Goal: Book appointment/travel/reservation

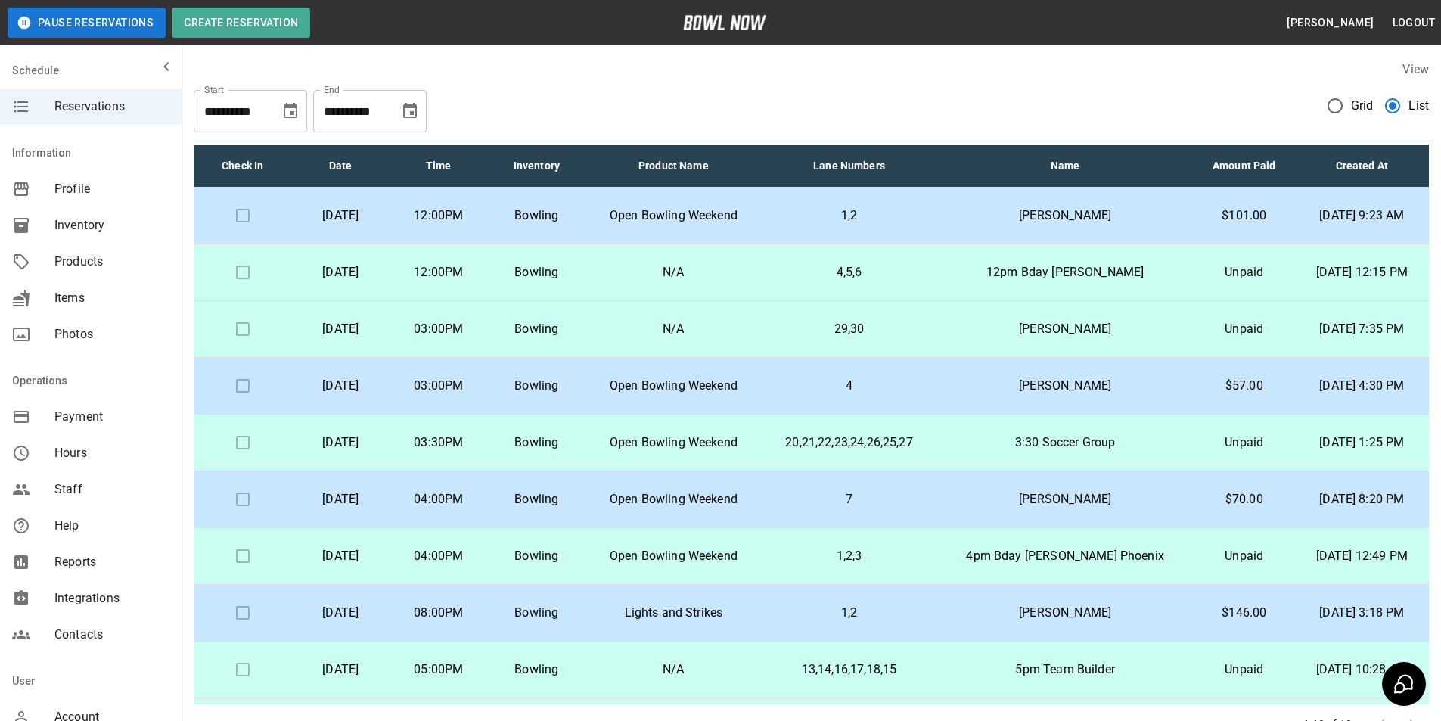
click at [415, 112] on icon "Choose date, selected date is Oct 12, 2025" at bounding box center [410, 111] width 18 height 18
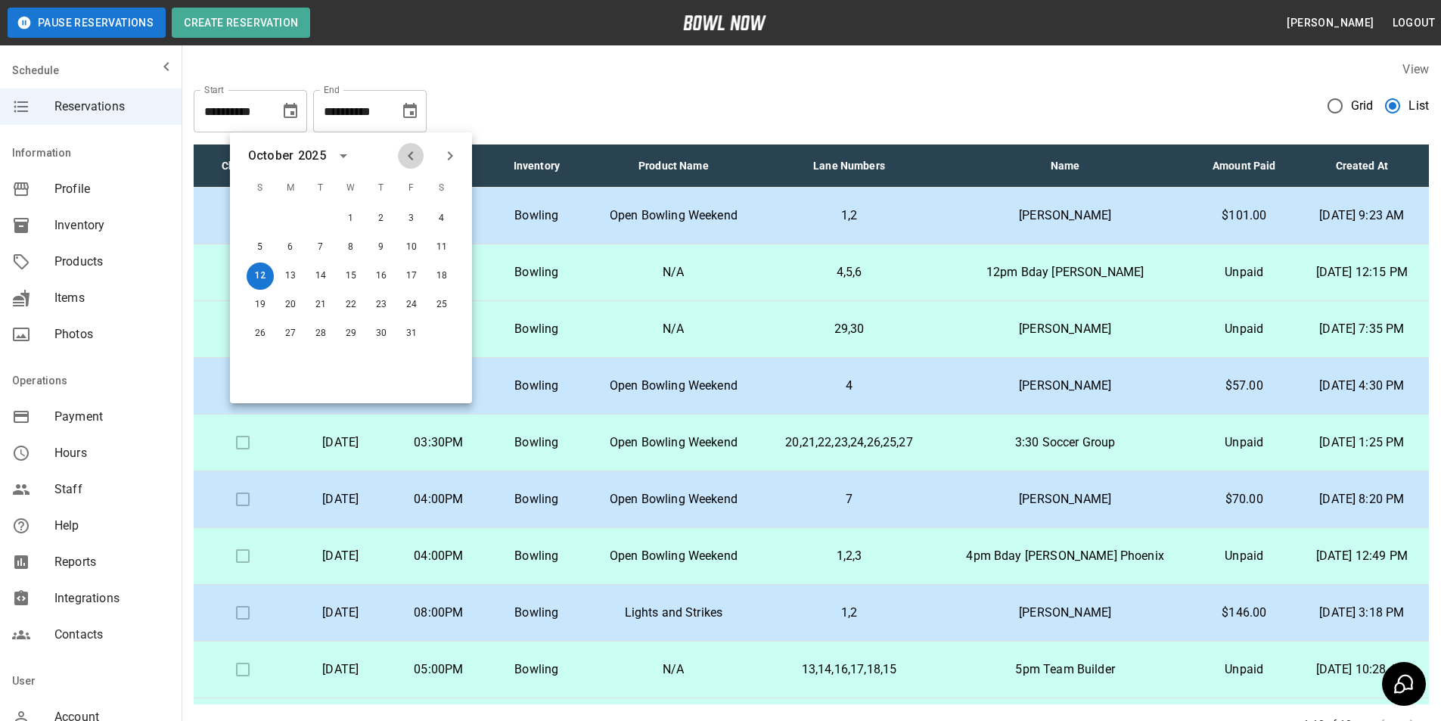
click at [411, 153] on icon "Previous month" at bounding box center [410, 155] width 5 height 9
click at [441, 250] on button "13" at bounding box center [441, 247] width 27 height 27
type input "**********"
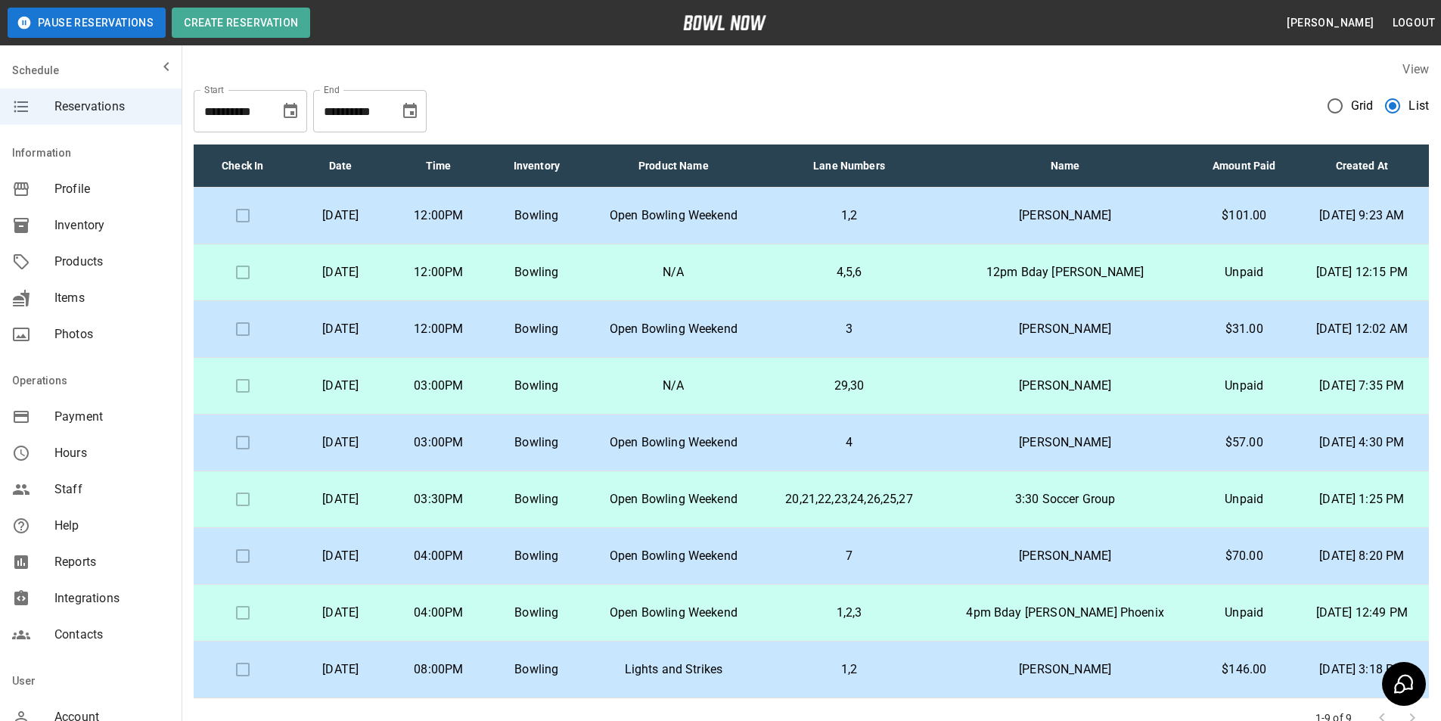
click at [826, 238] on td "1,2" at bounding box center [850, 216] width 176 height 57
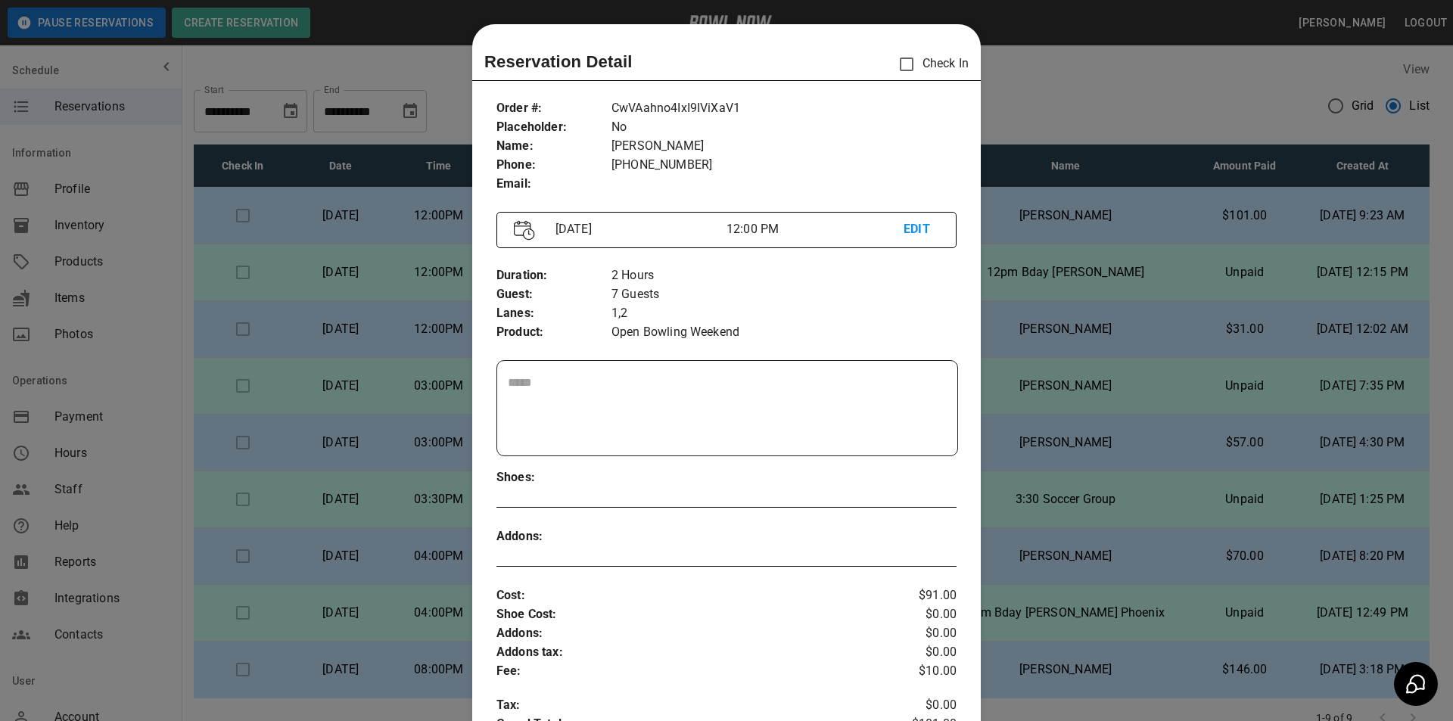
scroll to position [24, 0]
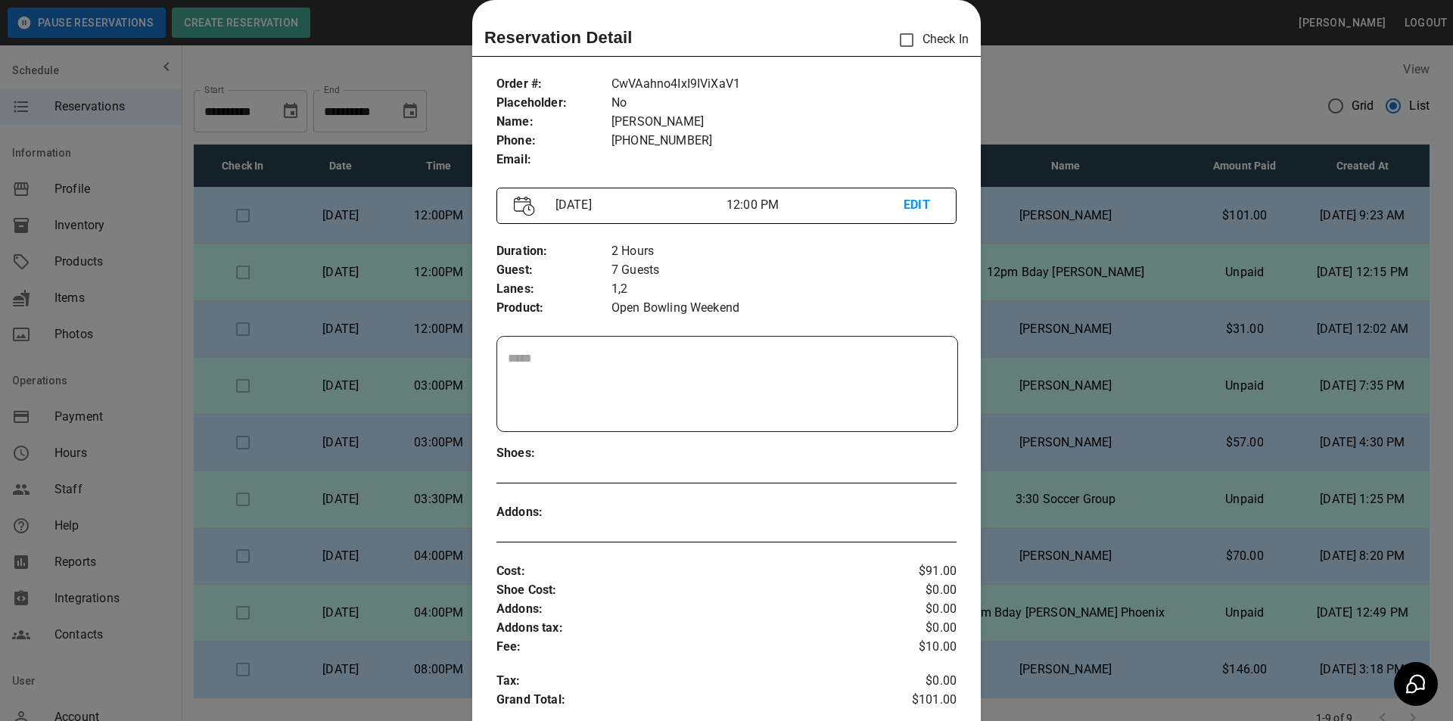
click at [1129, 220] on div at bounding box center [726, 360] width 1453 height 721
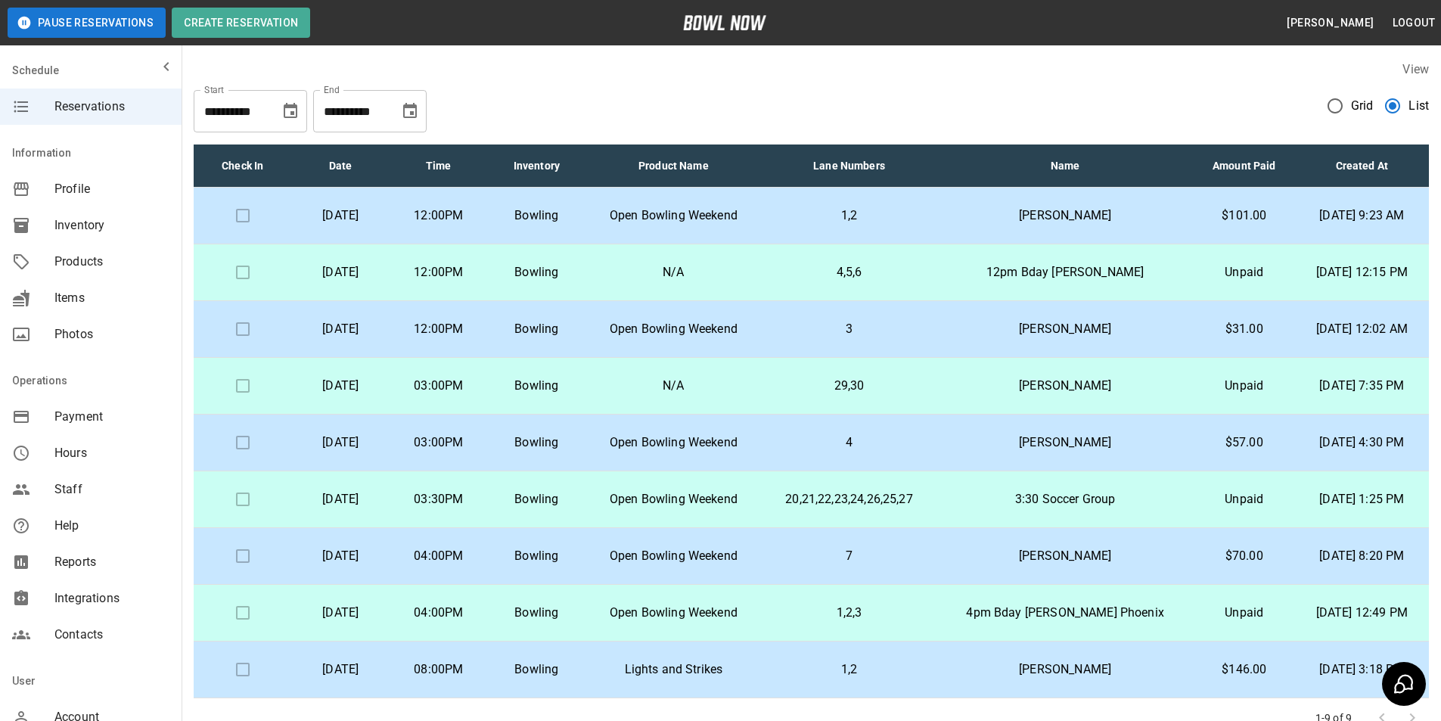
click at [1038, 274] on p "12pm Bday [PERSON_NAME]" at bounding box center [1065, 272] width 232 height 18
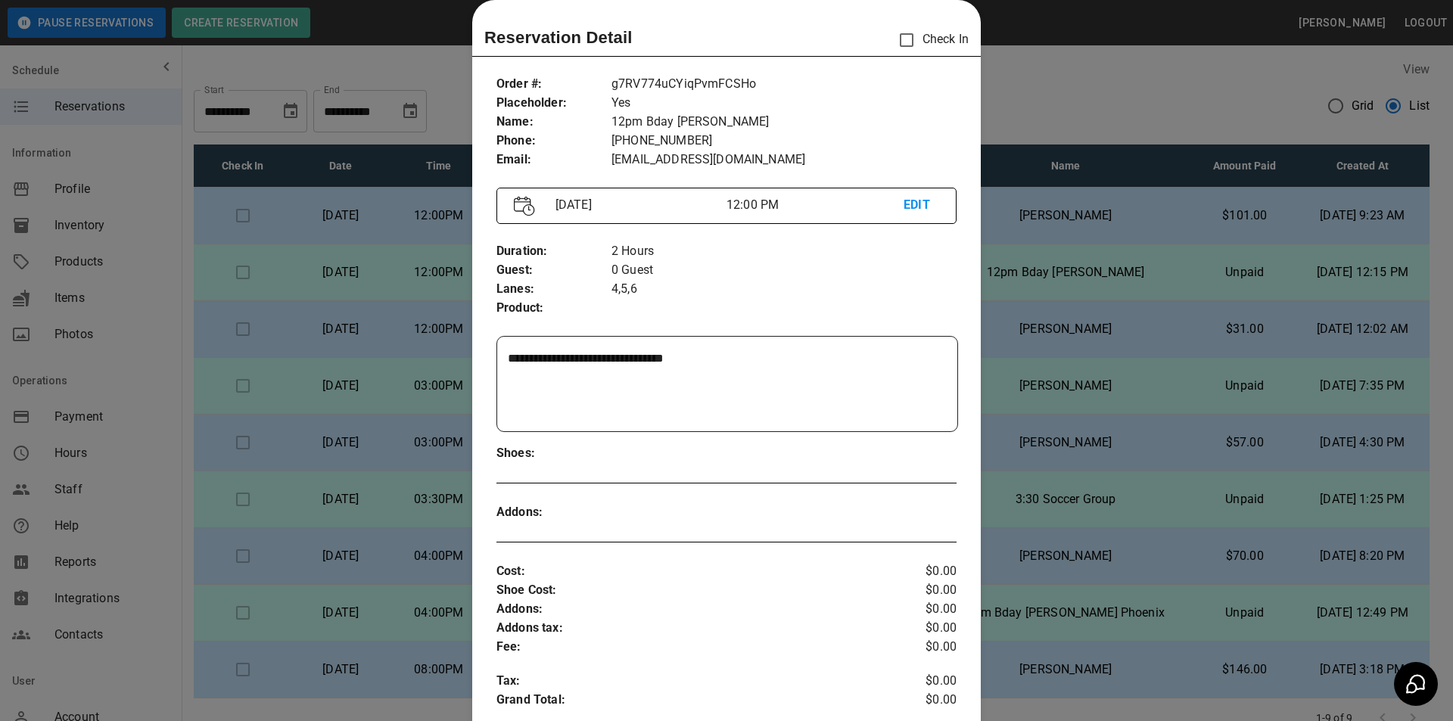
click at [1036, 275] on div at bounding box center [726, 360] width 1453 height 721
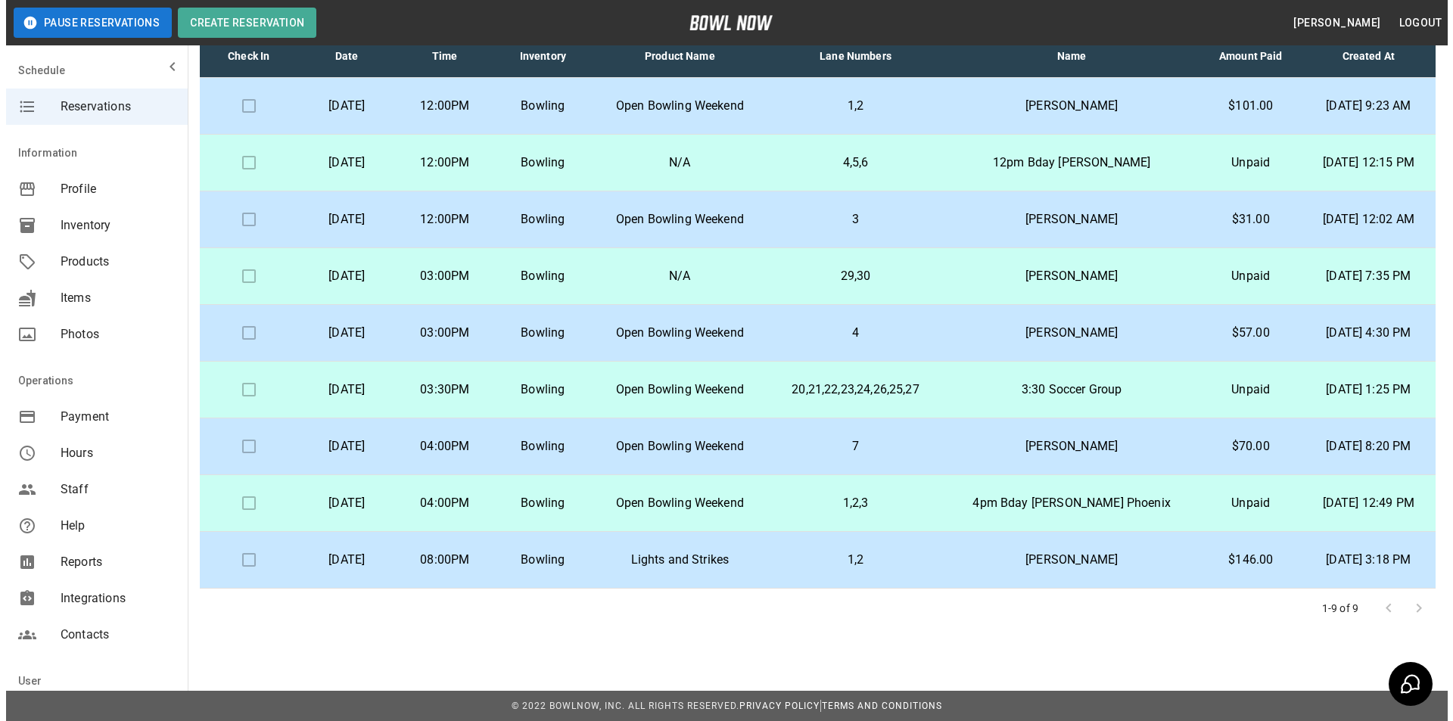
scroll to position [110, 0]
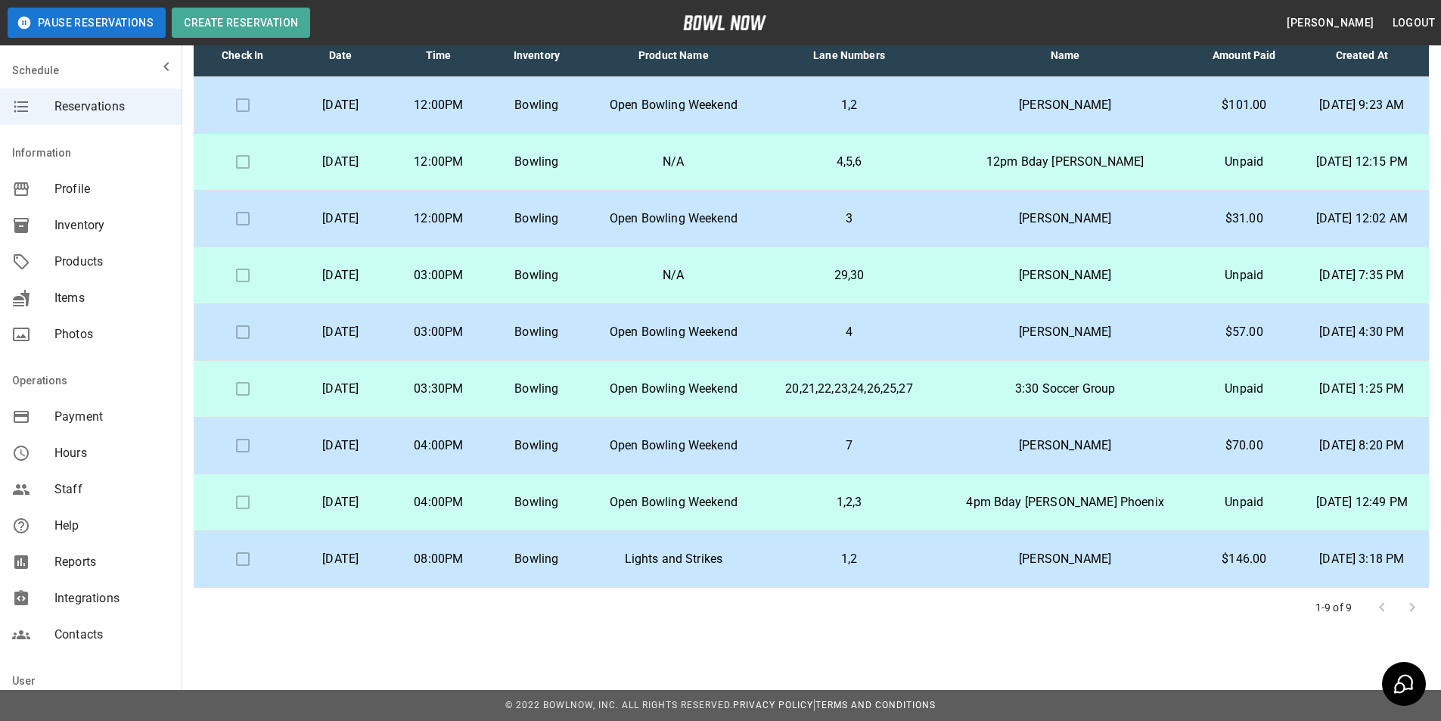
click at [790, 278] on td "29,30" at bounding box center [850, 275] width 176 height 57
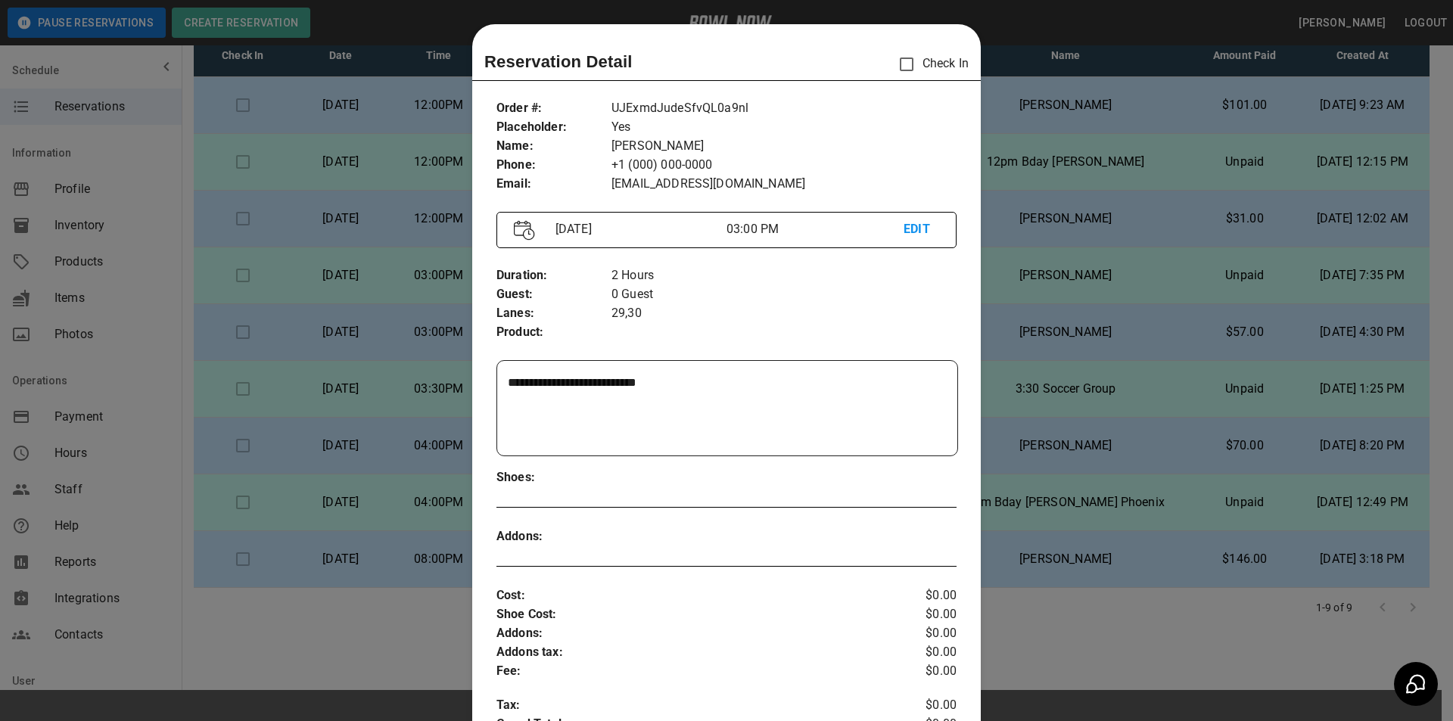
scroll to position [24, 0]
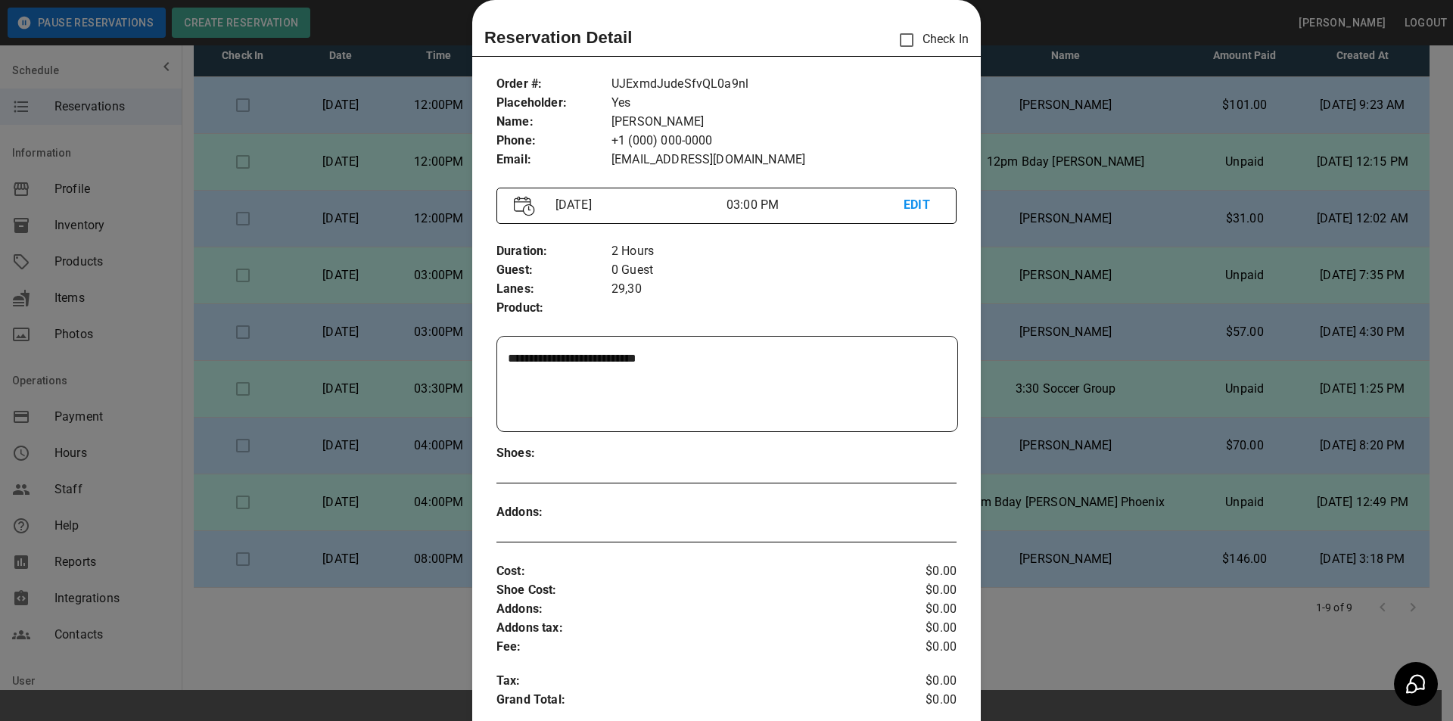
click at [1024, 287] on div at bounding box center [726, 360] width 1453 height 721
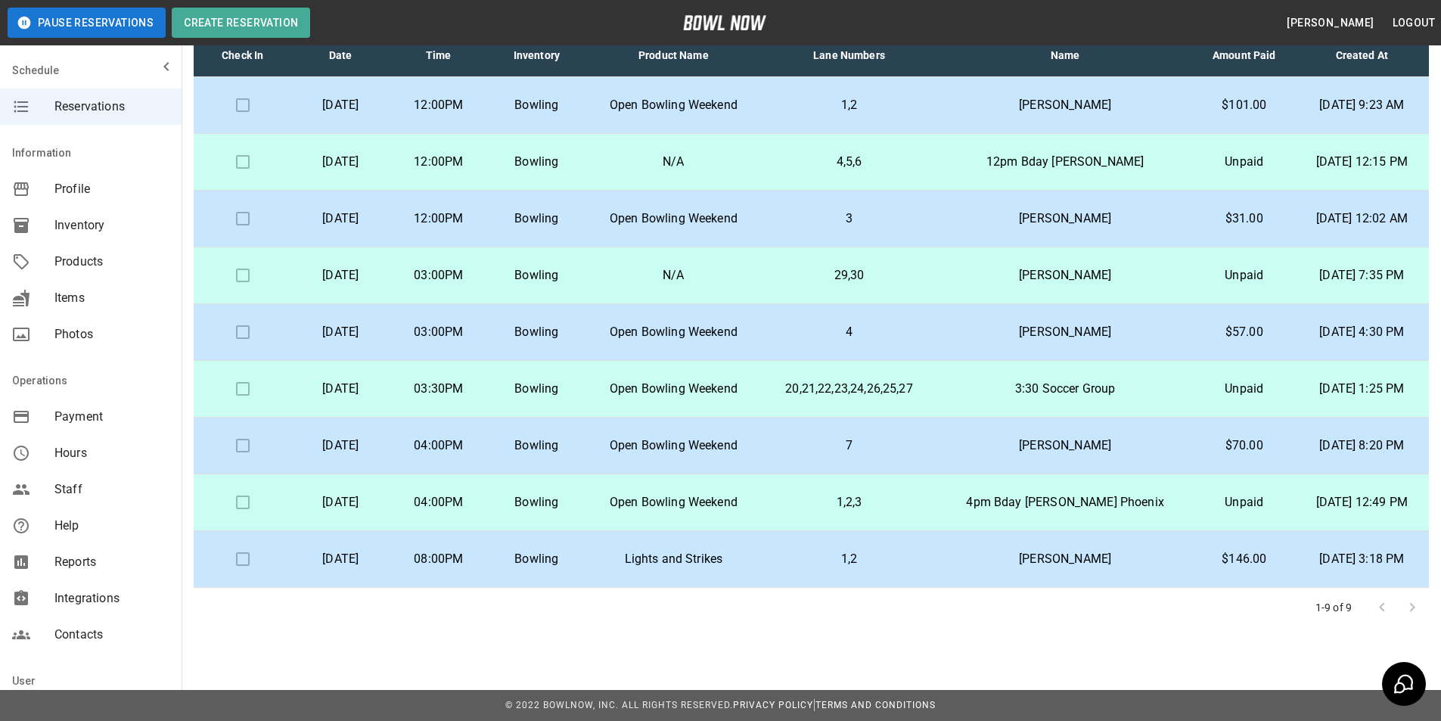
click at [829, 272] on p "29,30" at bounding box center [849, 275] width 151 height 18
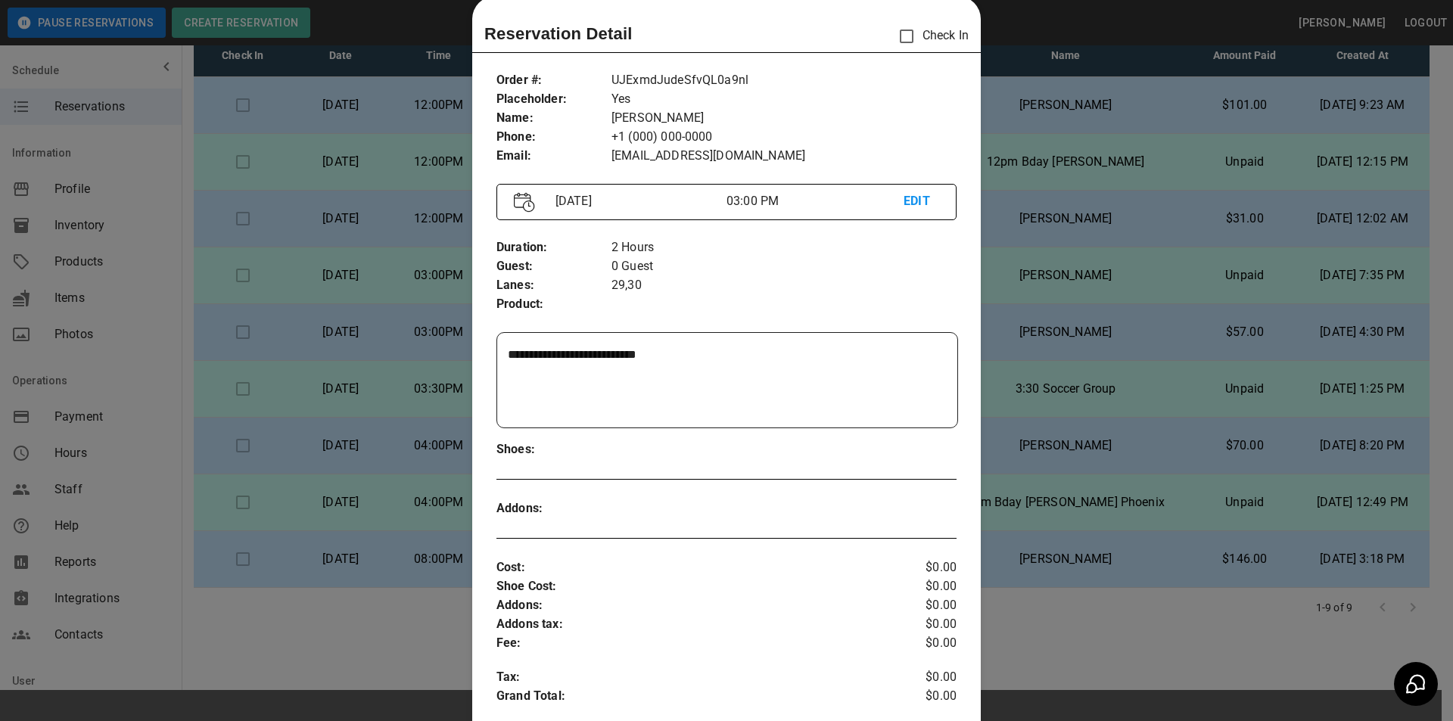
scroll to position [76, 0]
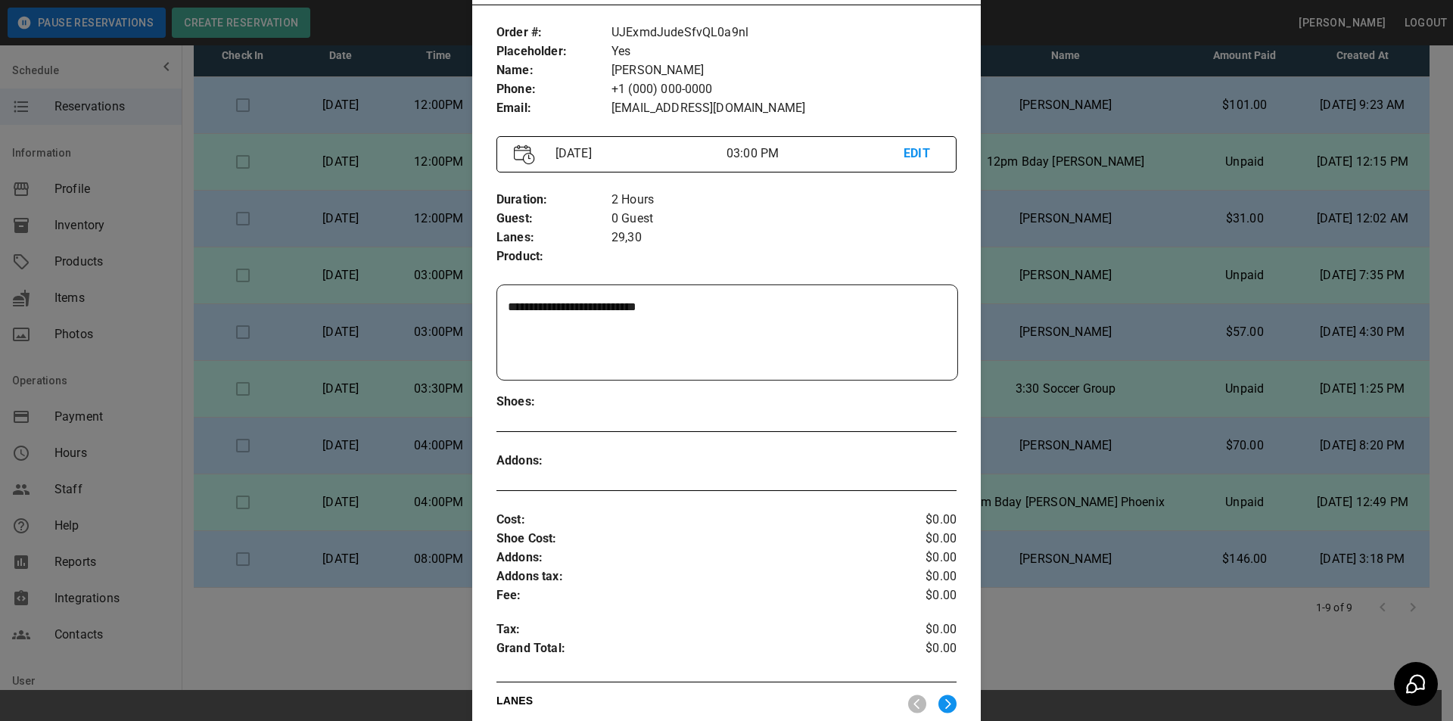
click at [1075, 123] on div at bounding box center [726, 360] width 1453 height 721
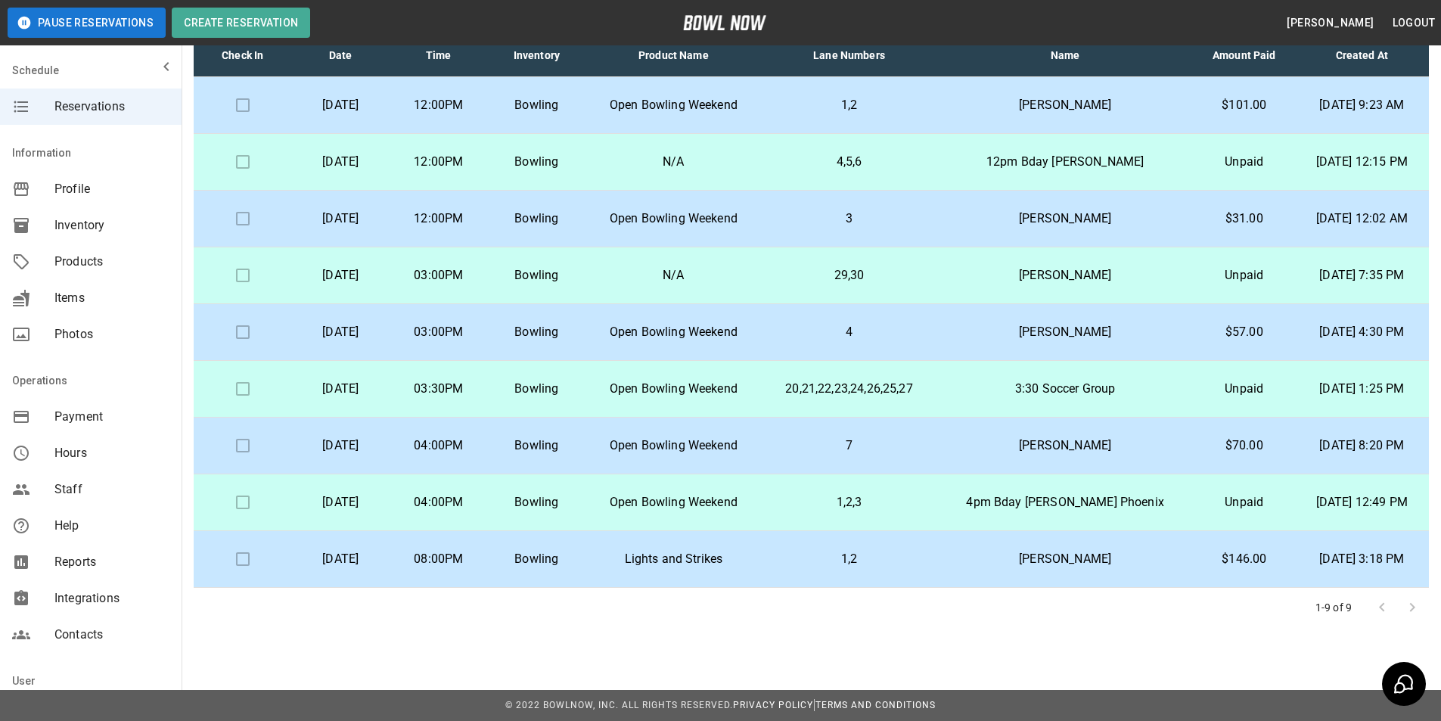
click at [1074, 101] on p "[PERSON_NAME]" at bounding box center [1065, 105] width 232 height 18
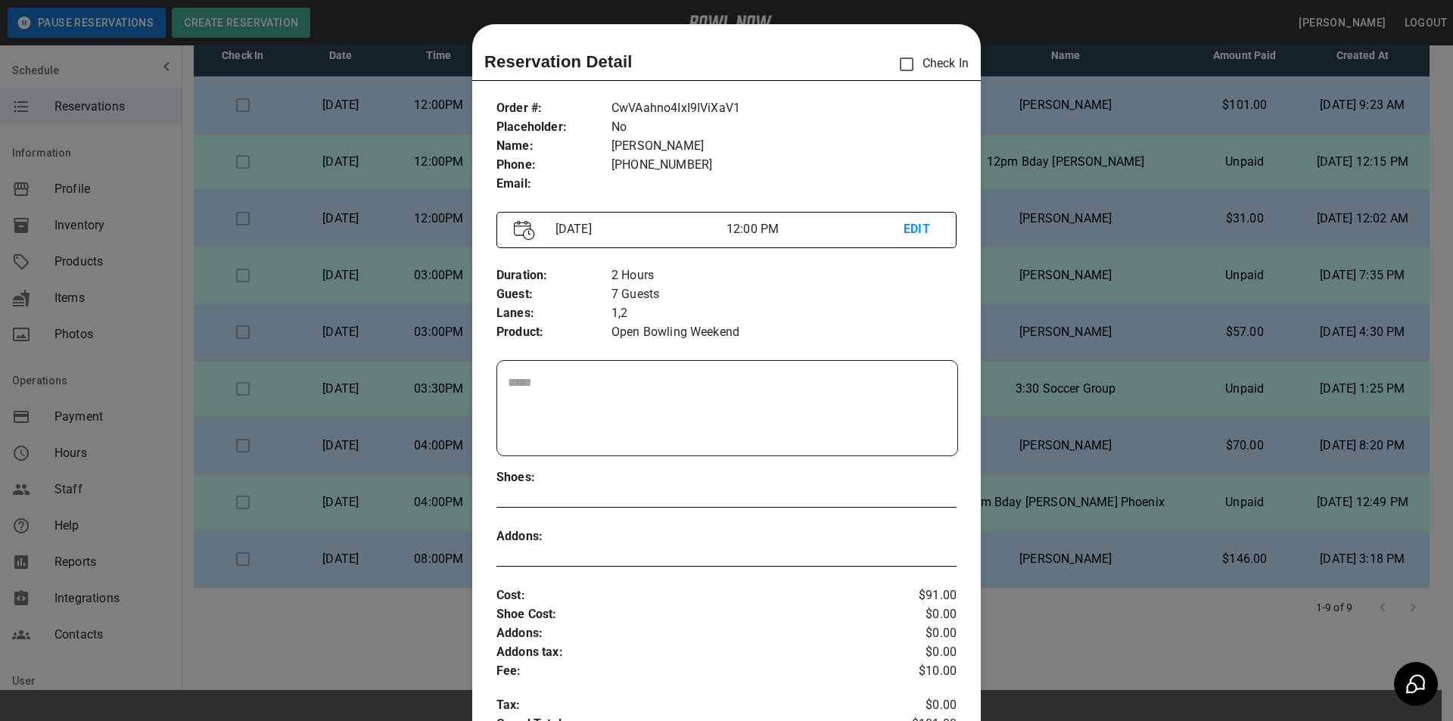
scroll to position [24, 0]
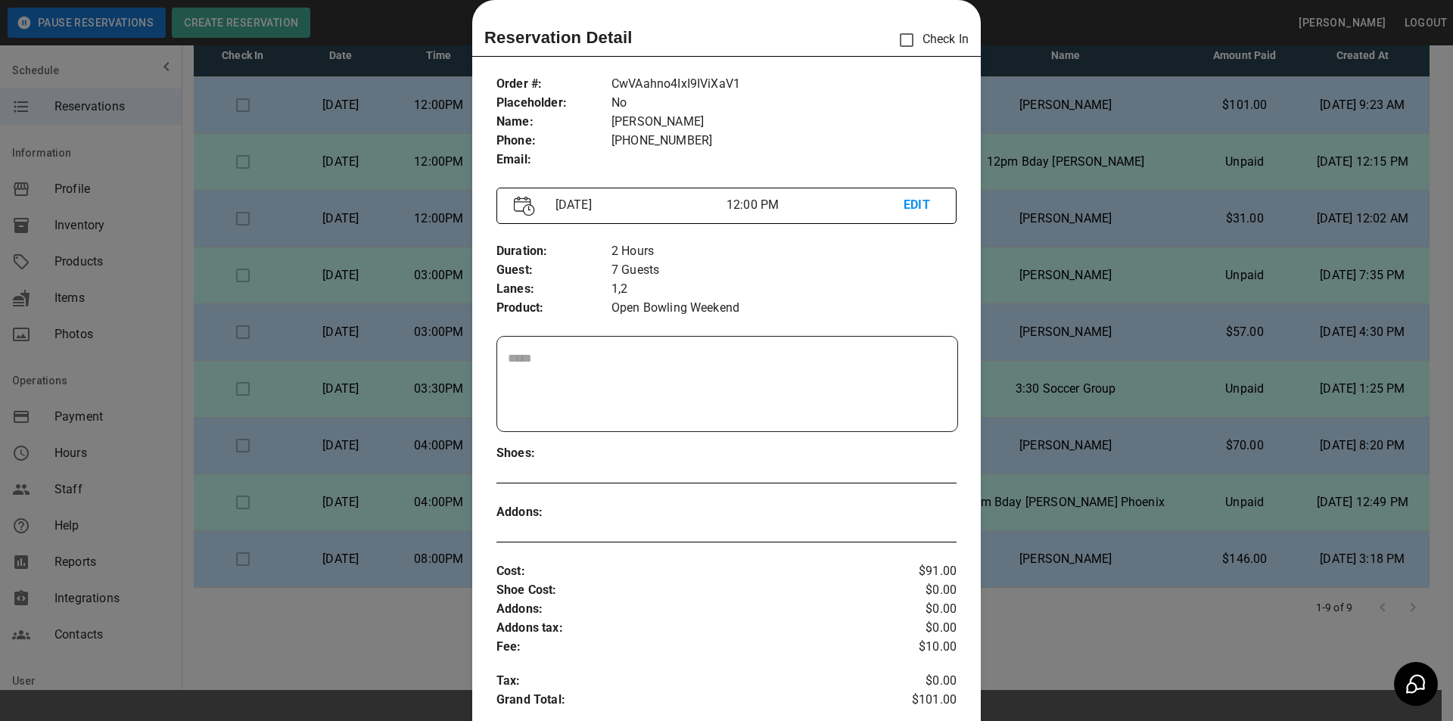
click at [1140, 5] on div at bounding box center [726, 360] width 1453 height 721
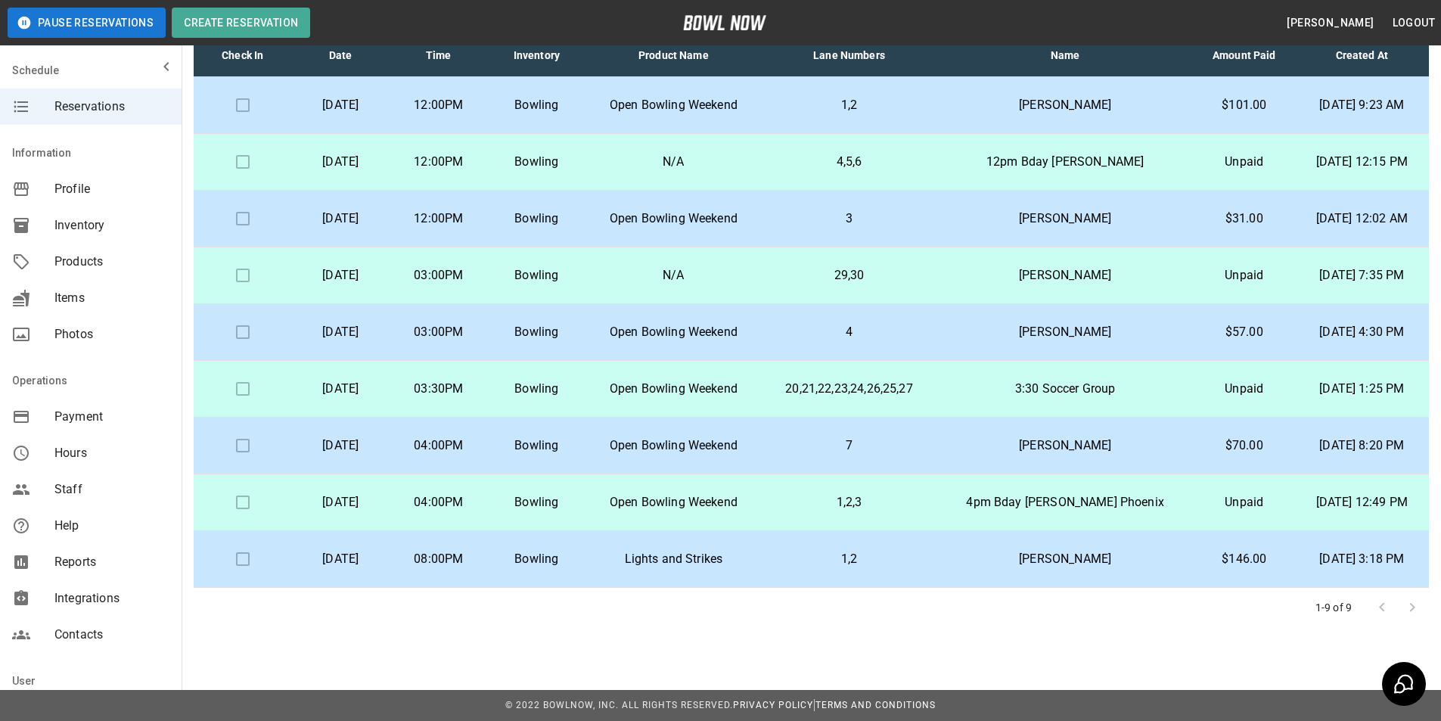
click at [756, 228] on td "Open Bowling Weekend" at bounding box center [674, 219] width 176 height 57
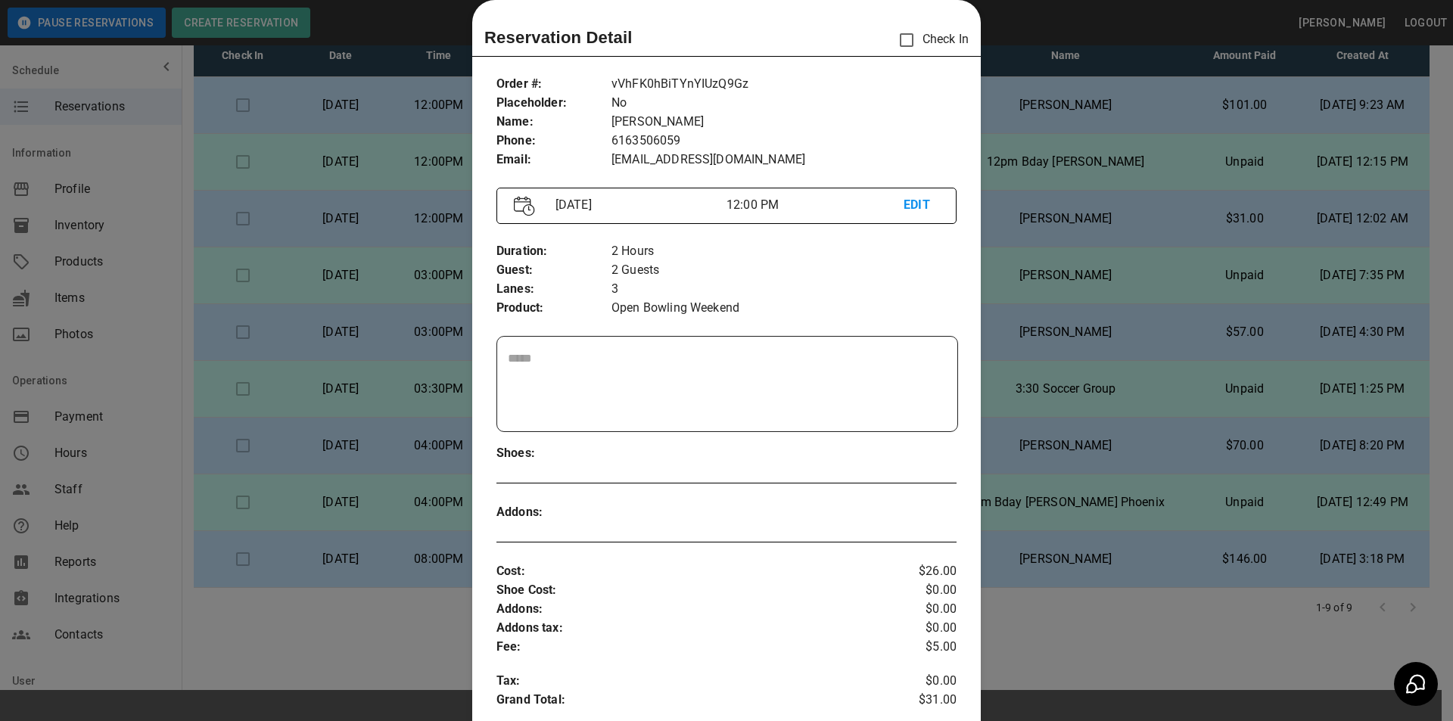
click at [1036, 211] on div at bounding box center [726, 360] width 1453 height 721
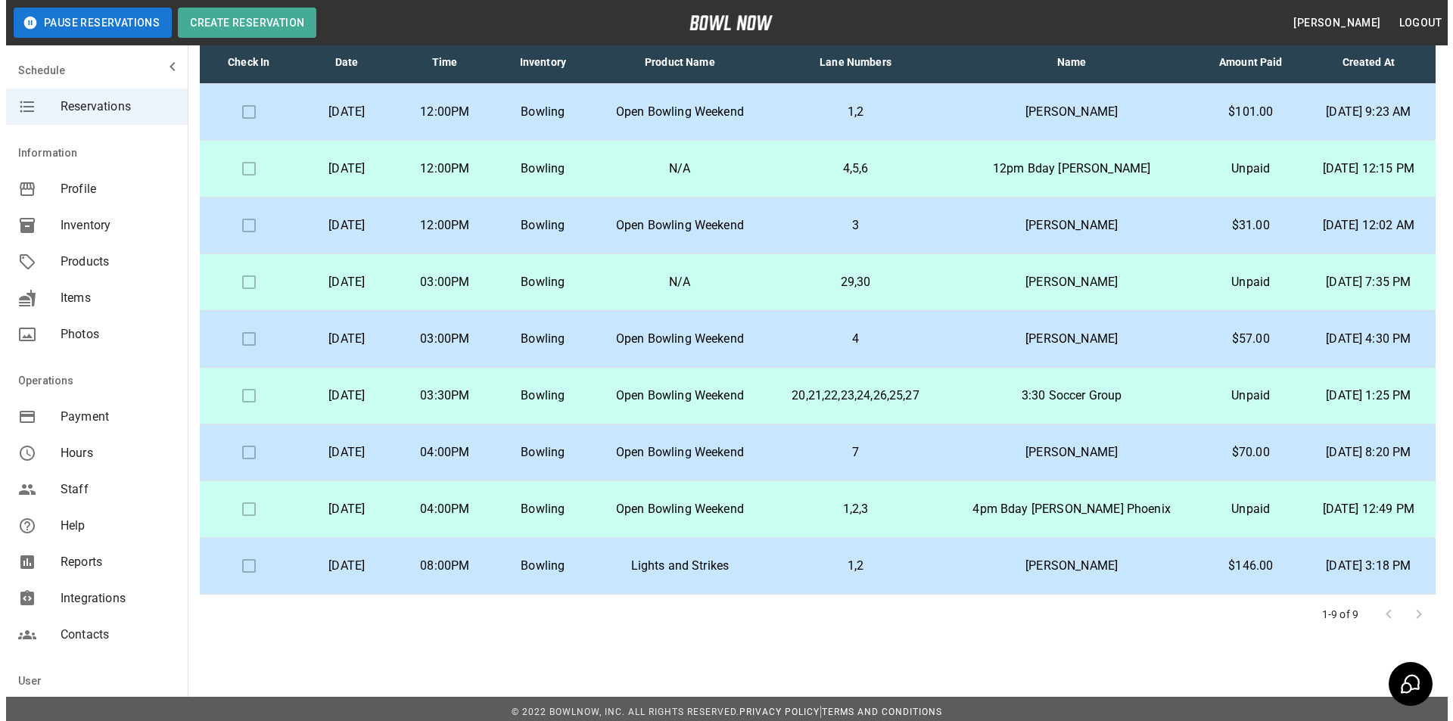
scroll to position [110, 0]
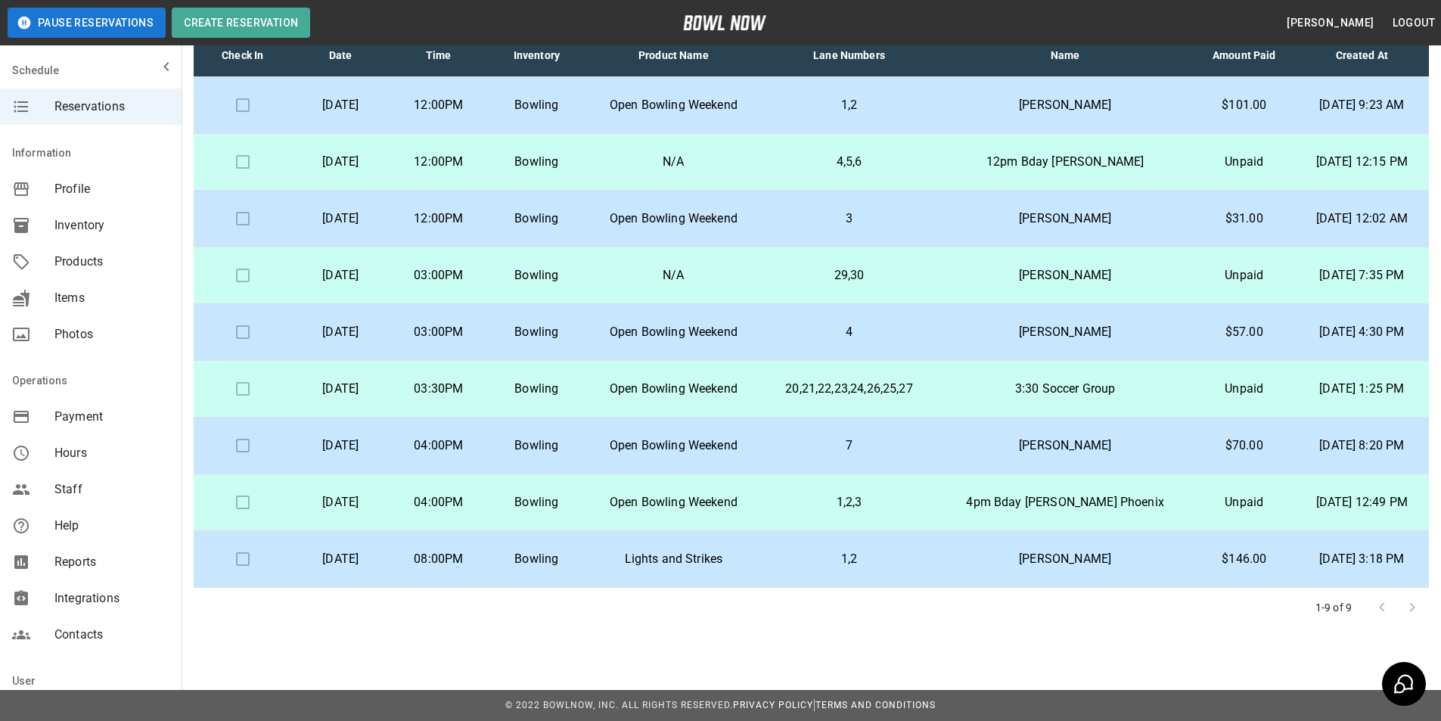
click at [867, 381] on p "20,21,22,23,24,26,25,27" at bounding box center [849, 389] width 151 height 18
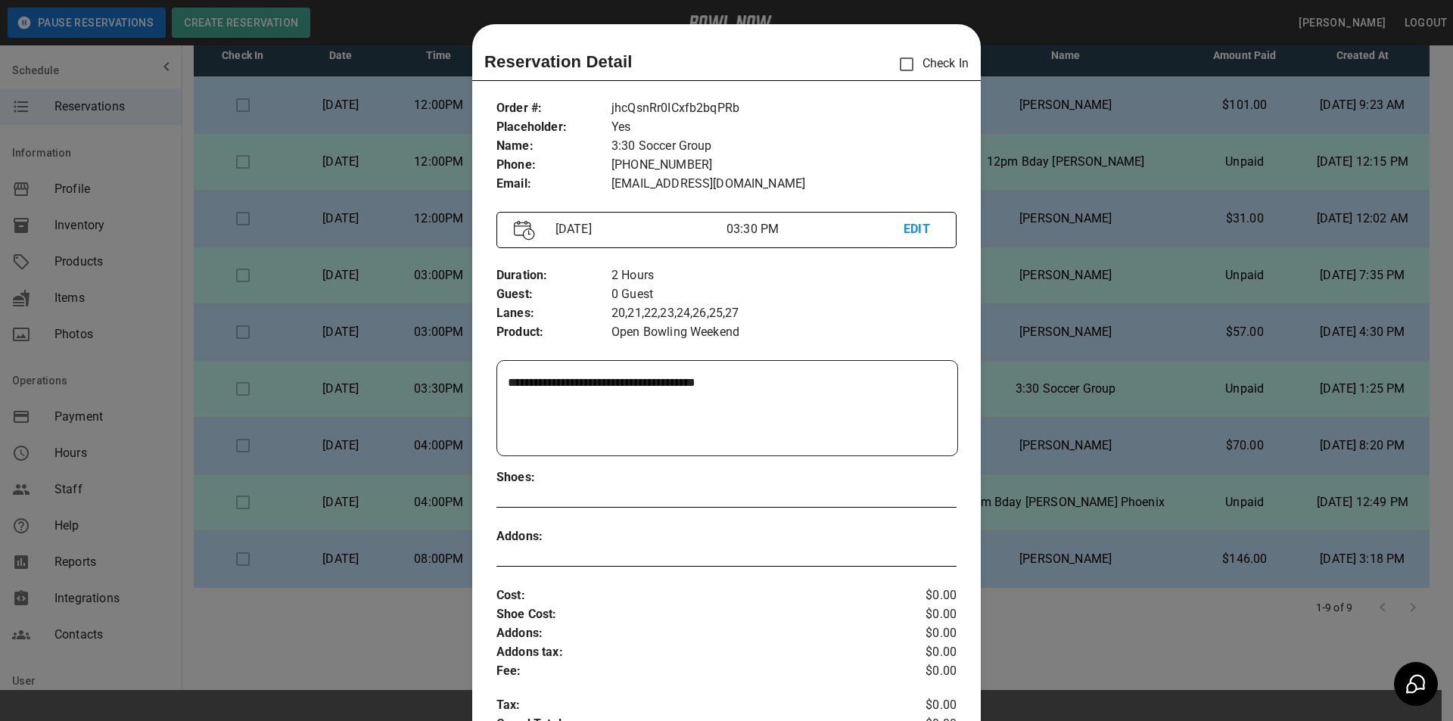
scroll to position [24, 0]
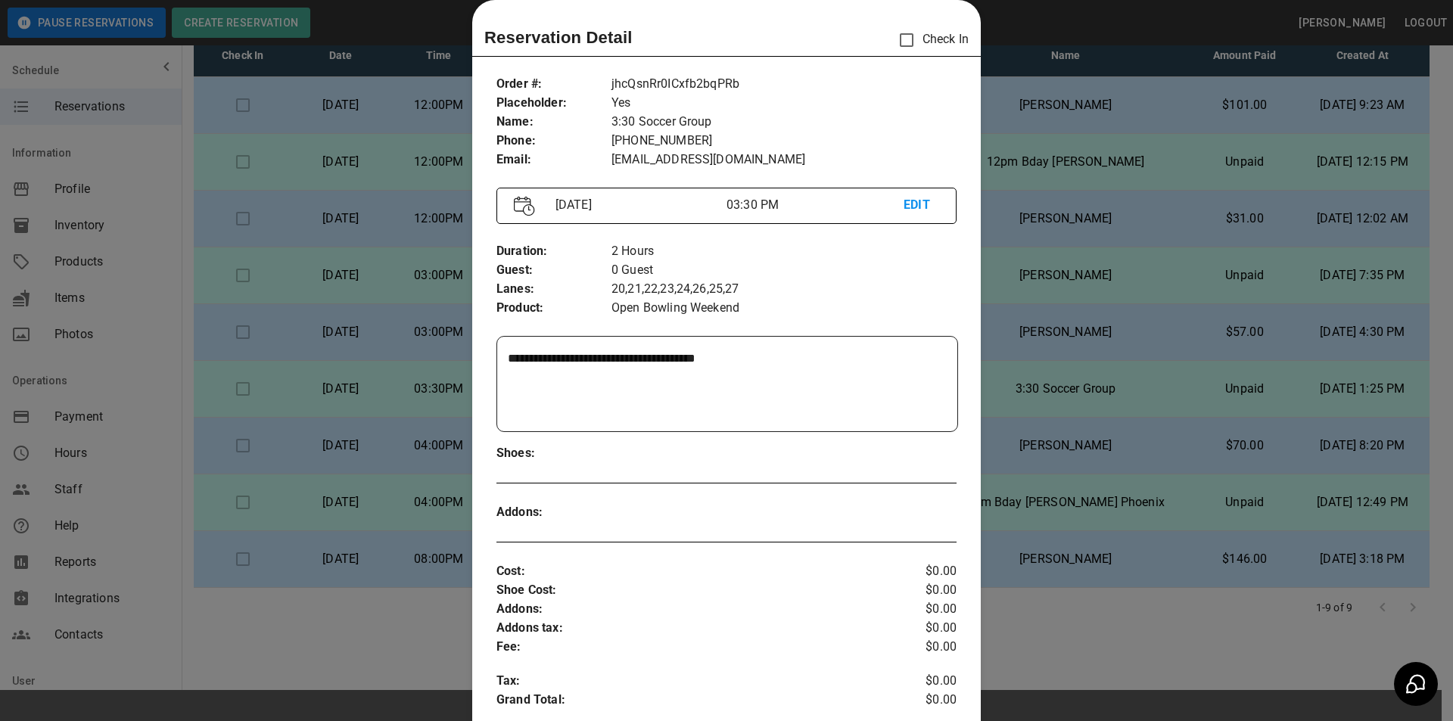
drag, startPoint x: 1036, startPoint y: 384, endPoint x: 1036, endPoint y: 375, distance: 9.1
click at [1036, 383] on div at bounding box center [726, 360] width 1453 height 721
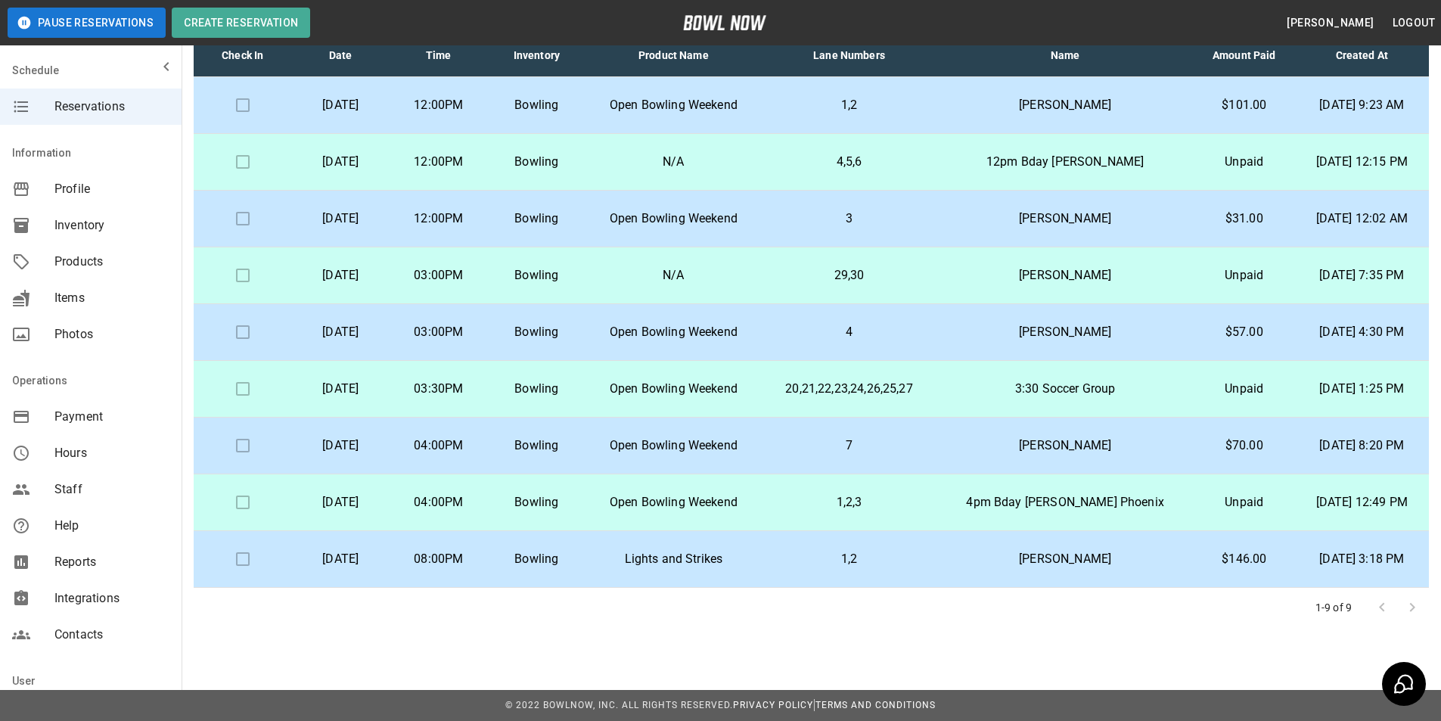
click at [983, 381] on p "3:30 Soccer Group" at bounding box center [1065, 389] width 232 height 18
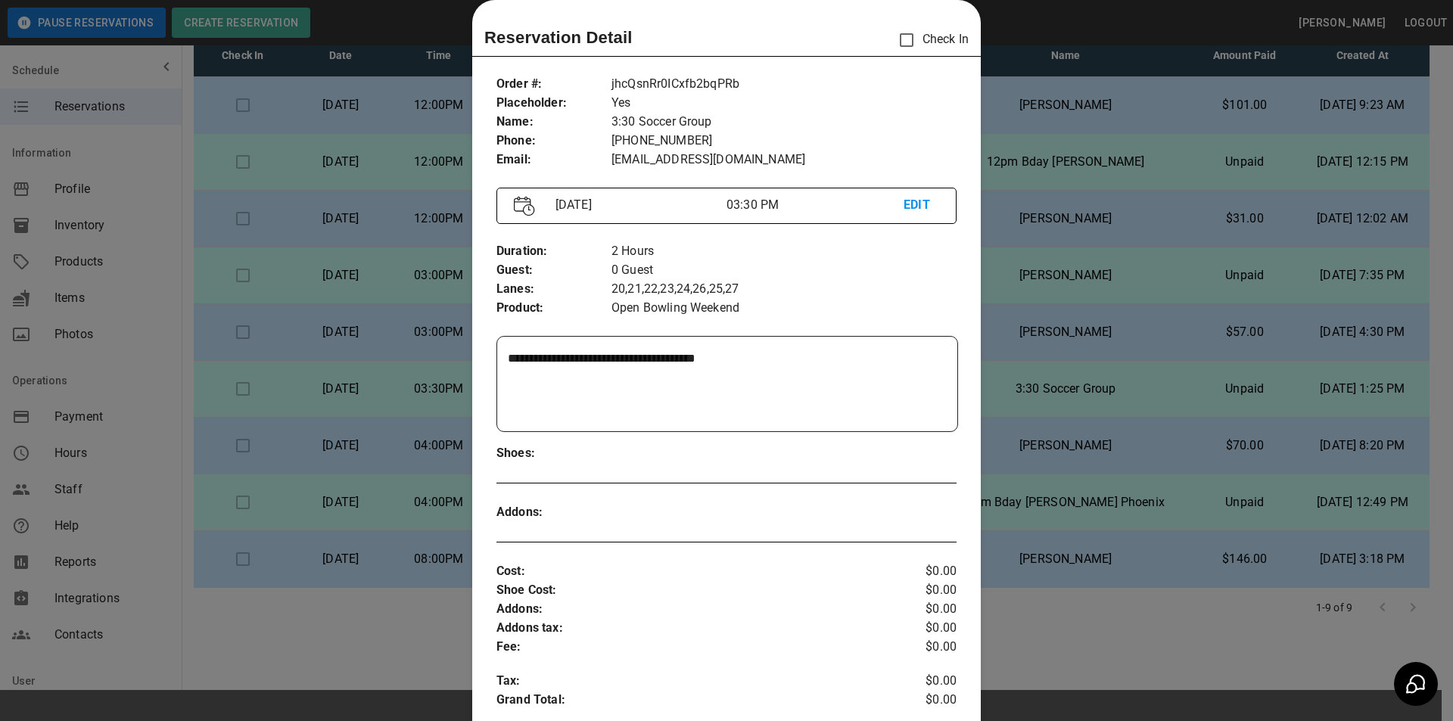
click at [983, 381] on div at bounding box center [726, 360] width 1453 height 721
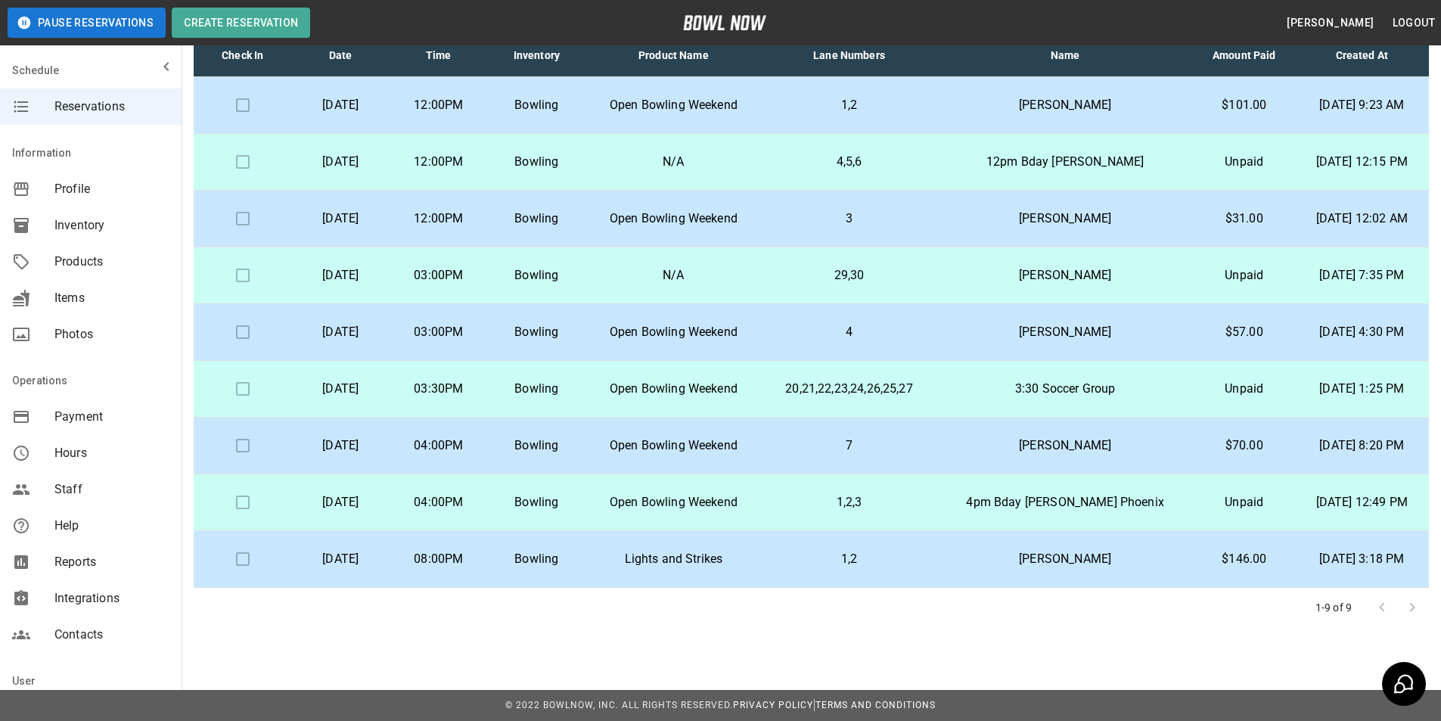
click at [973, 387] on p "3:30 Soccer Group" at bounding box center [1065, 389] width 232 height 18
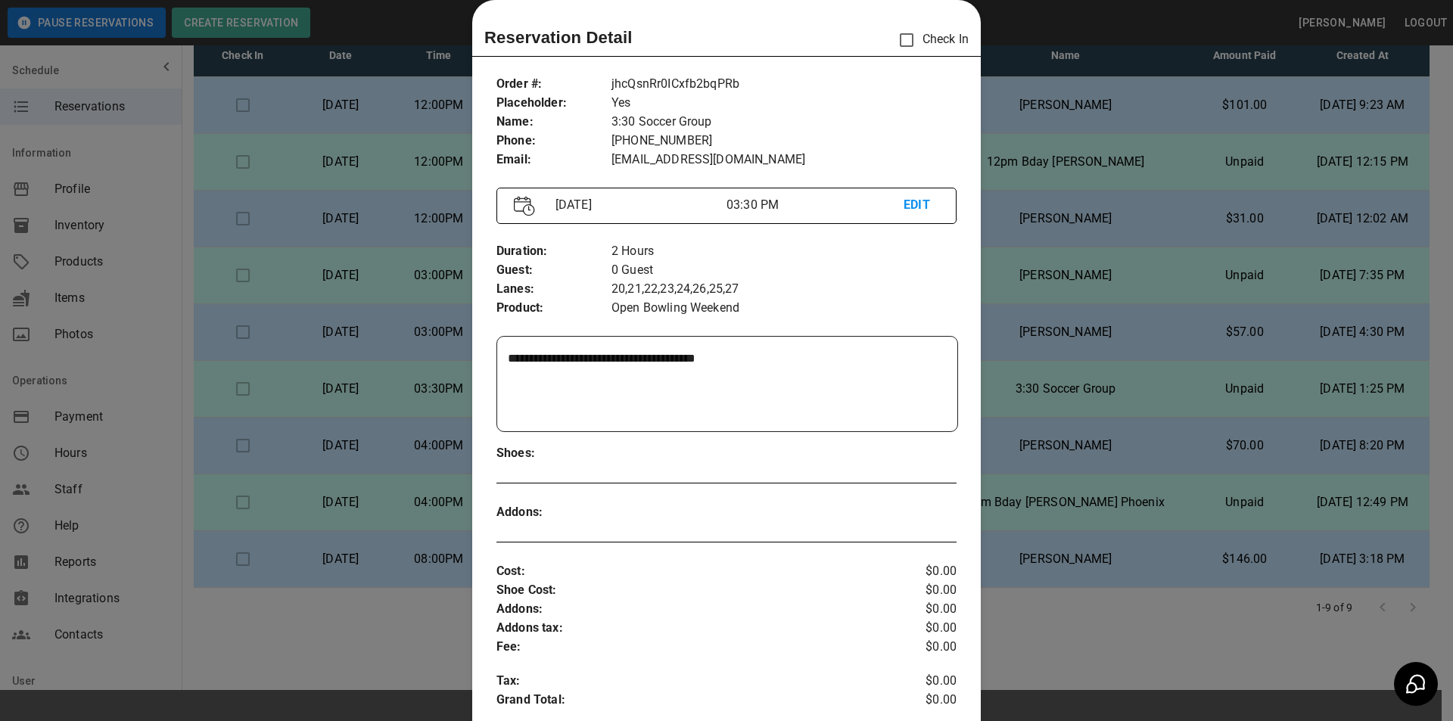
click at [1062, 253] on div at bounding box center [726, 360] width 1453 height 721
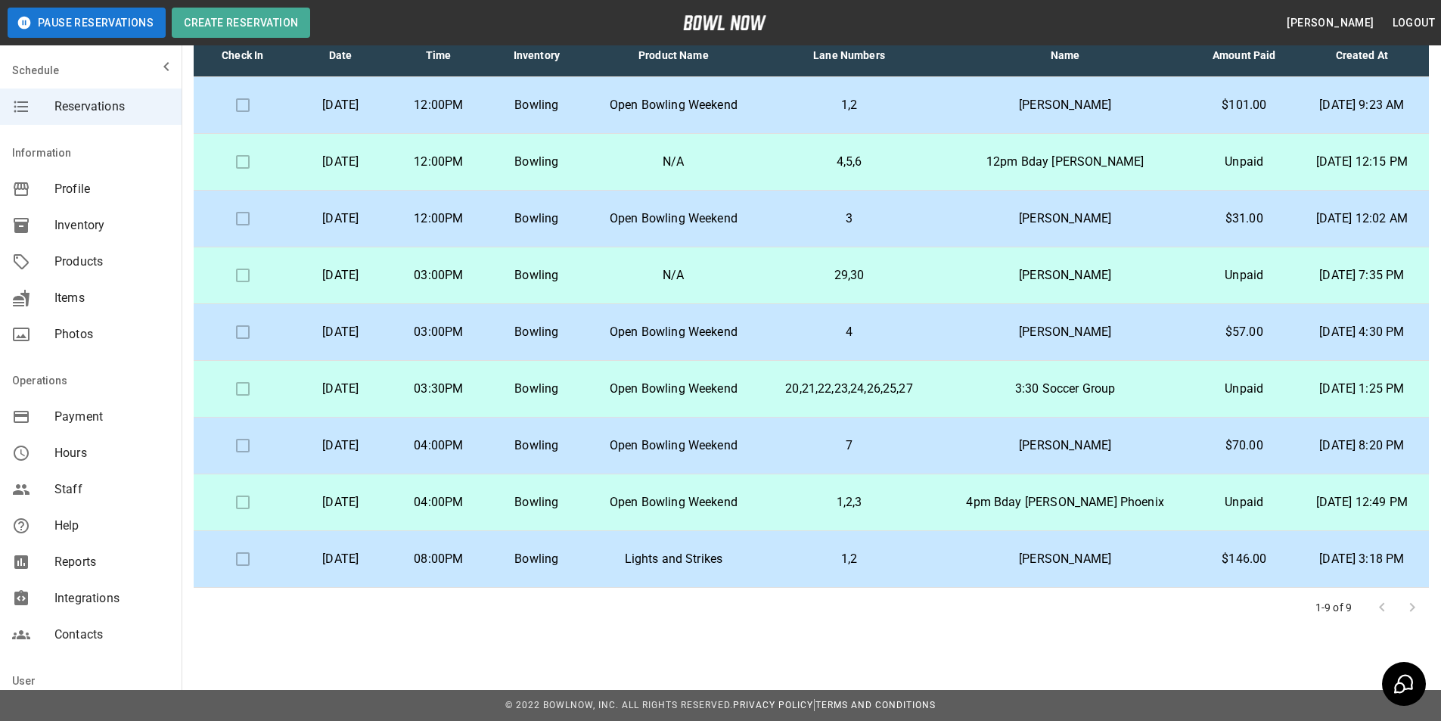
click at [1030, 281] on p "[PERSON_NAME]" at bounding box center [1065, 275] width 232 height 18
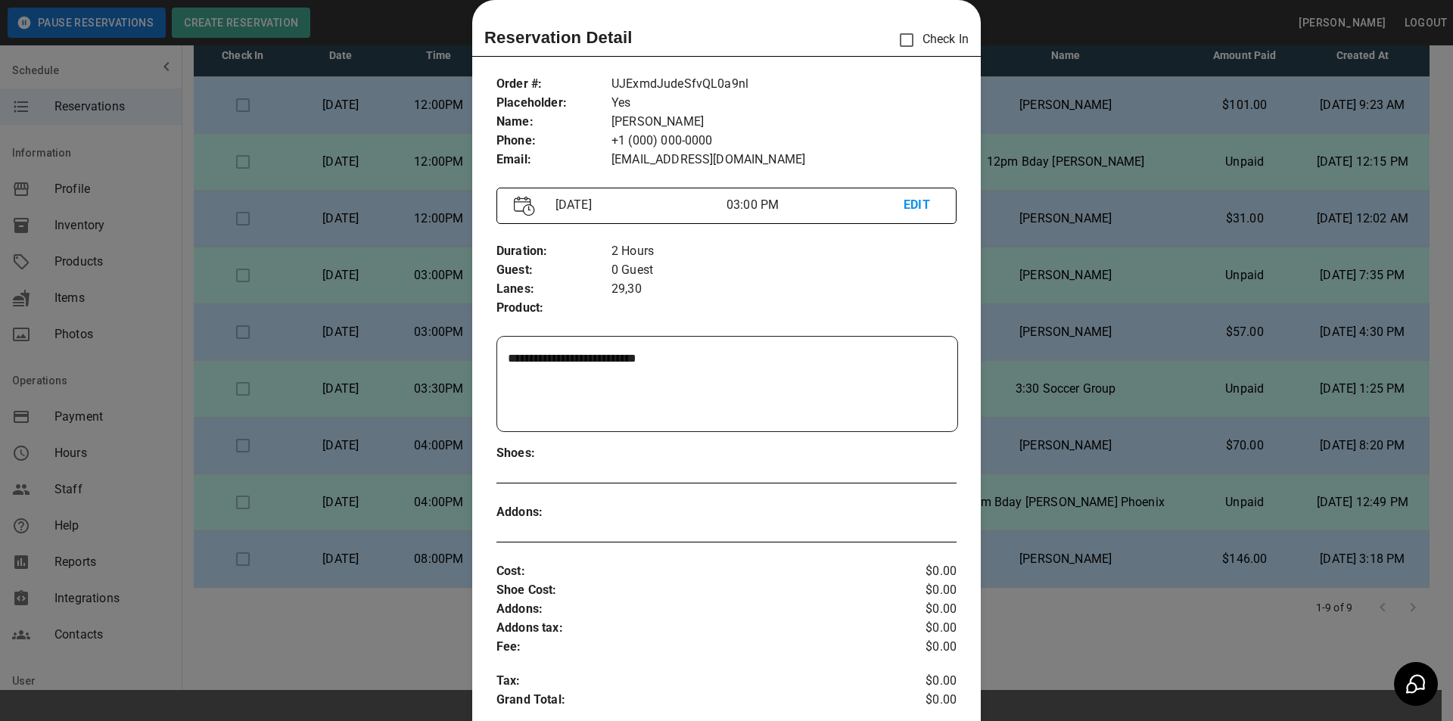
click at [1030, 281] on div at bounding box center [726, 360] width 1453 height 721
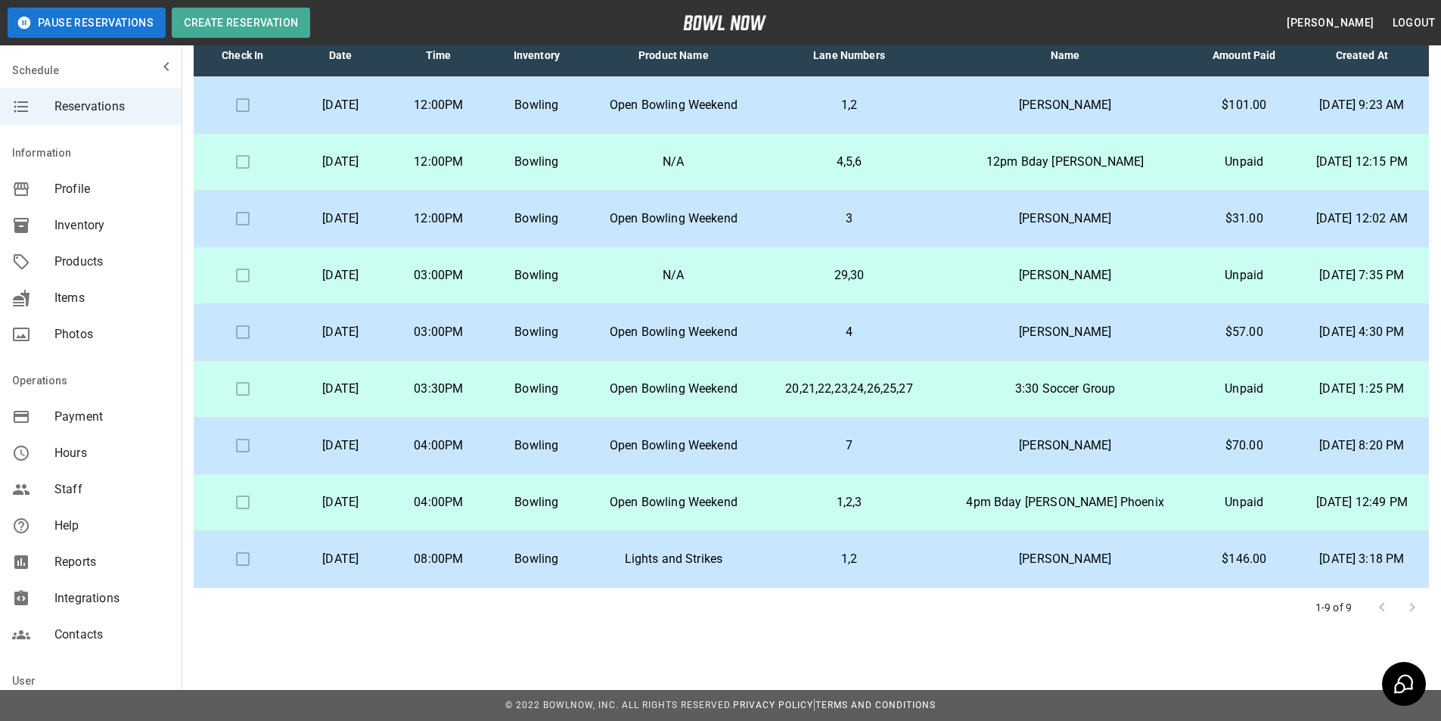
click at [1046, 275] on p "[PERSON_NAME]" at bounding box center [1065, 275] width 232 height 18
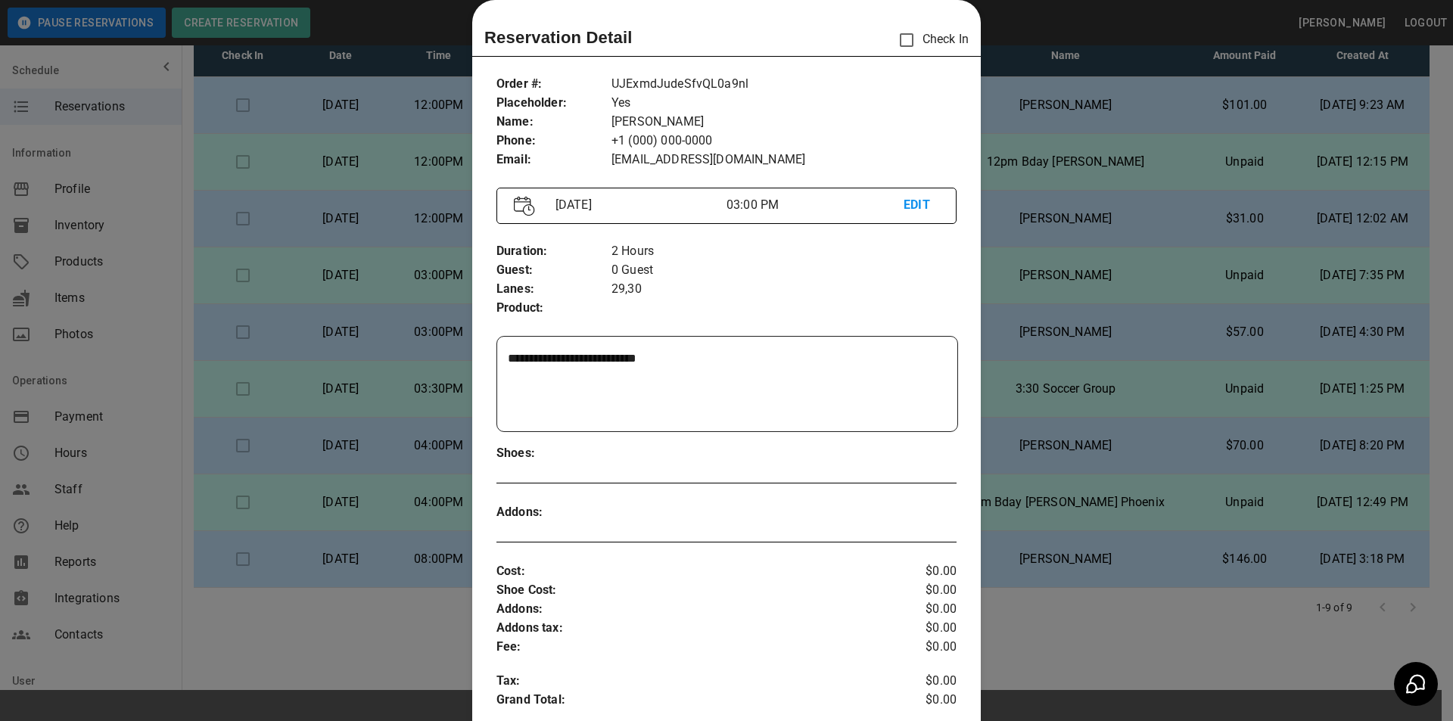
click at [1113, 13] on div at bounding box center [726, 360] width 1453 height 721
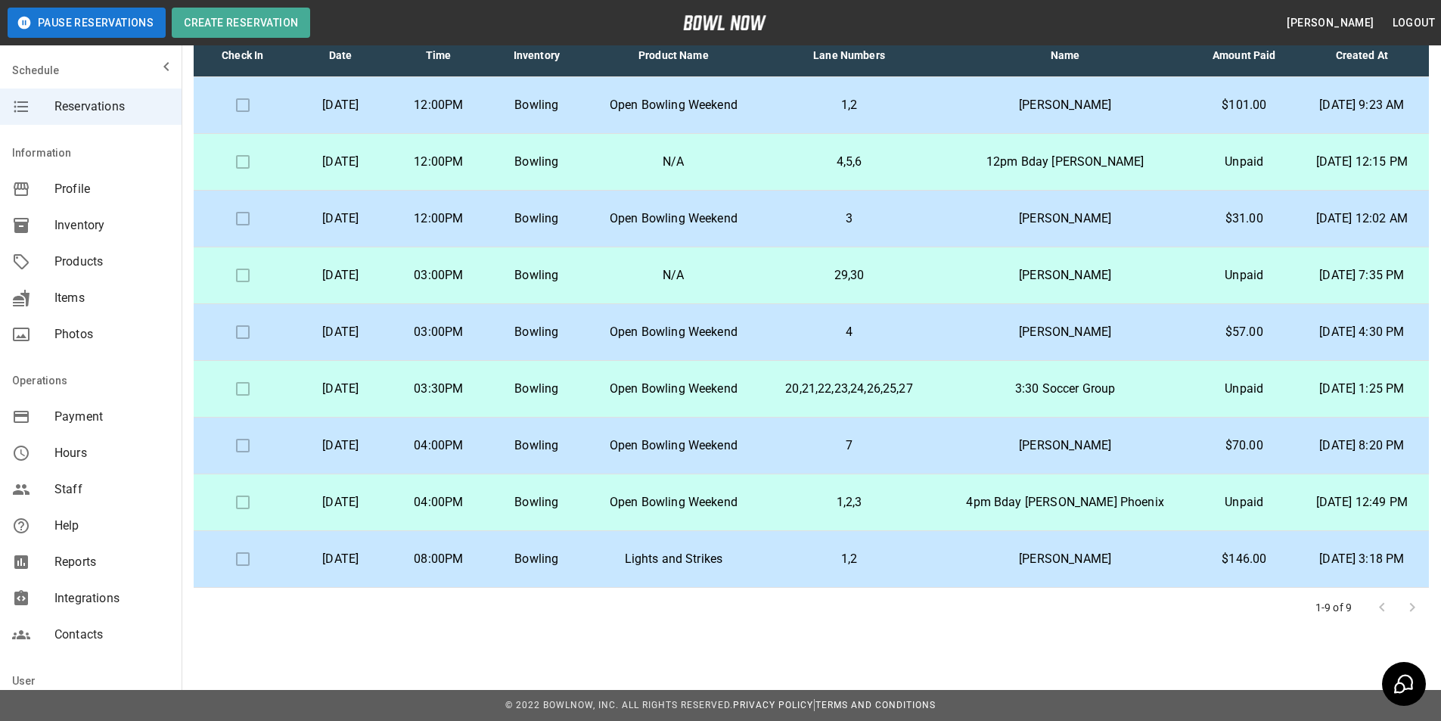
click at [918, 172] on td "4,5,6" at bounding box center [850, 162] width 176 height 57
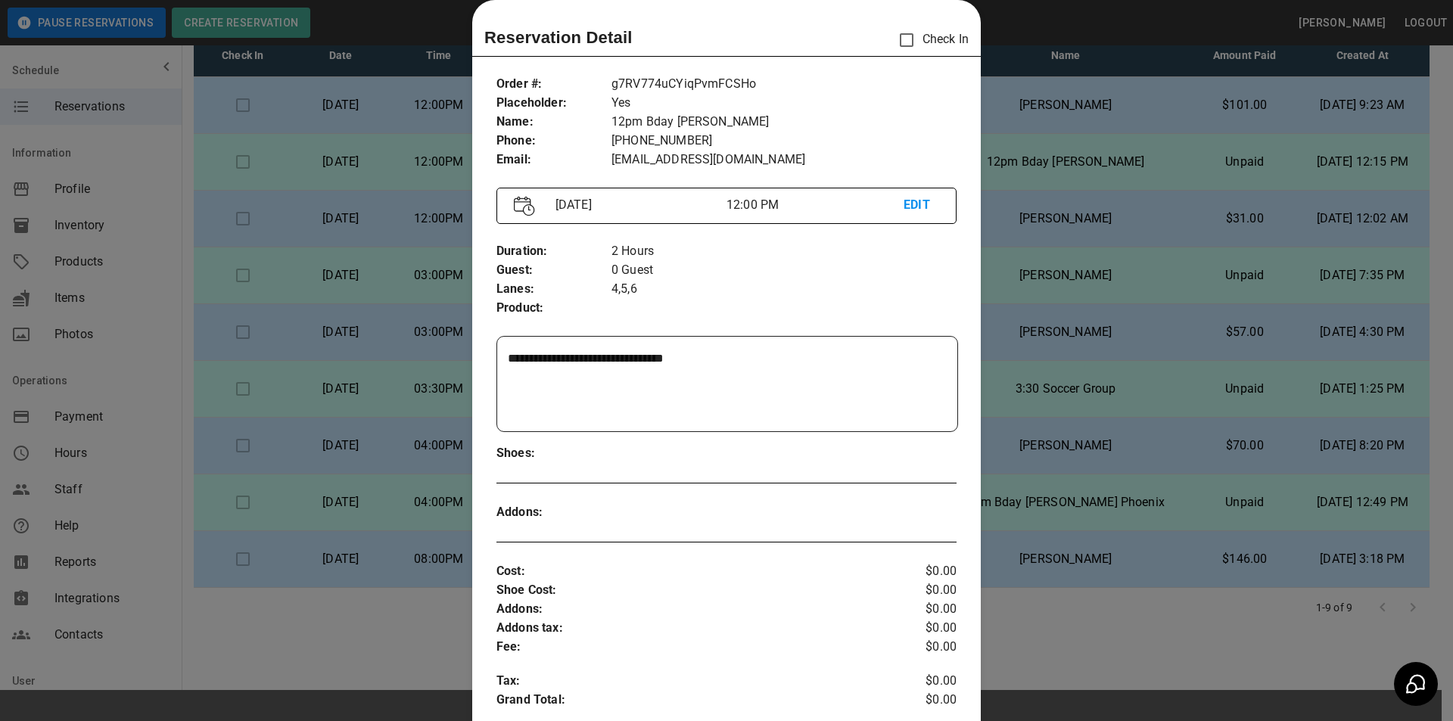
click at [1023, 162] on div at bounding box center [726, 360] width 1453 height 721
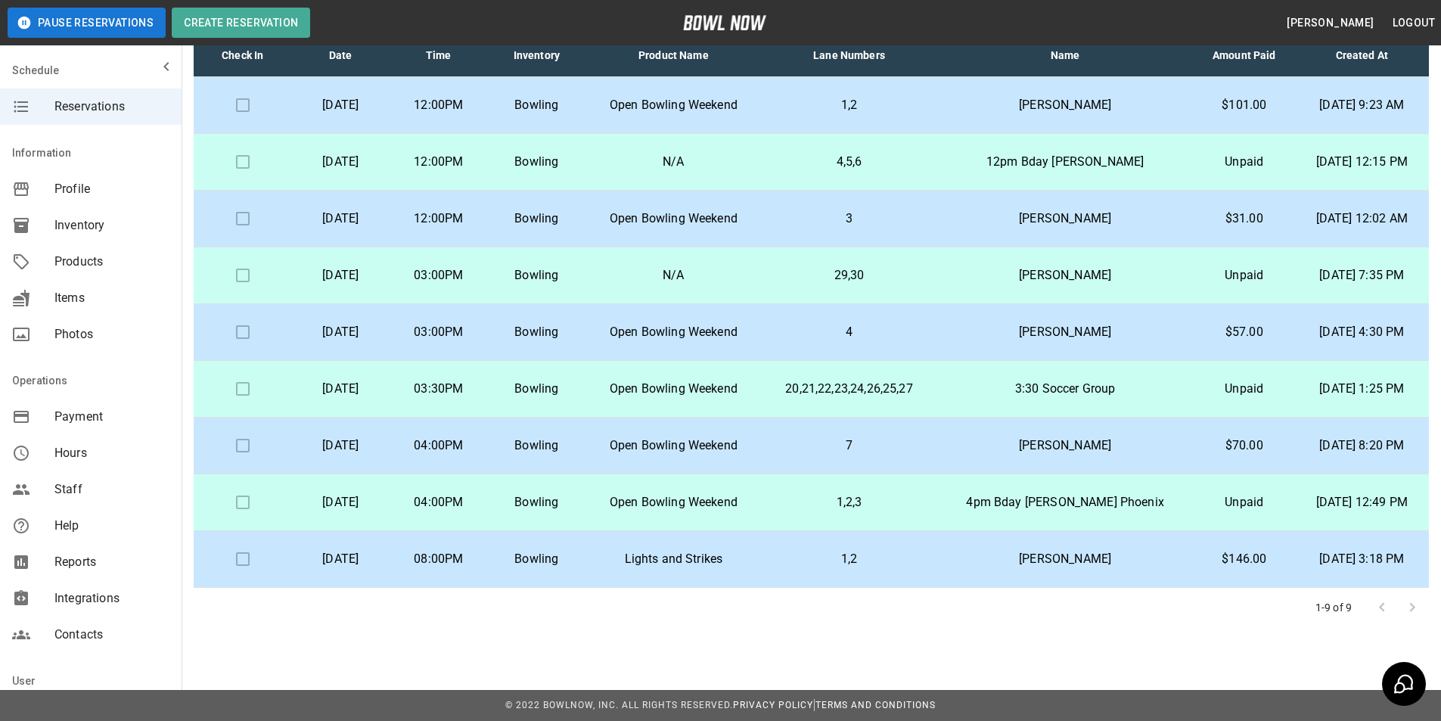
click at [1023, 162] on p "12pm Bday [PERSON_NAME]" at bounding box center [1065, 162] width 232 height 18
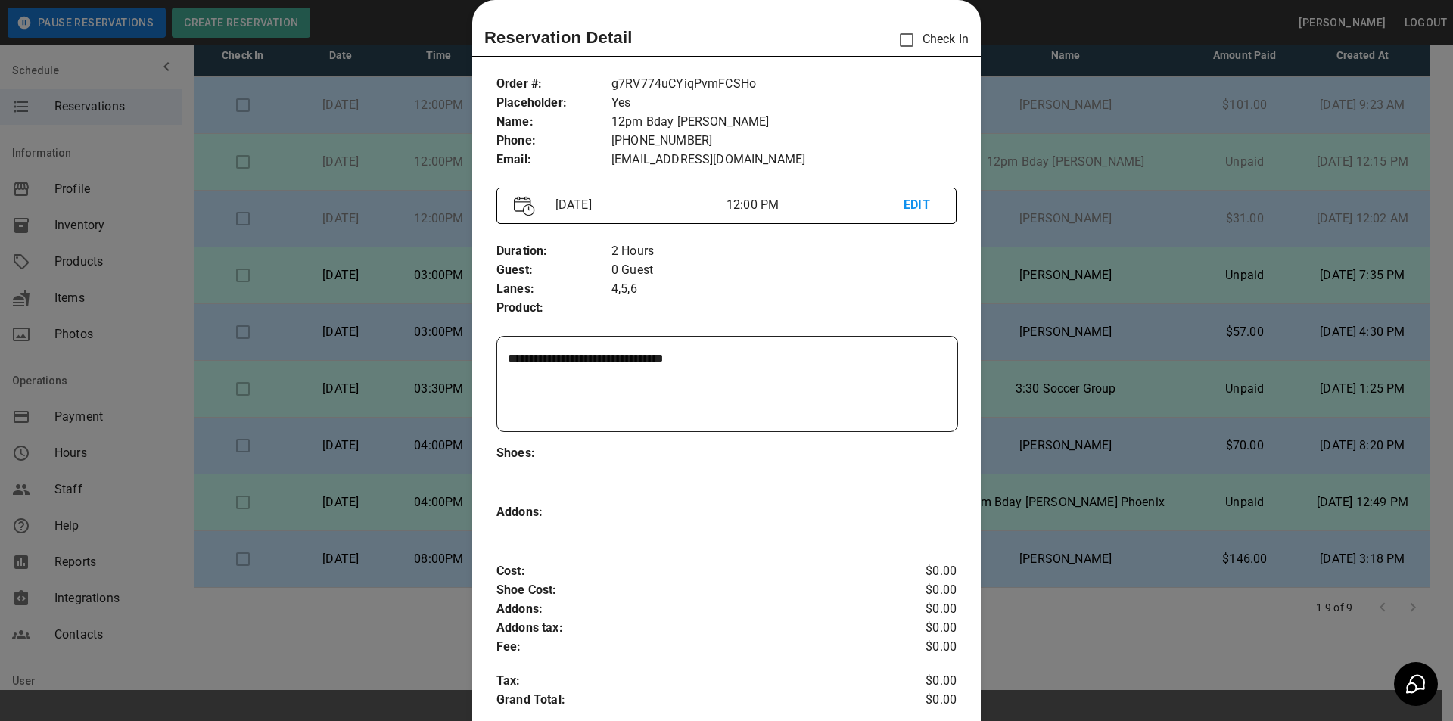
click at [1040, 158] on div at bounding box center [726, 360] width 1453 height 721
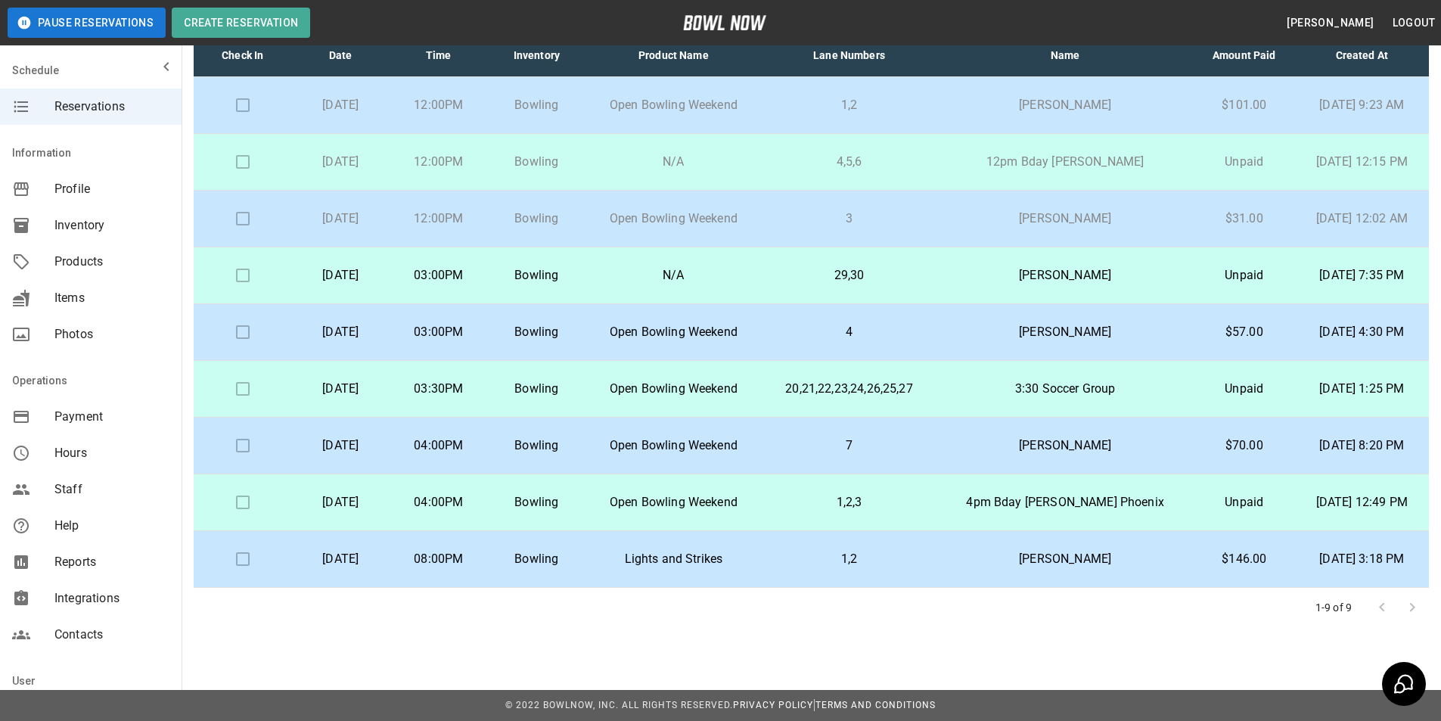
click at [1049, 269] on p "[PERSON_NAME]" at bounding box center [1065, 275] width 232 height 18
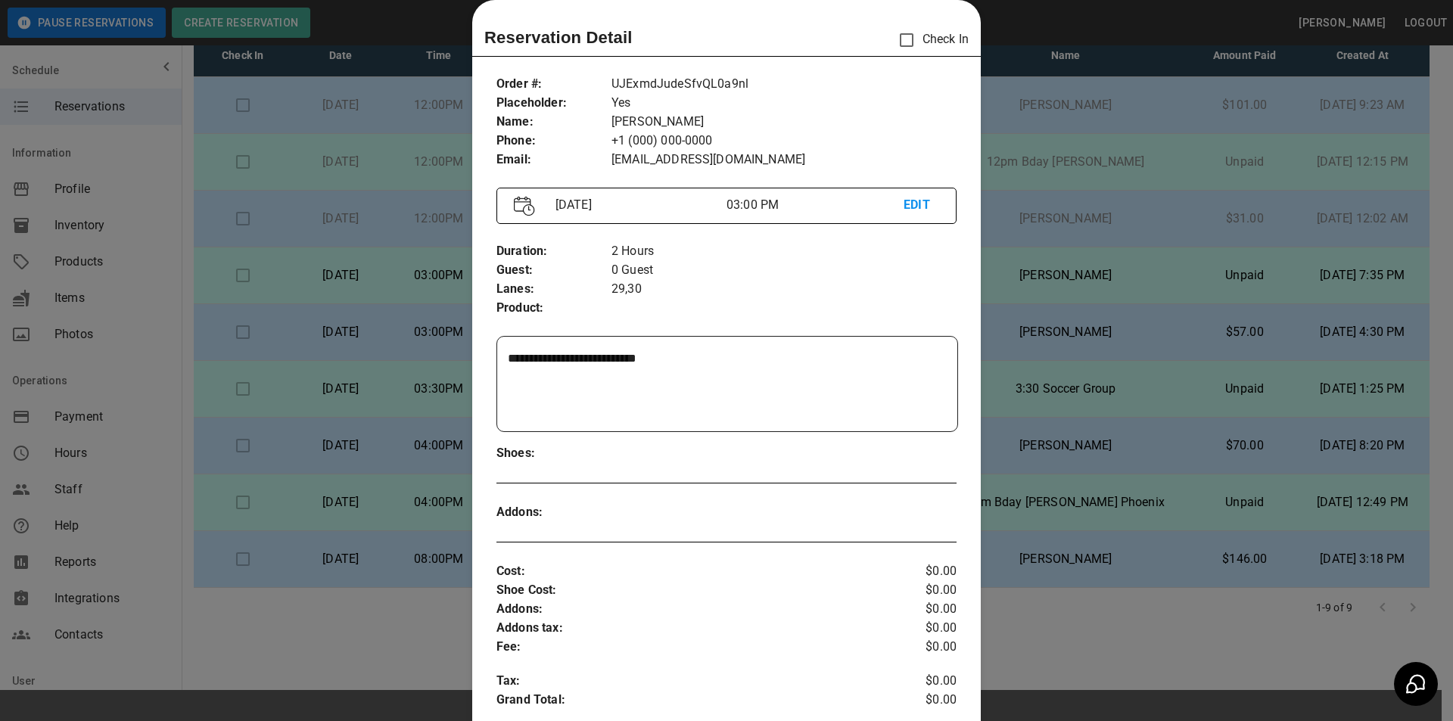
click at [1184, 283] on div at bounding box center [726, 360] width 1453 height 721
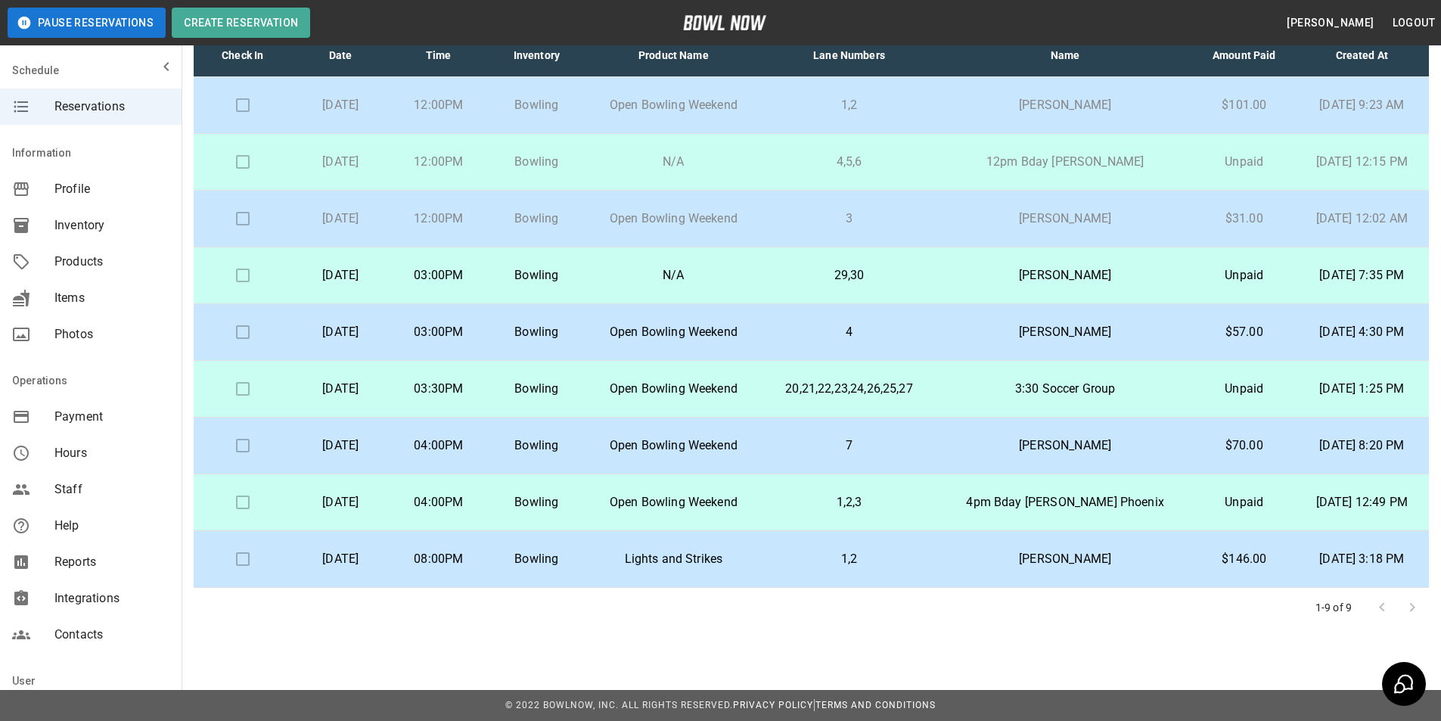
click at [924, 219] on p "3" at bounding box center [849, 219] width 151 height 18
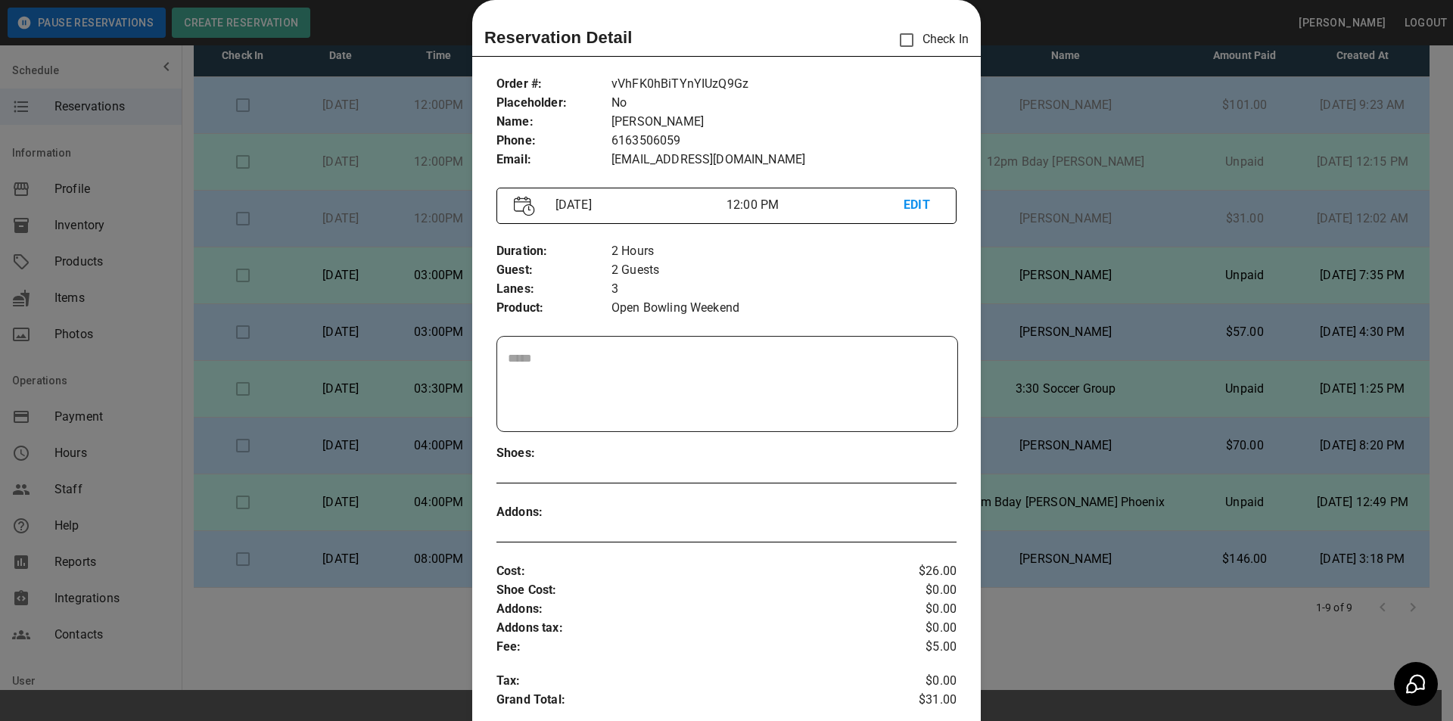
click at [1027, 223] on div at bounding box center [726, 360] width 1453 height 721
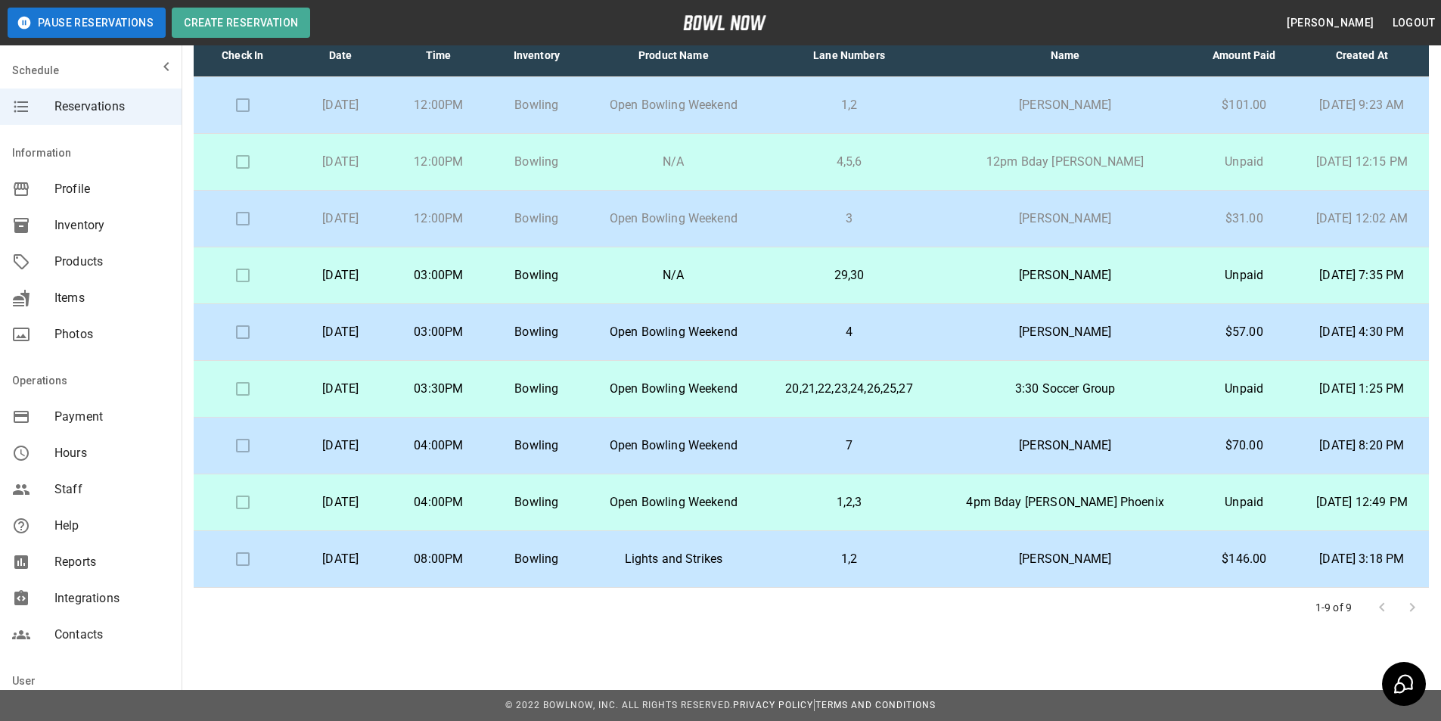
click at [1018, 225] on p "[PERSON_NAME]" at bounding box center [1065, 219] width 232 height 18
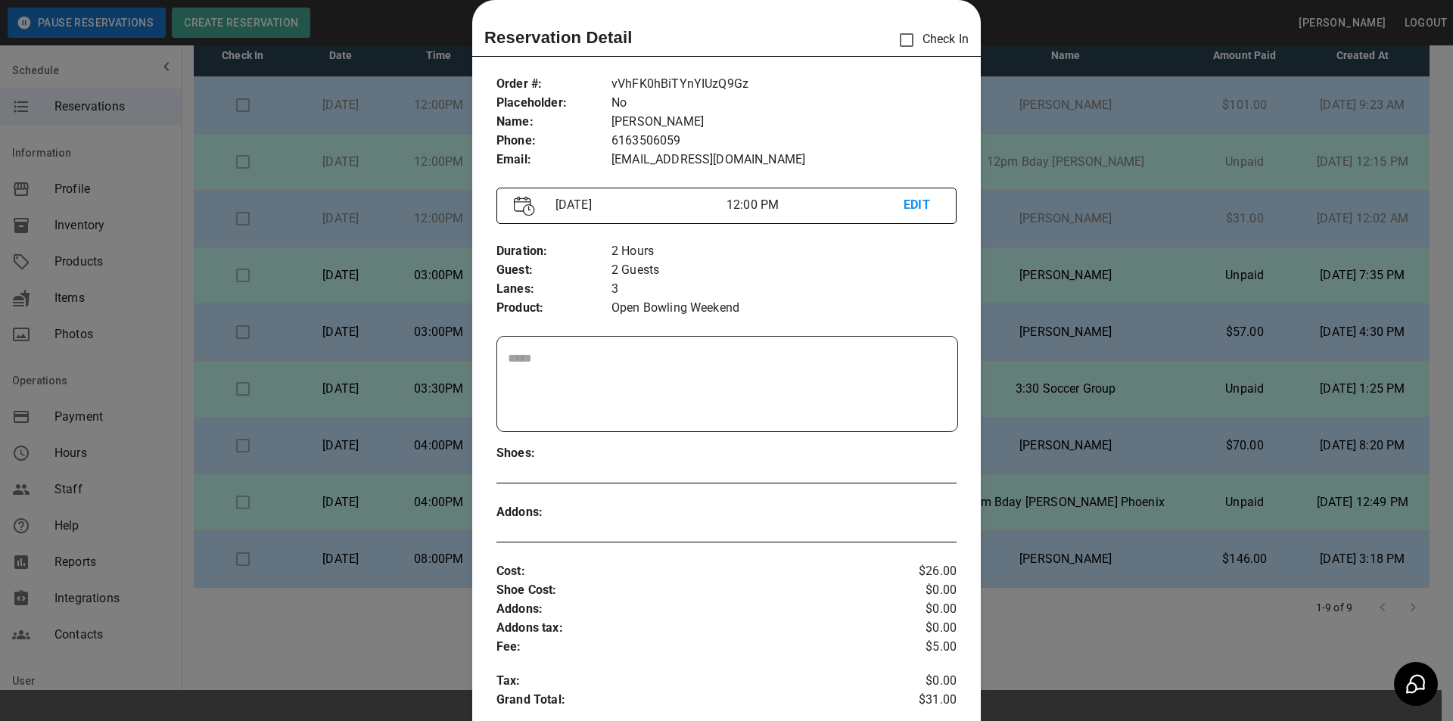
click at [1021, 239] on div at bounding box center [726, 360] width 1453 height 721
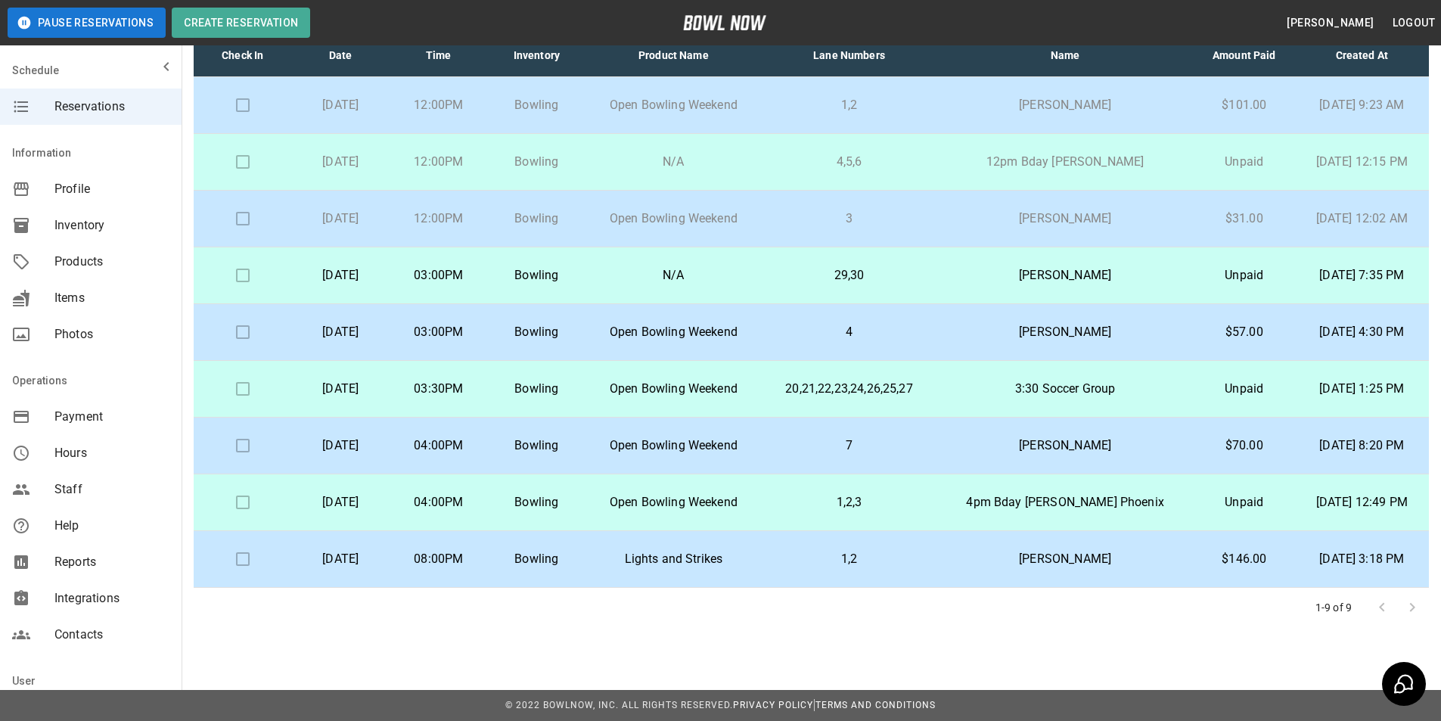
click at [656, 110] on p "Open Bowling Weekend" at bounding box center [673, 105] width 151 height 18
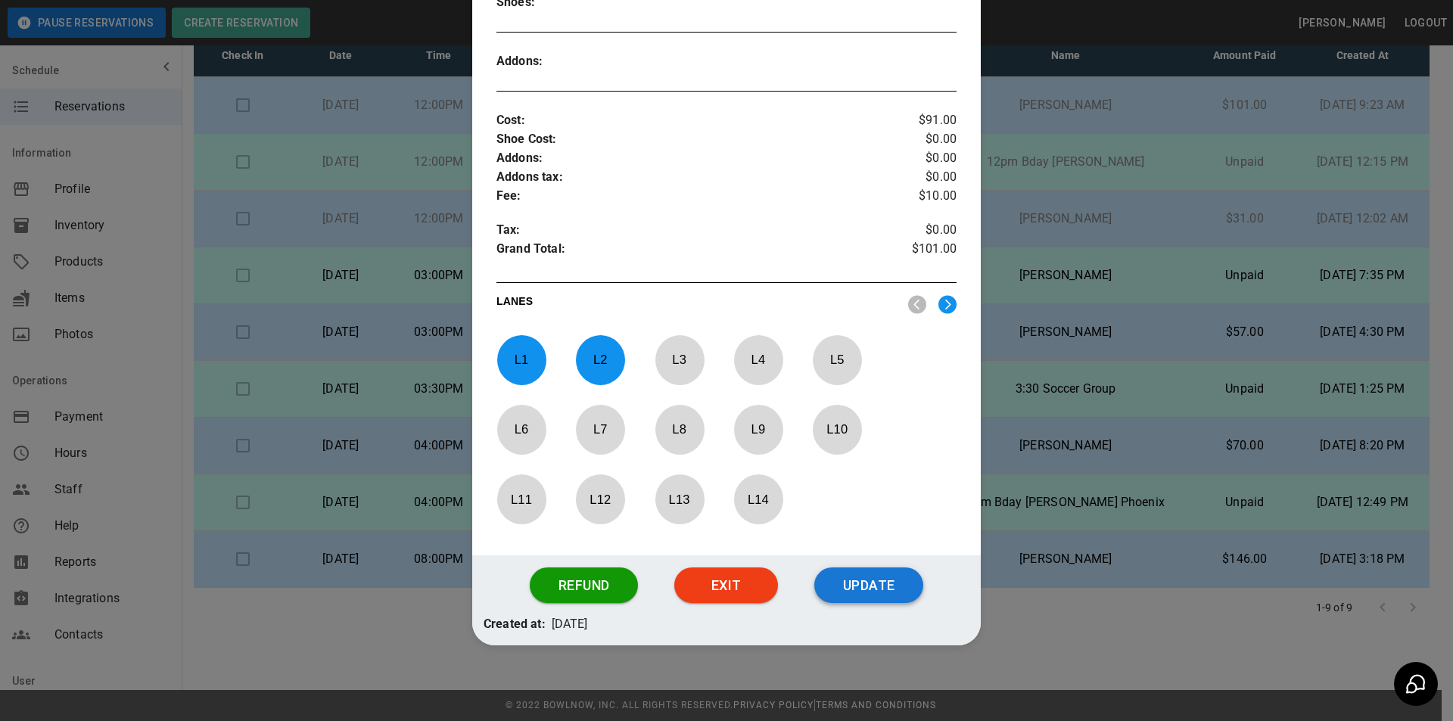
click at [872, 594] on button "Update" at bounding box center [868, 585] width 109 height 36
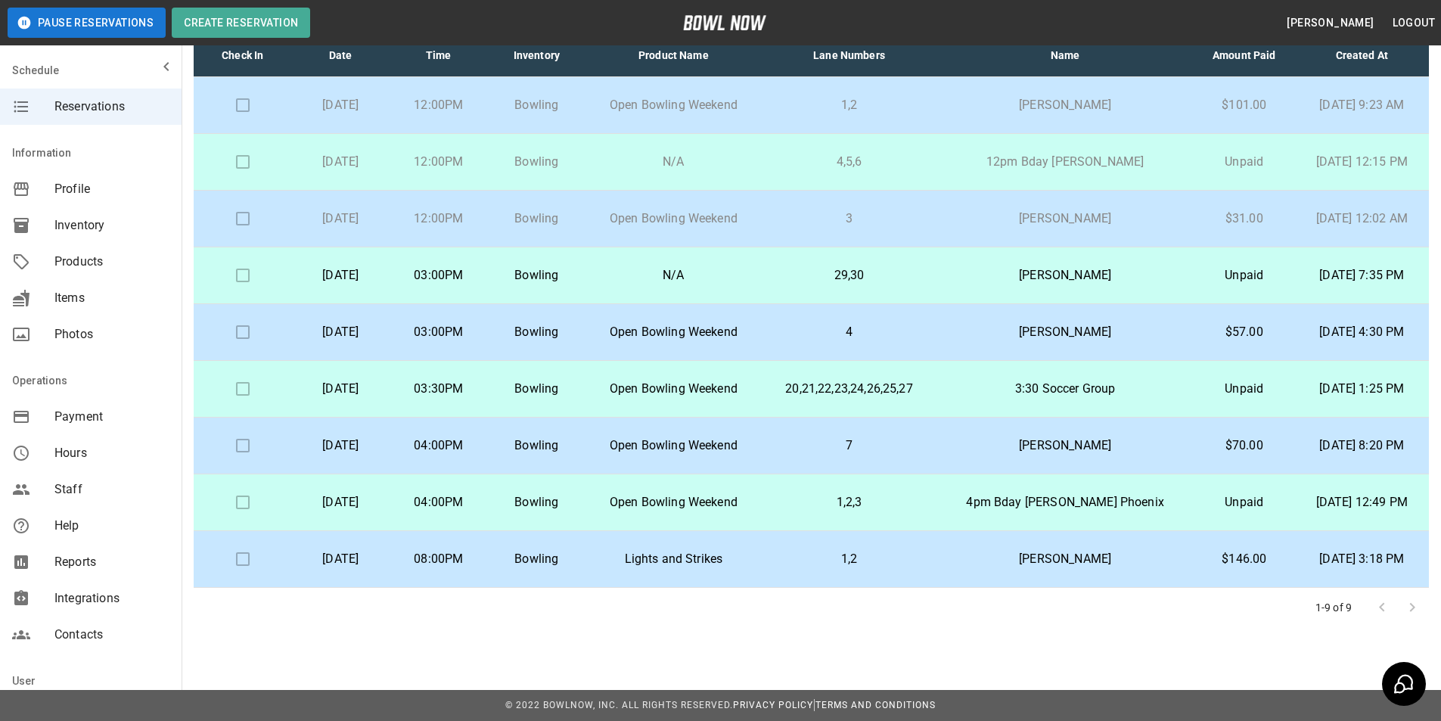
click at [1079, 169] on p "12pm Bday [PERSON_NAME]" at bounding box center [1065, 162] width 232 height 18
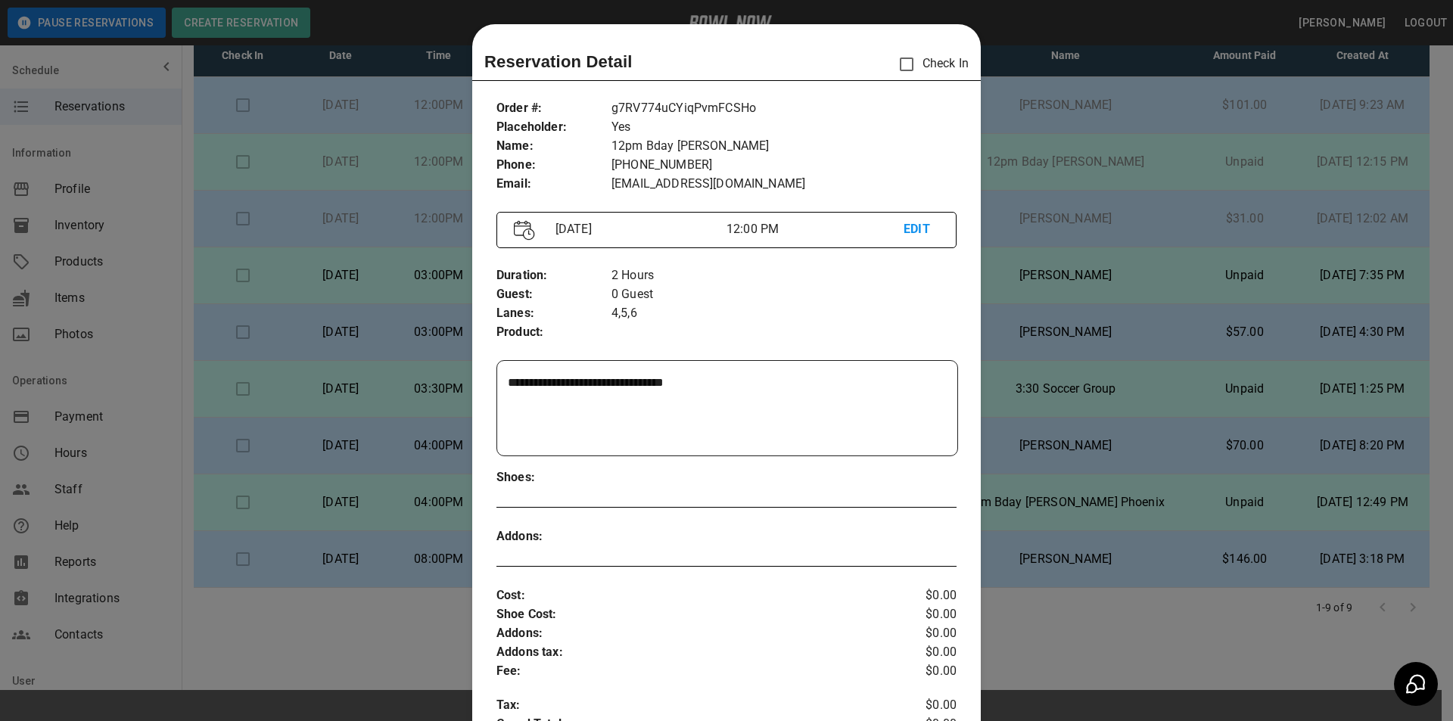
scroll to position [24, 0]
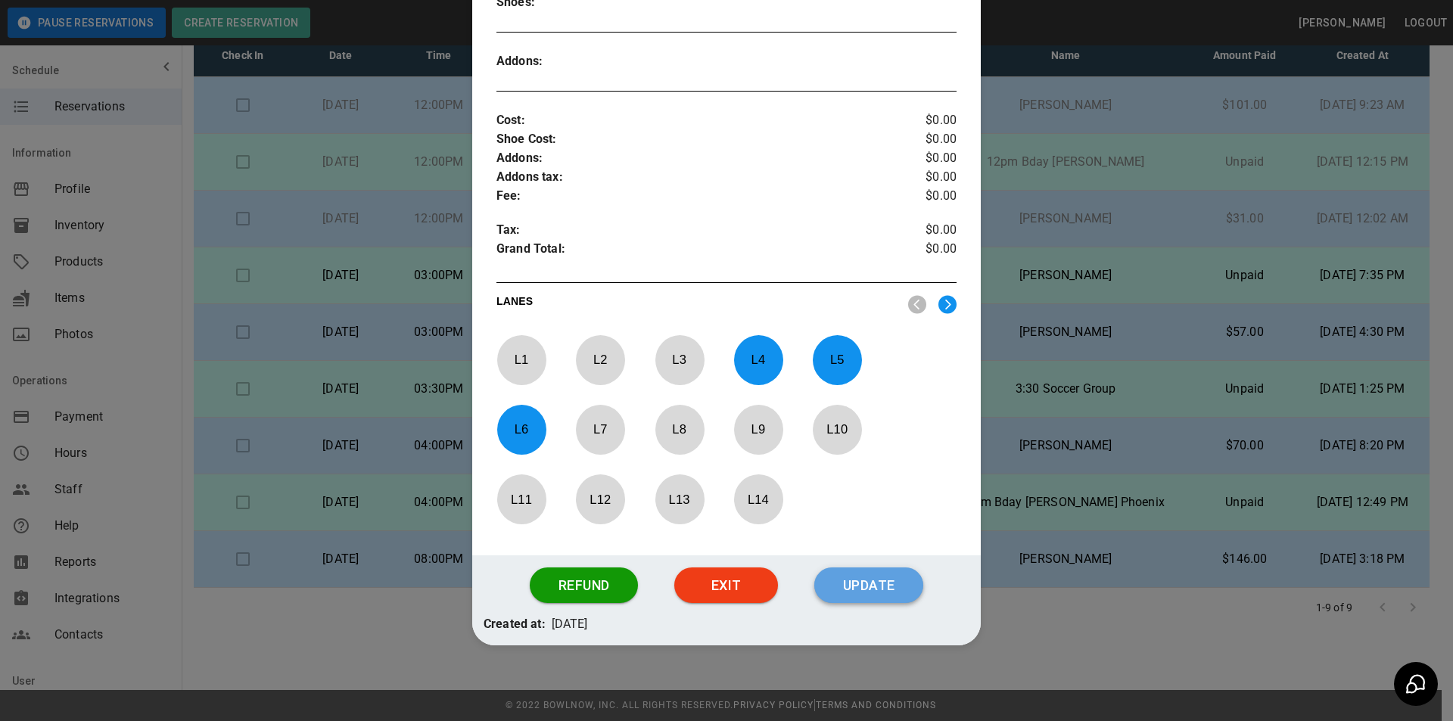
click at [853, 589] on button "Update" at bounding box center [868, 585] width 109 height 36
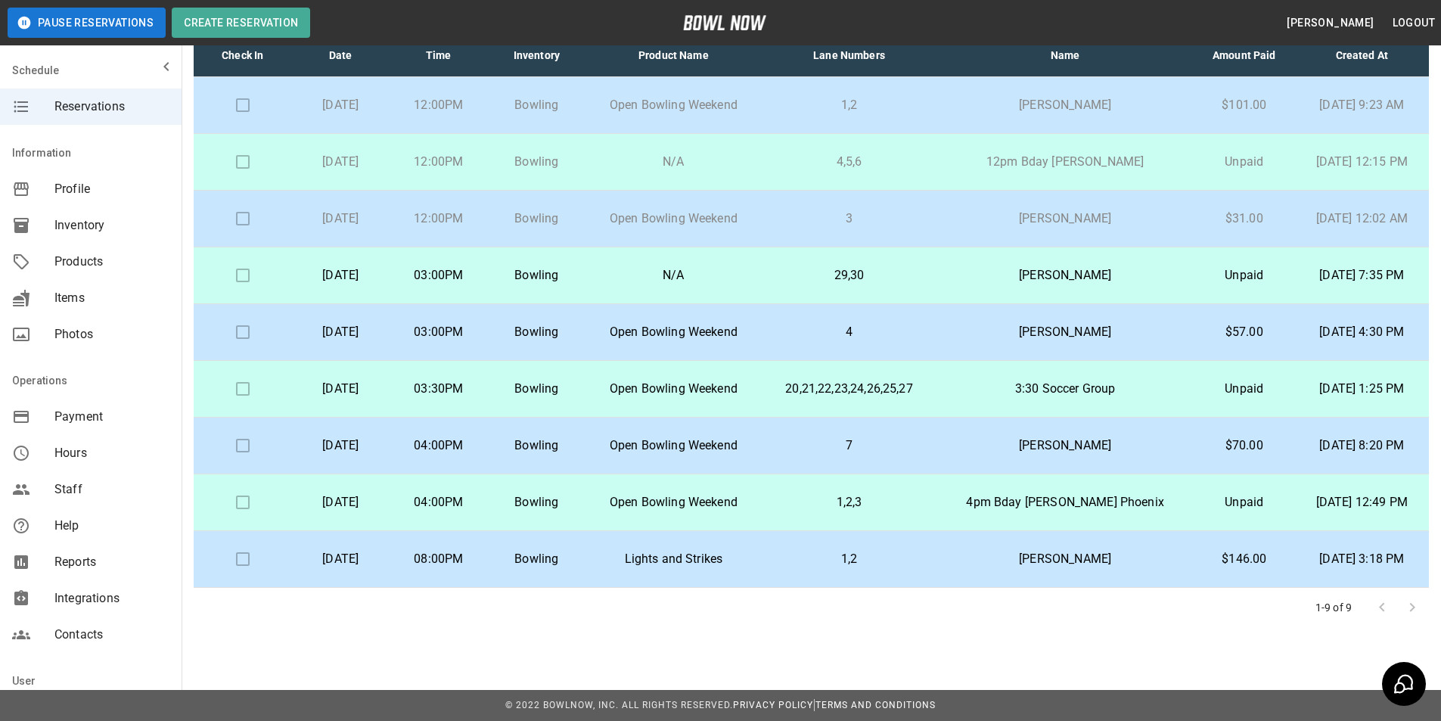
click at [1152, 216] on p "[PERSON_NAME]" at bounding box center [1065, 219] width 232 height 18
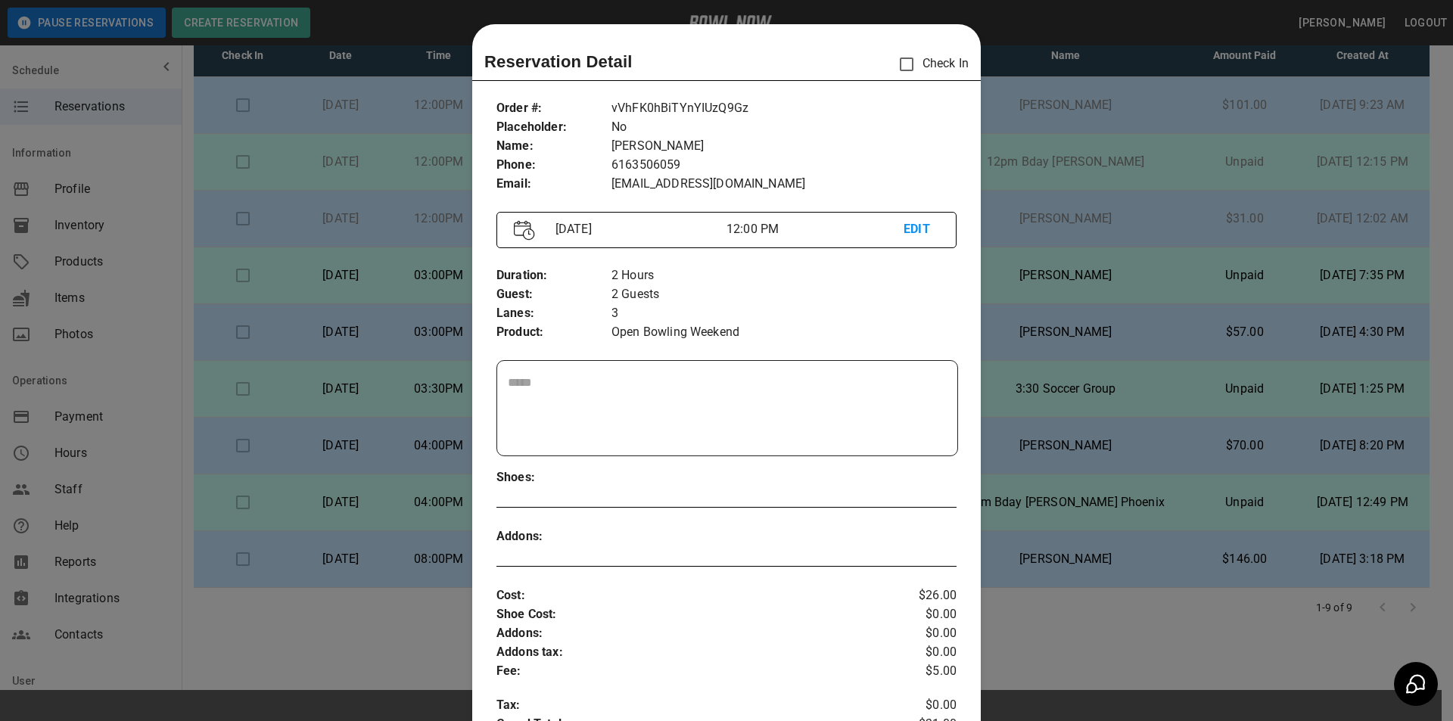
scroll to position [24, 0]
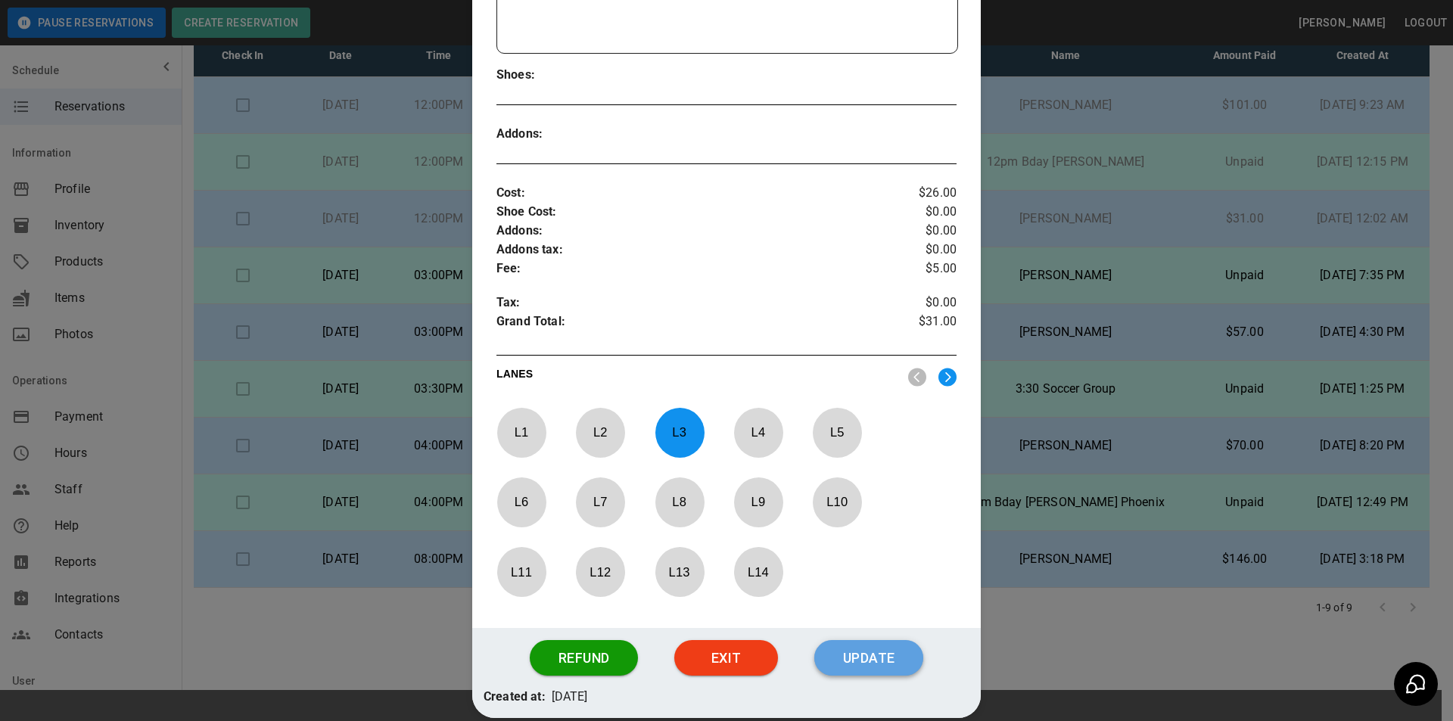
click at [854, 666] on button "Update" at bounding box center [868, 658] width 109 height 36
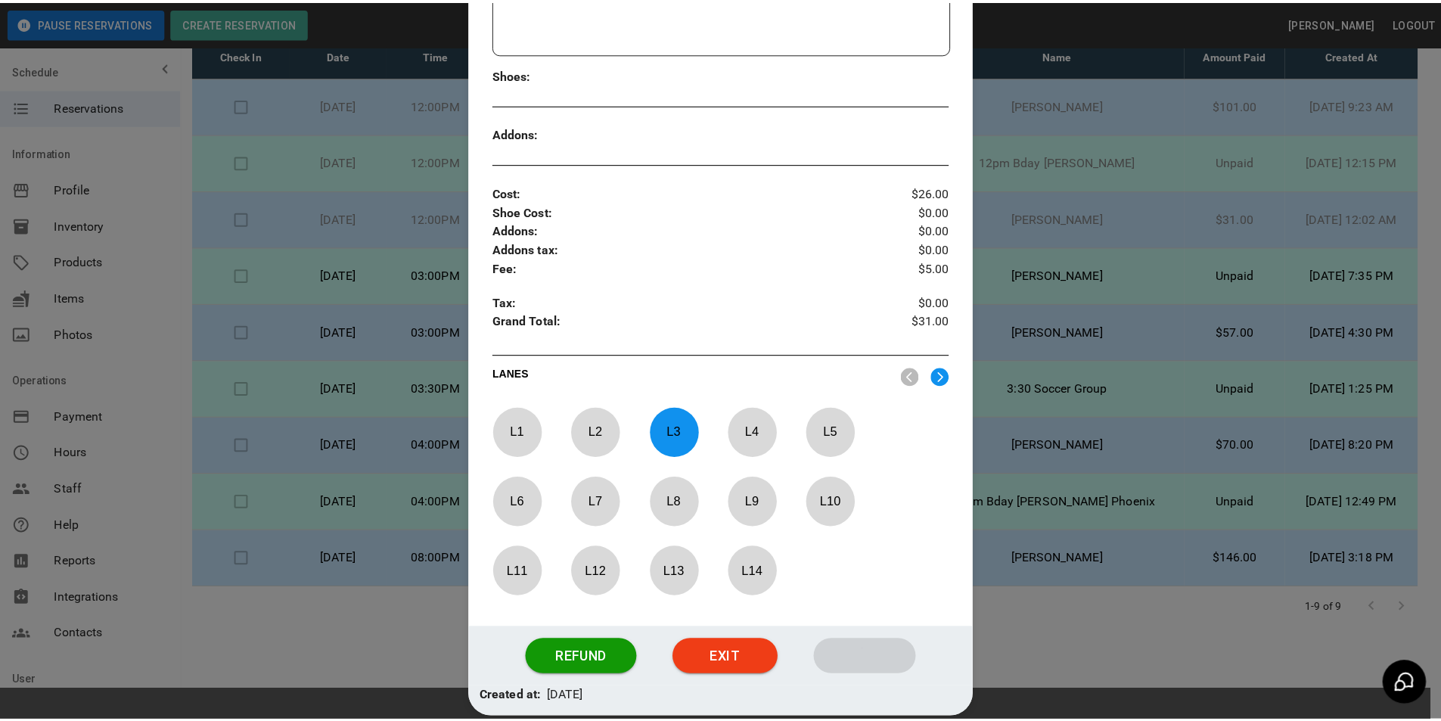
scroll to position [399, 0]
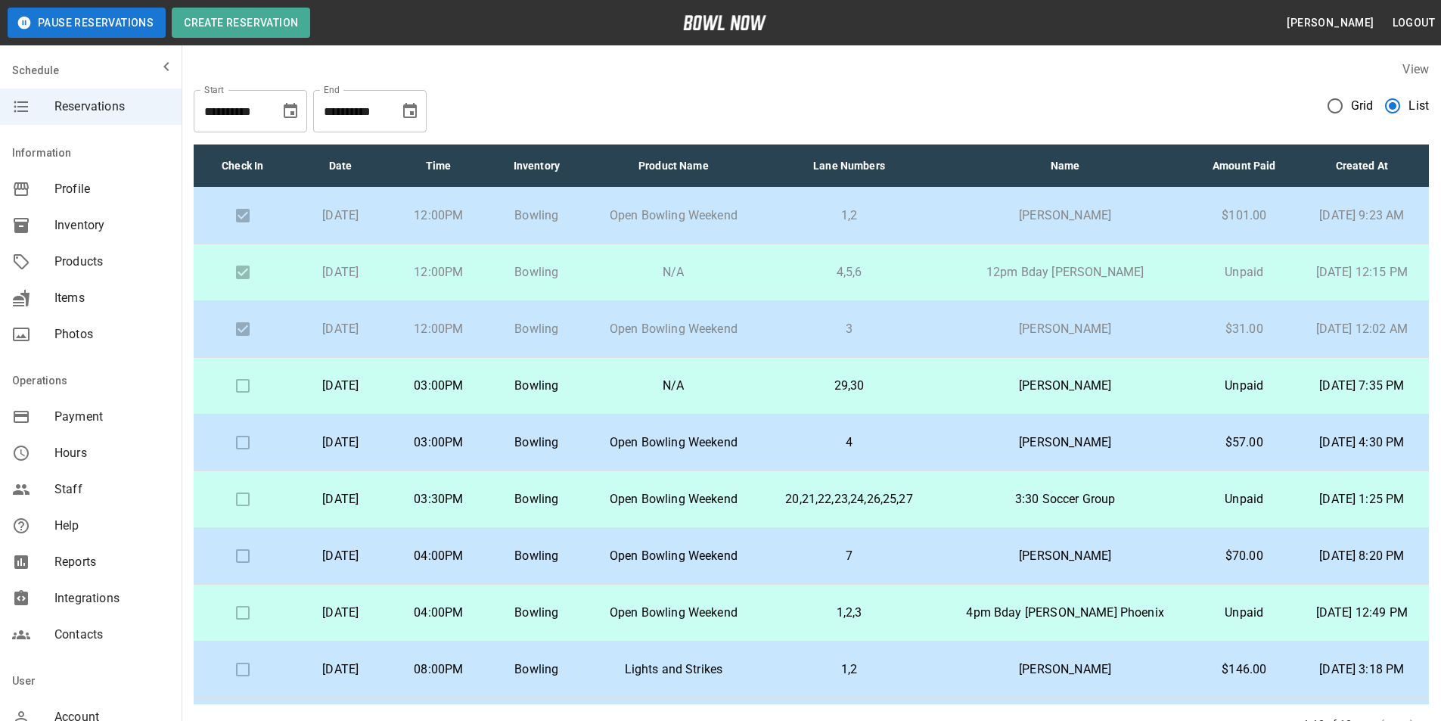
click at [1151, 264] on p "12pm Bday [PERSON_NAME]" at bounding box center [1065, 272] width 232 height 18
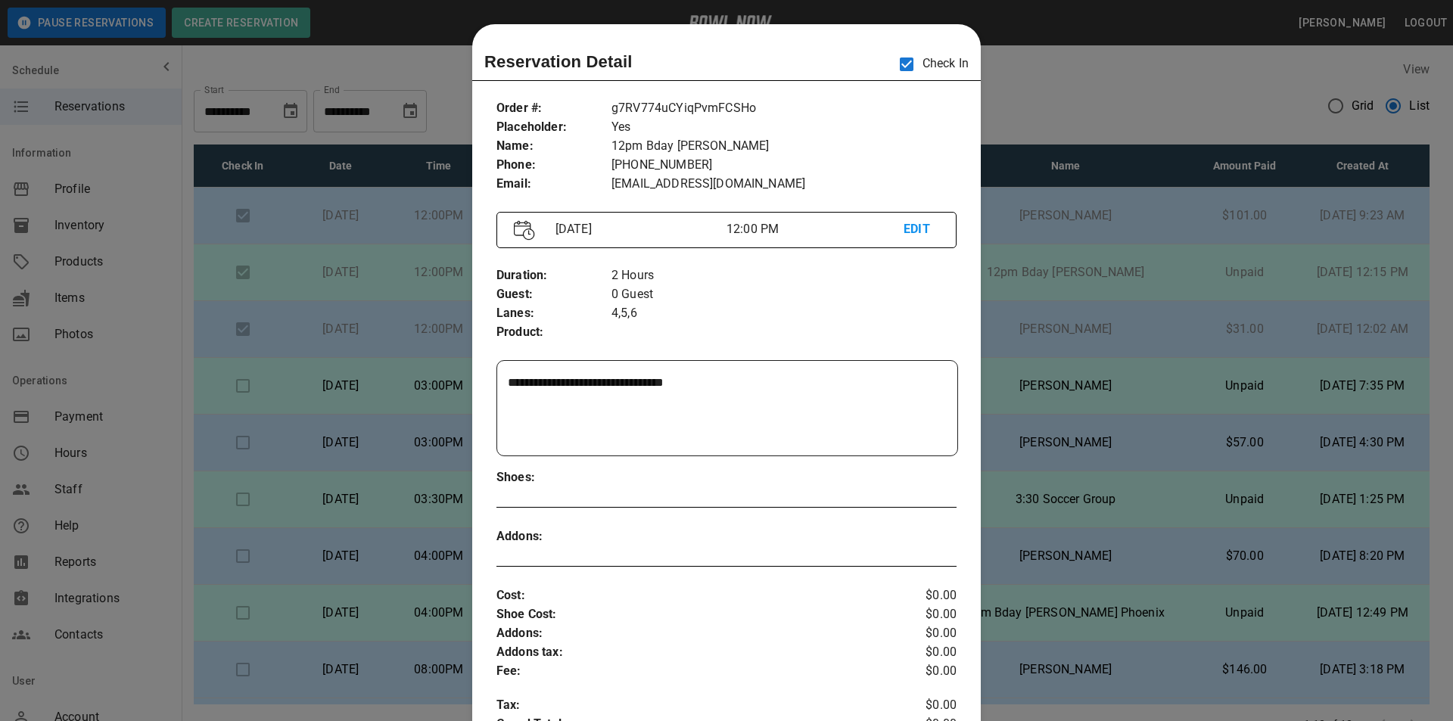
scroll to position [24, 0]
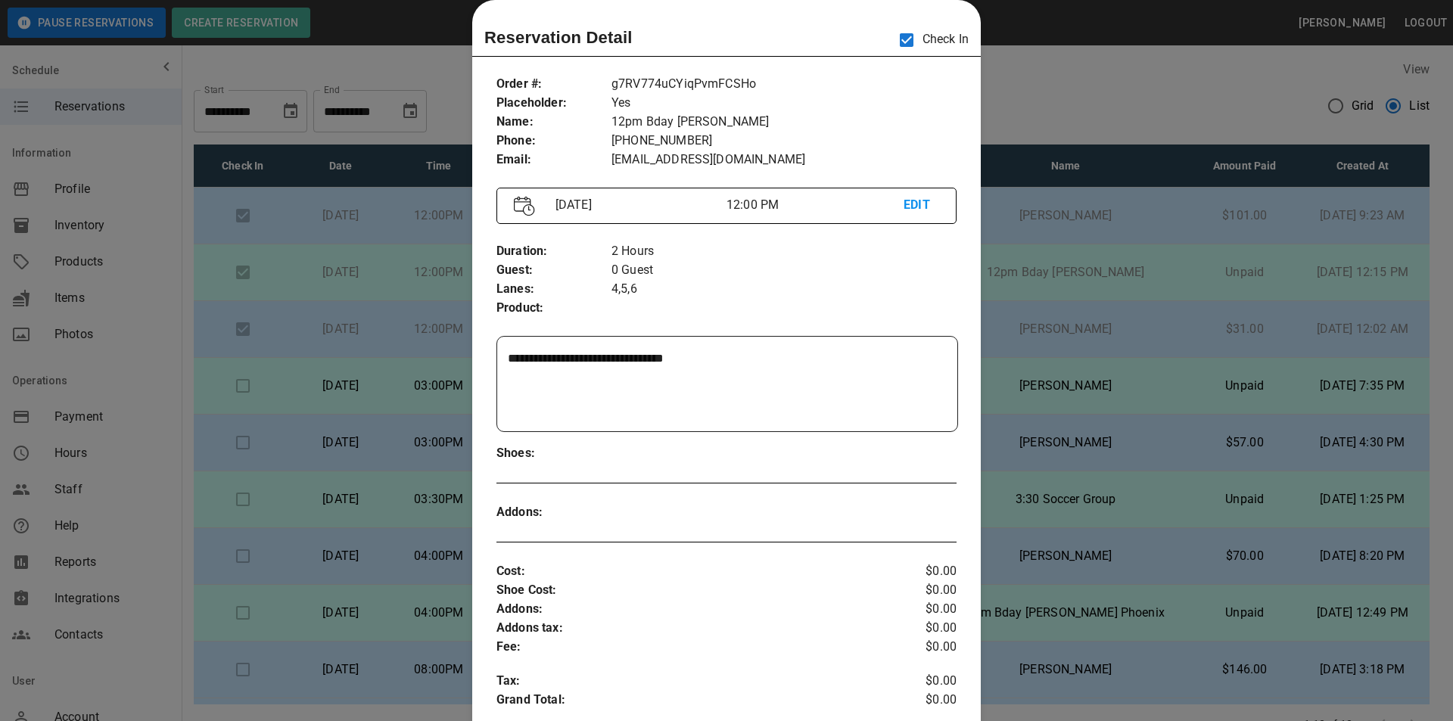
click at [1151, 264] on div at bounding box center [726, 360] width 1453 height 721
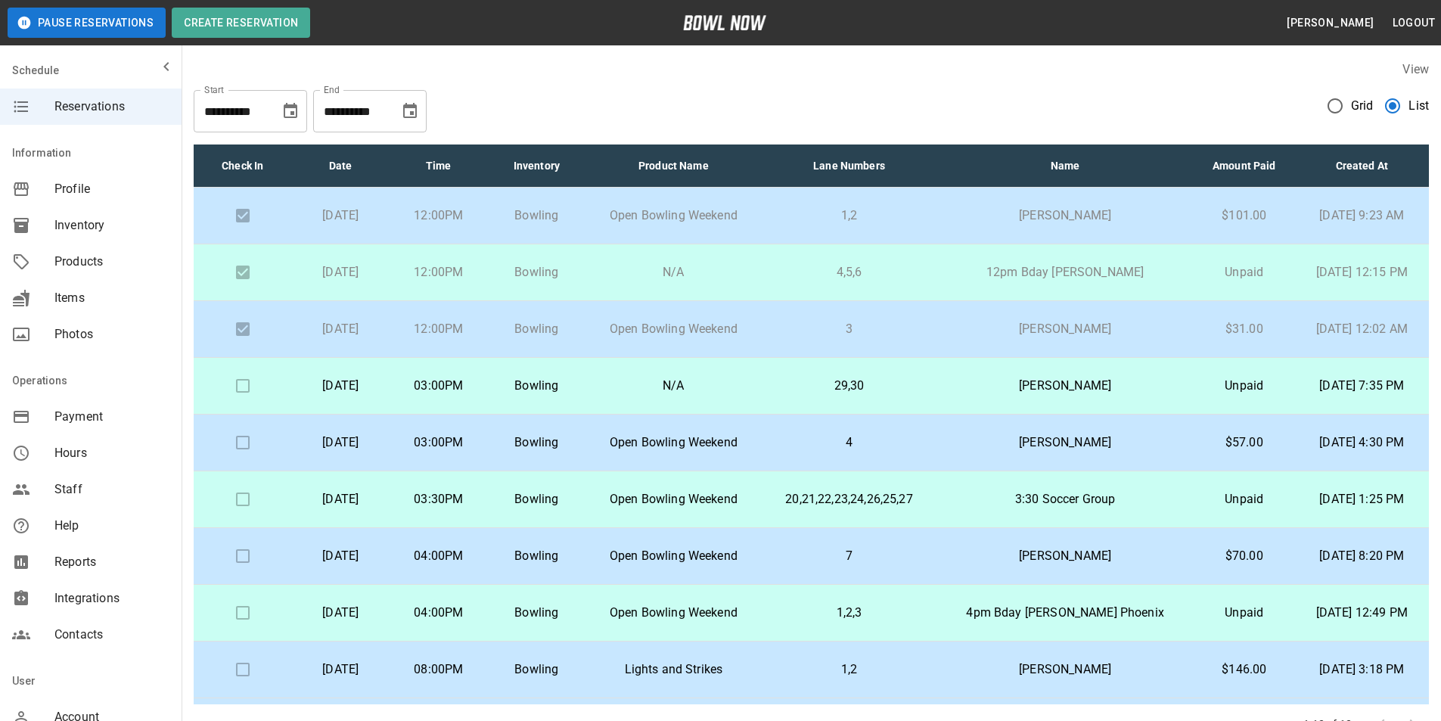
click at [862, 389] on p "29,30" at bounding box center [849, 386] width 151 height 18
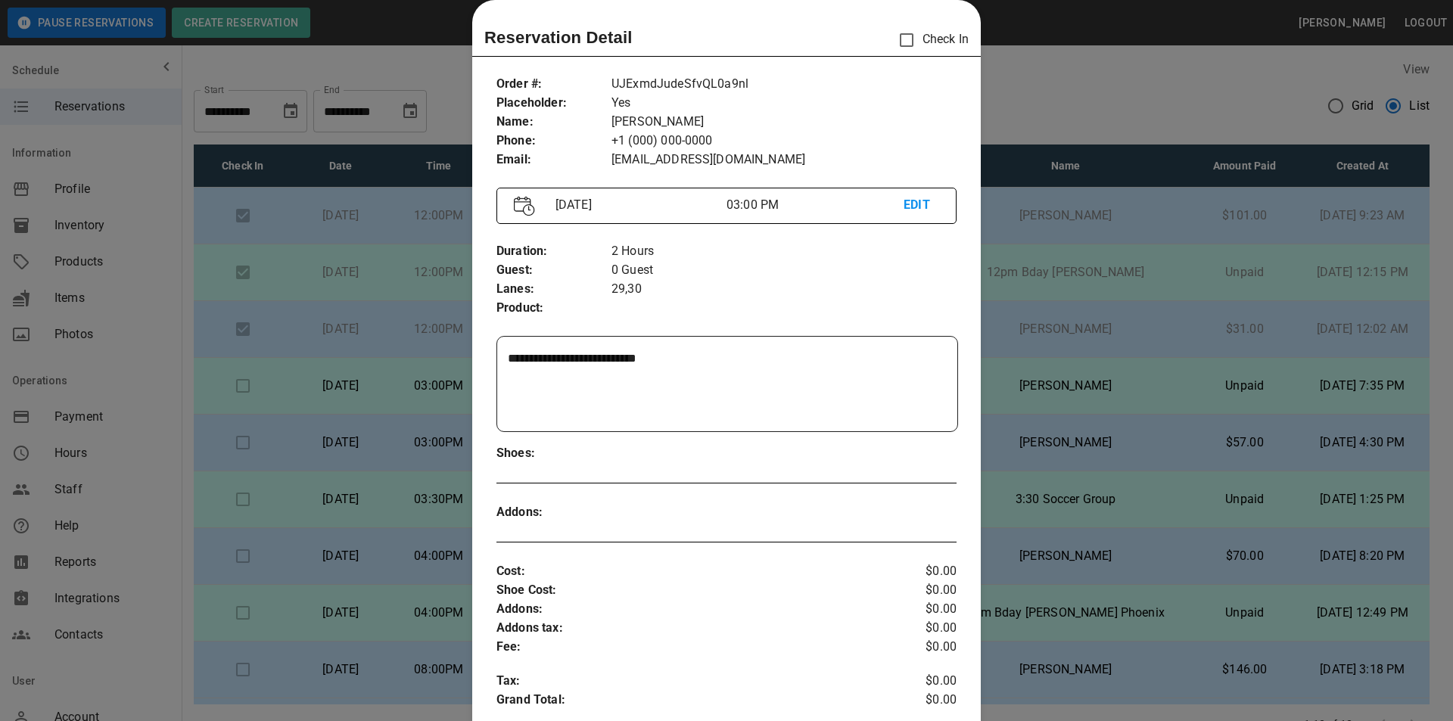
click at [1052, 394] on div at bounding box center [726, 360] width 1453 height 721
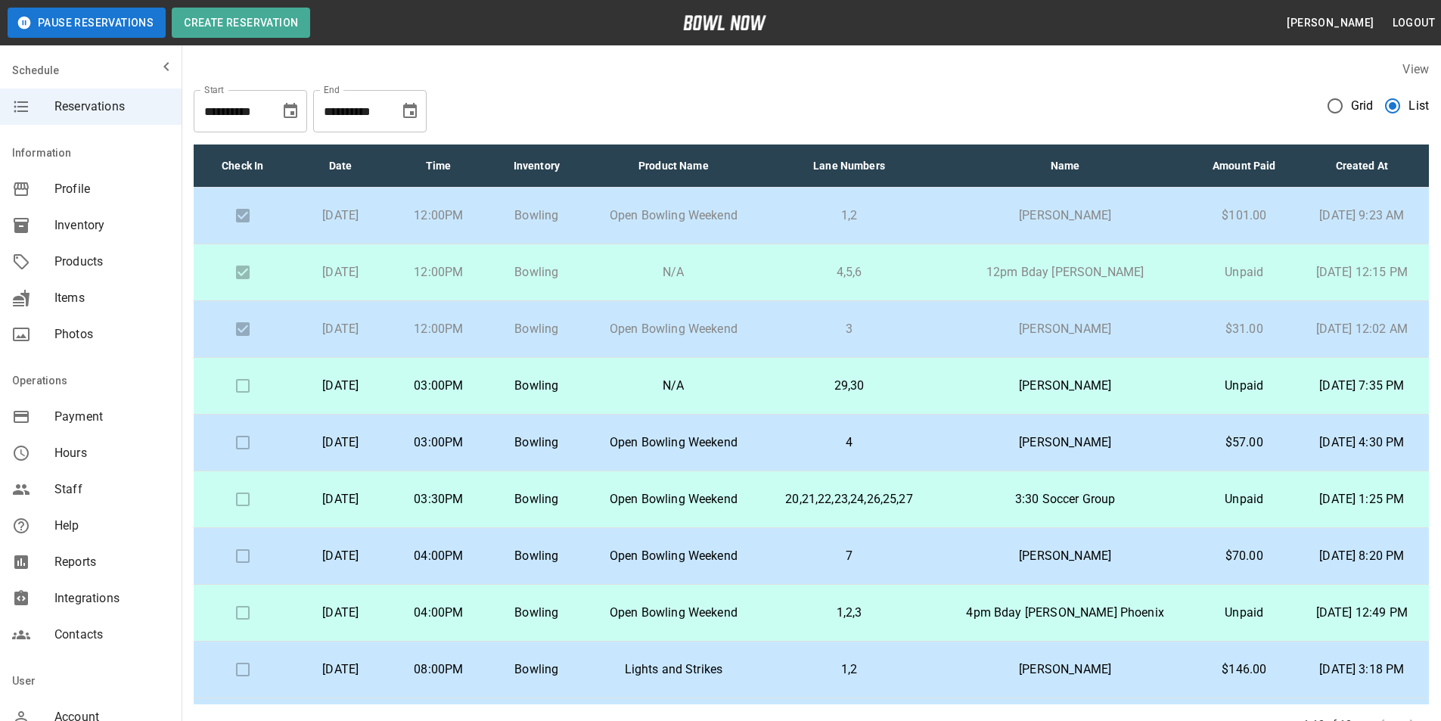
click at [1057, 449] on p "[PERSON_NAME]" at bounding box center [1065, 443] width 232 height 18
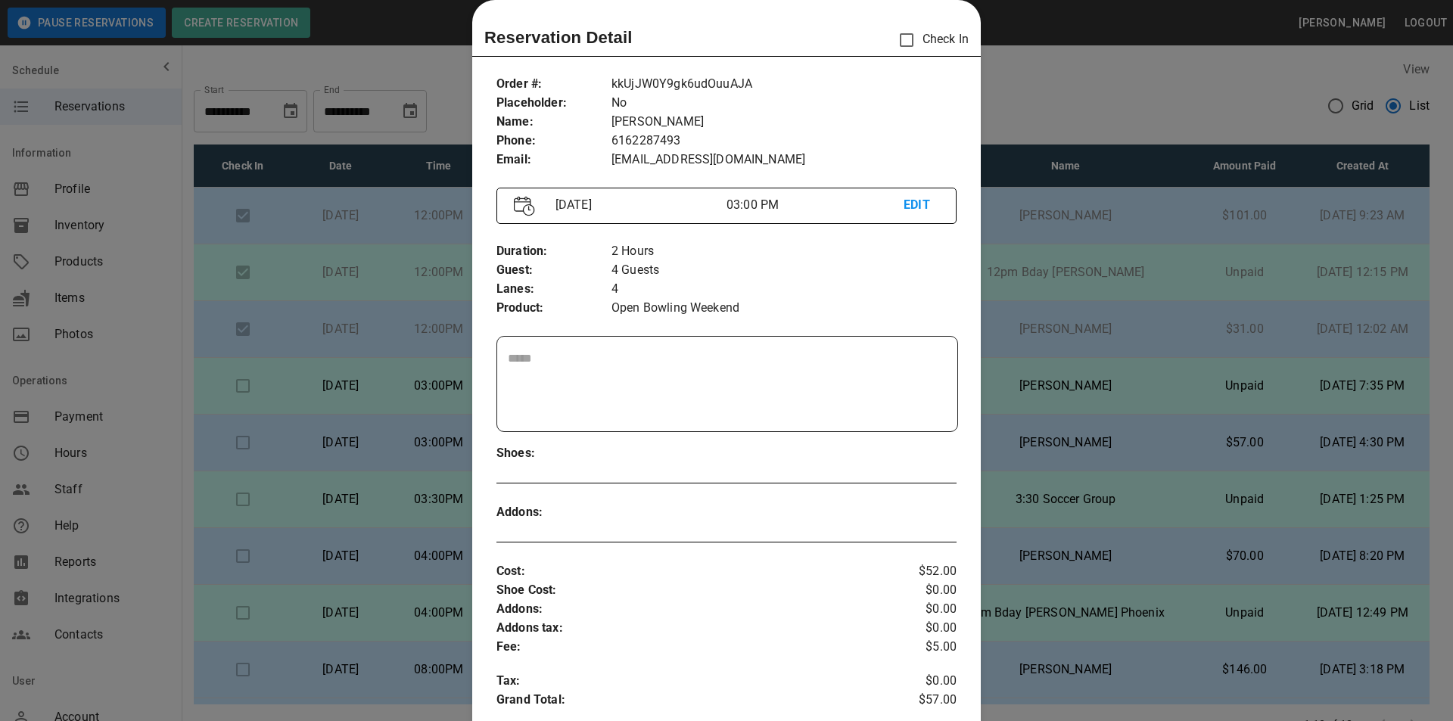
click at [1066, 443] on div at bounding box center [726, 360] width 1453 height 721
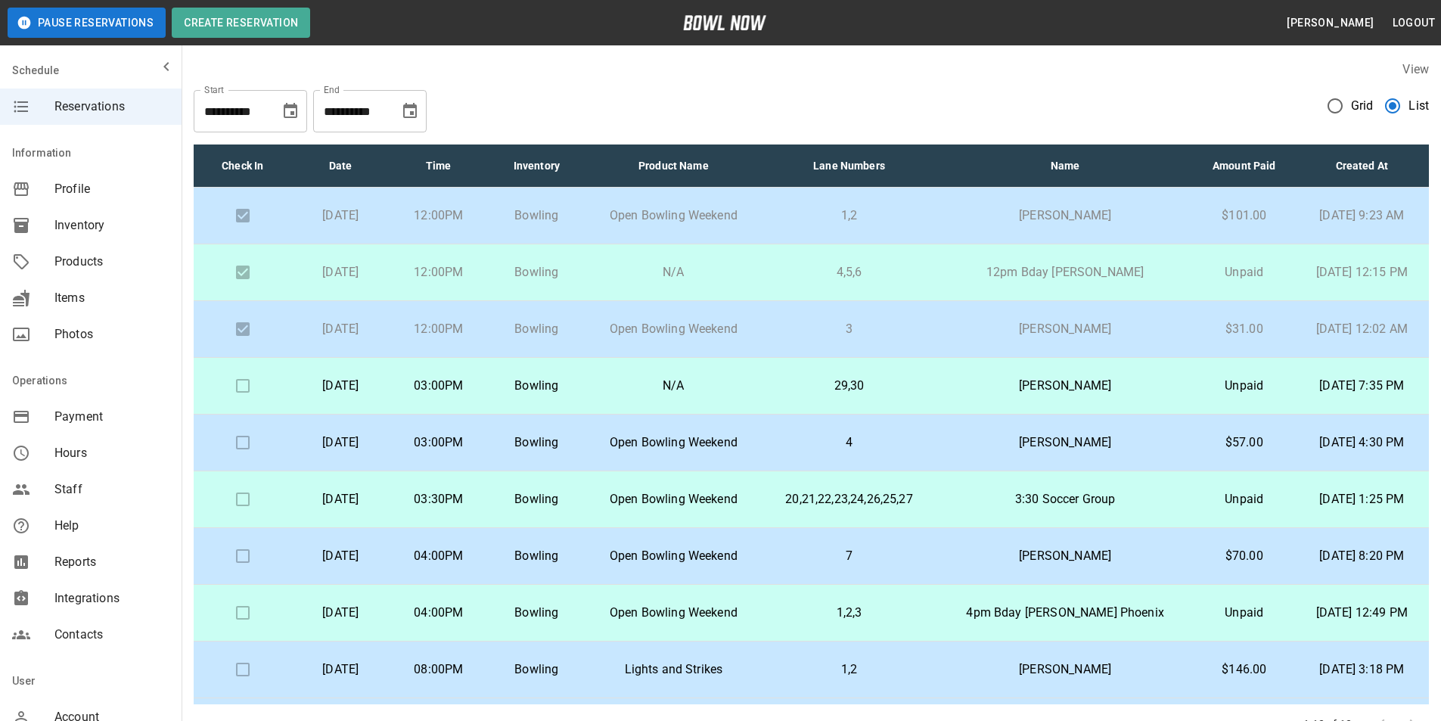
click at [1081, 480] on td "3:30 Soccer Group" at bounding box center [1065, 499] width 256 height 57
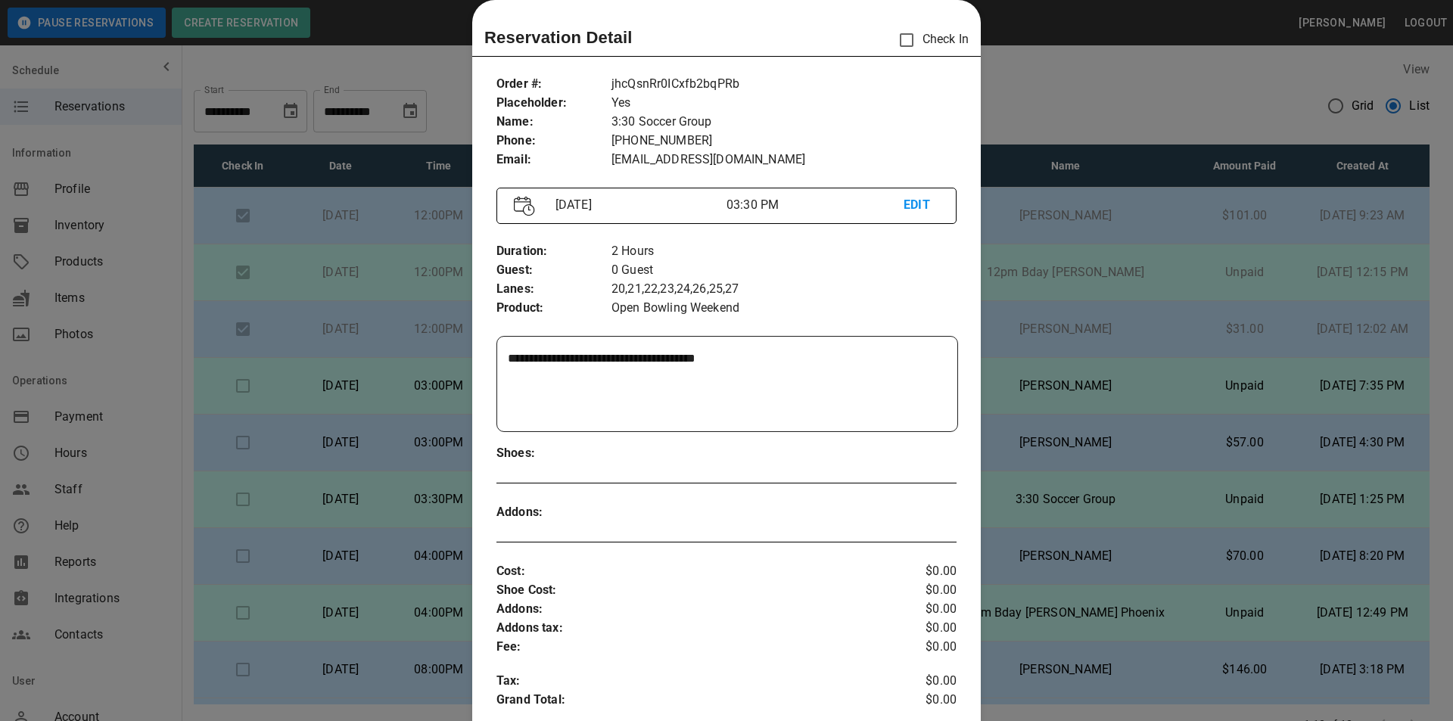
click at [1076, 499] on div at bounding box center [726, 360] width 1453 height 721
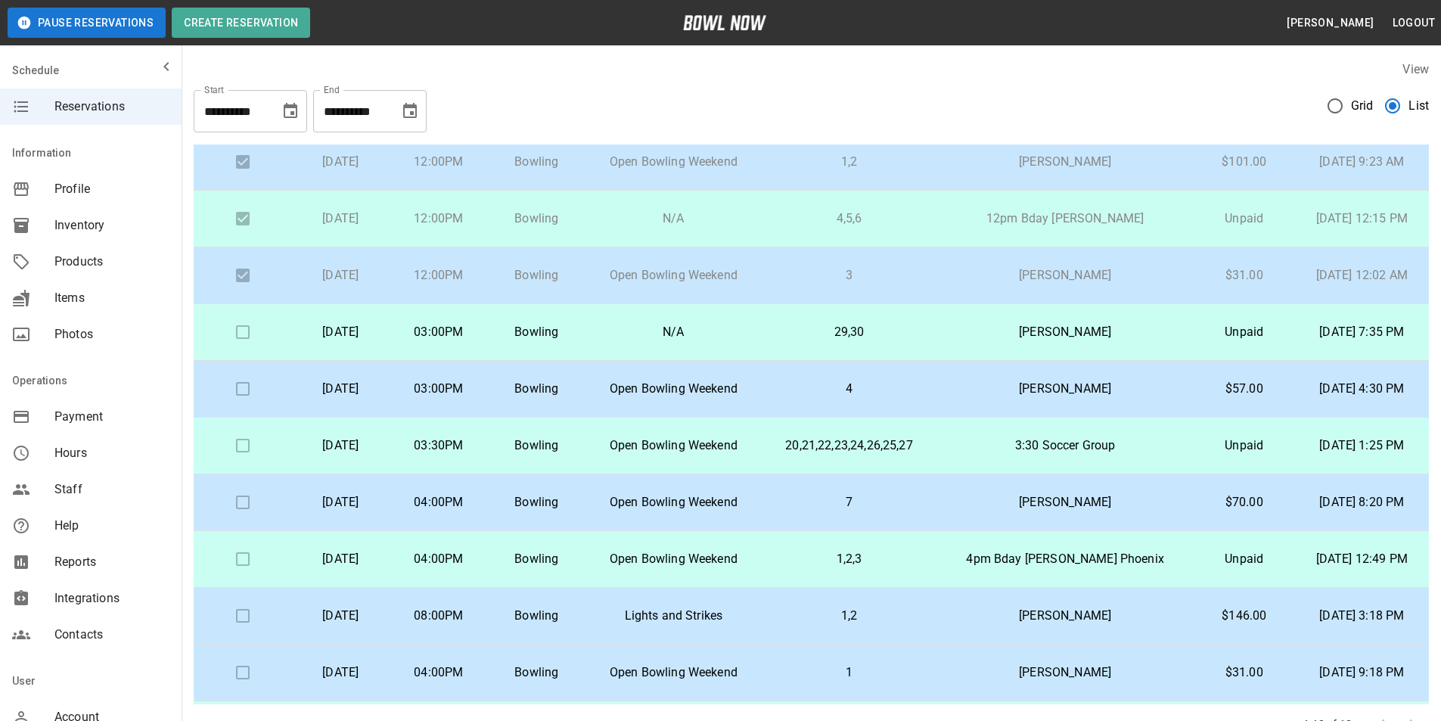
scroll to position [76, 0]
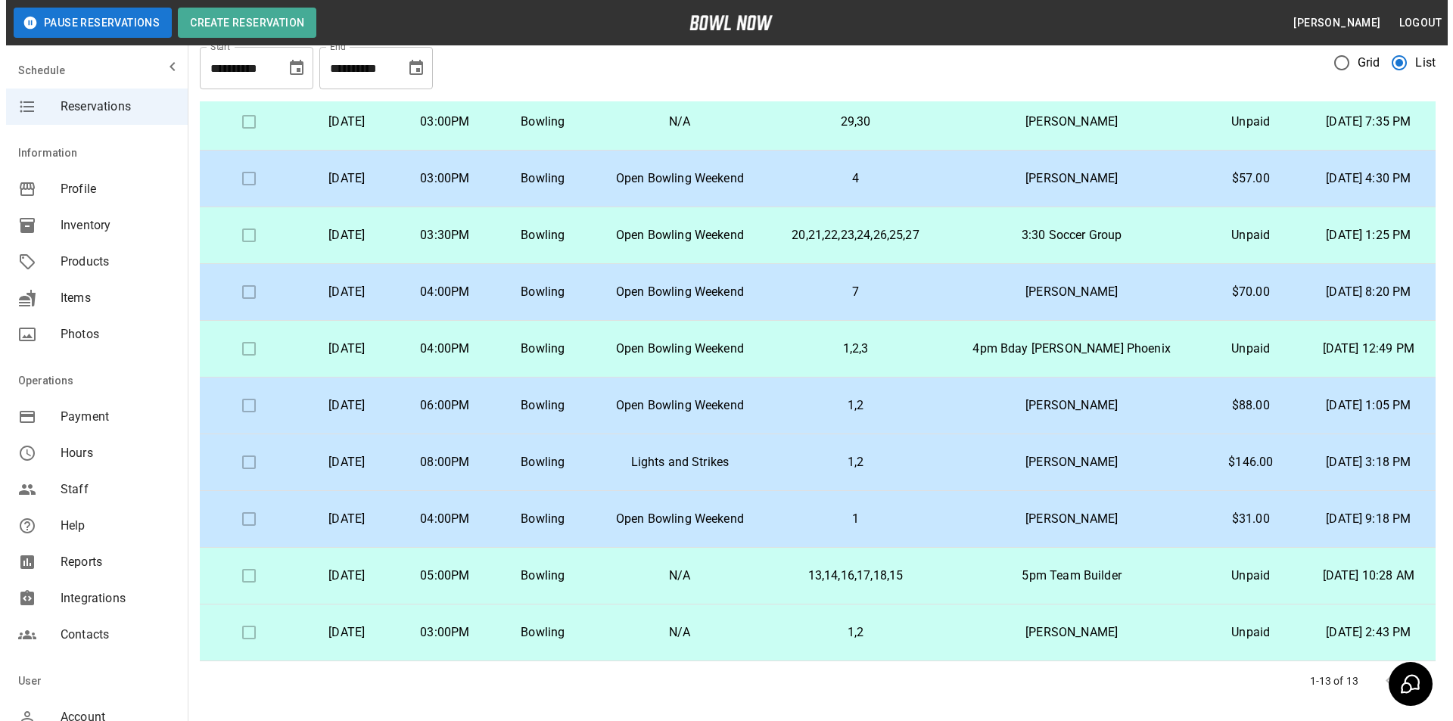
scroll to position [117, 0]
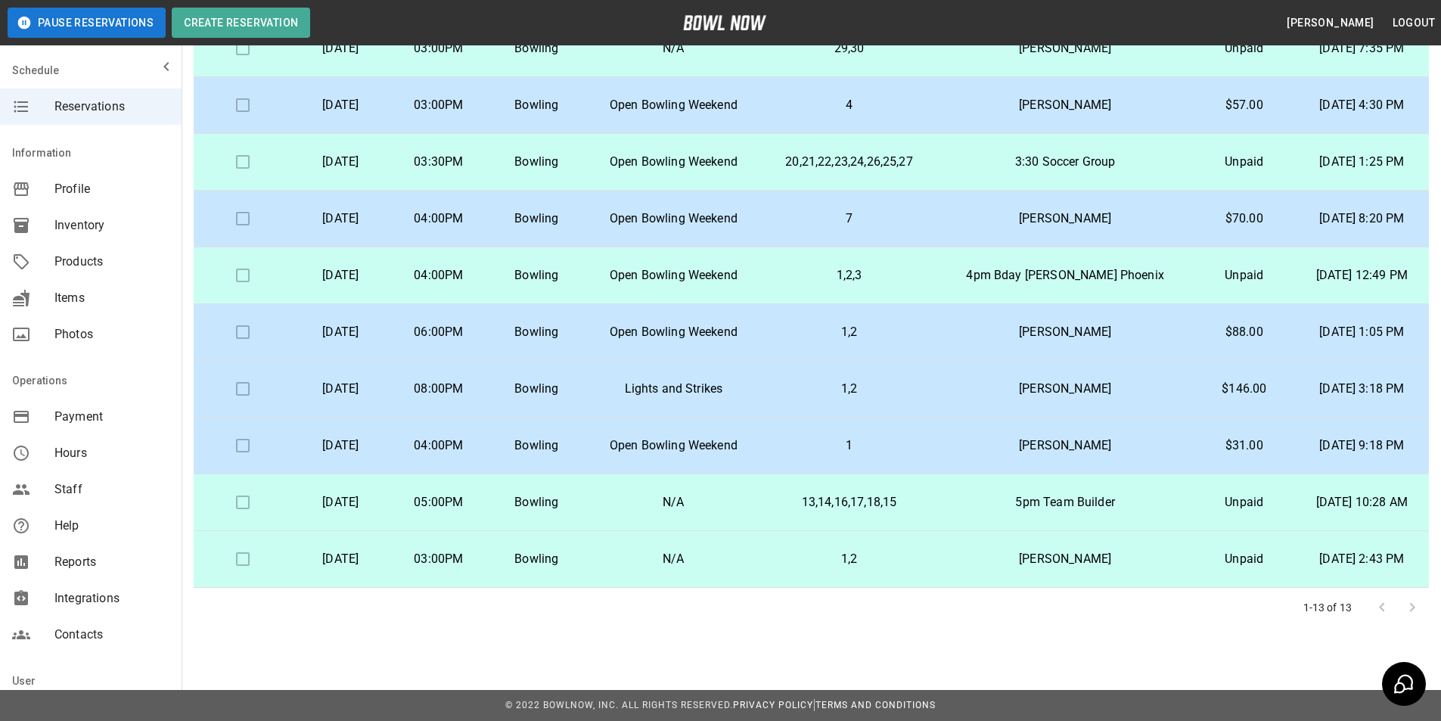
click at [1083, 331] on p "Kristi Marlink" at bounding box center [1065, 332] width 232 height 18
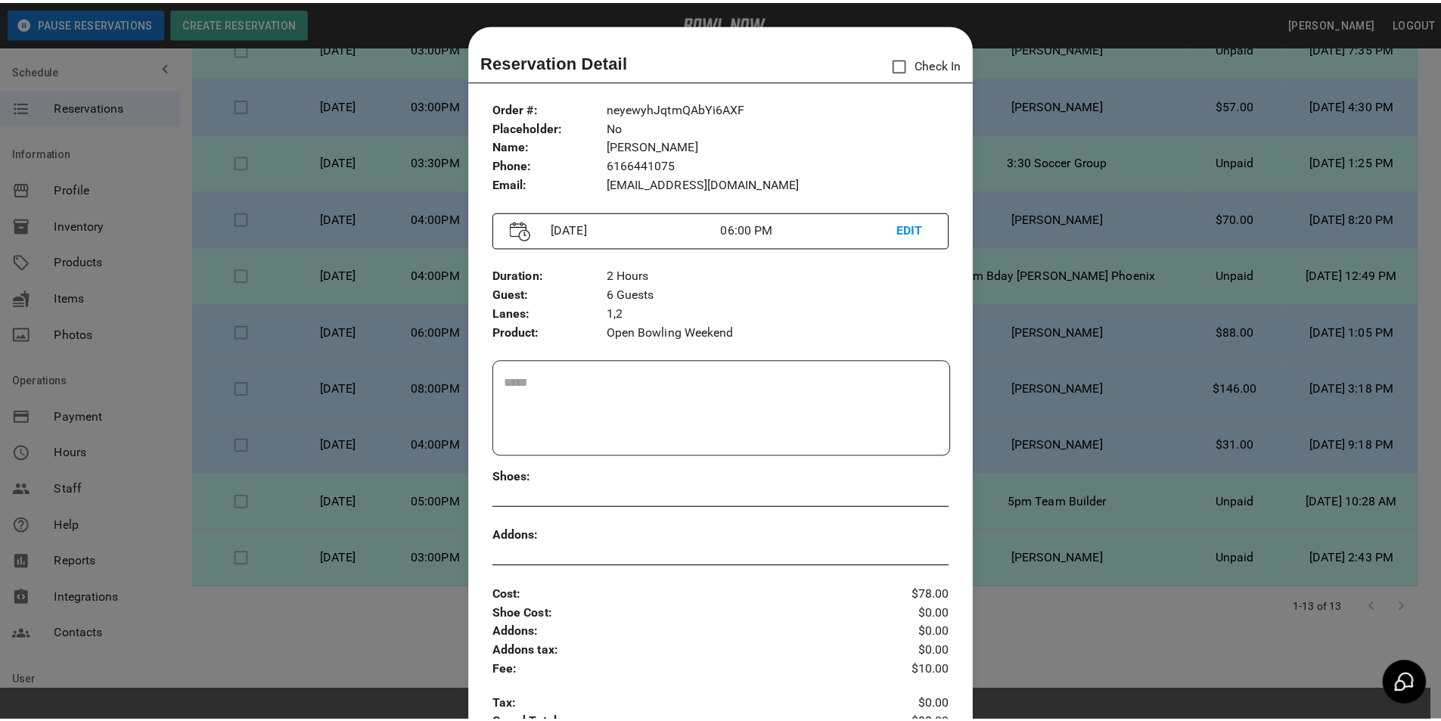
scroll to position [24, 0]
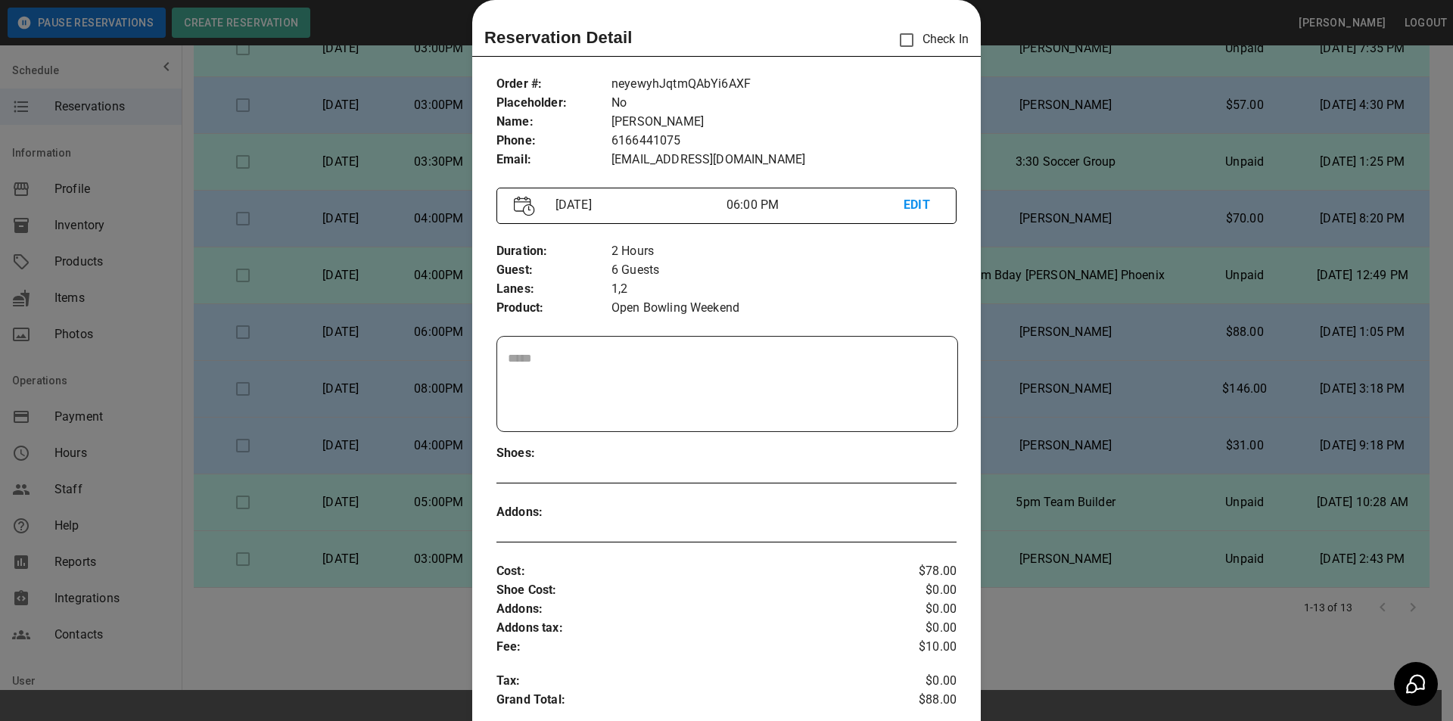
click at [1027, 98] on div at bounding box center [726, 360] width 1453 height 721
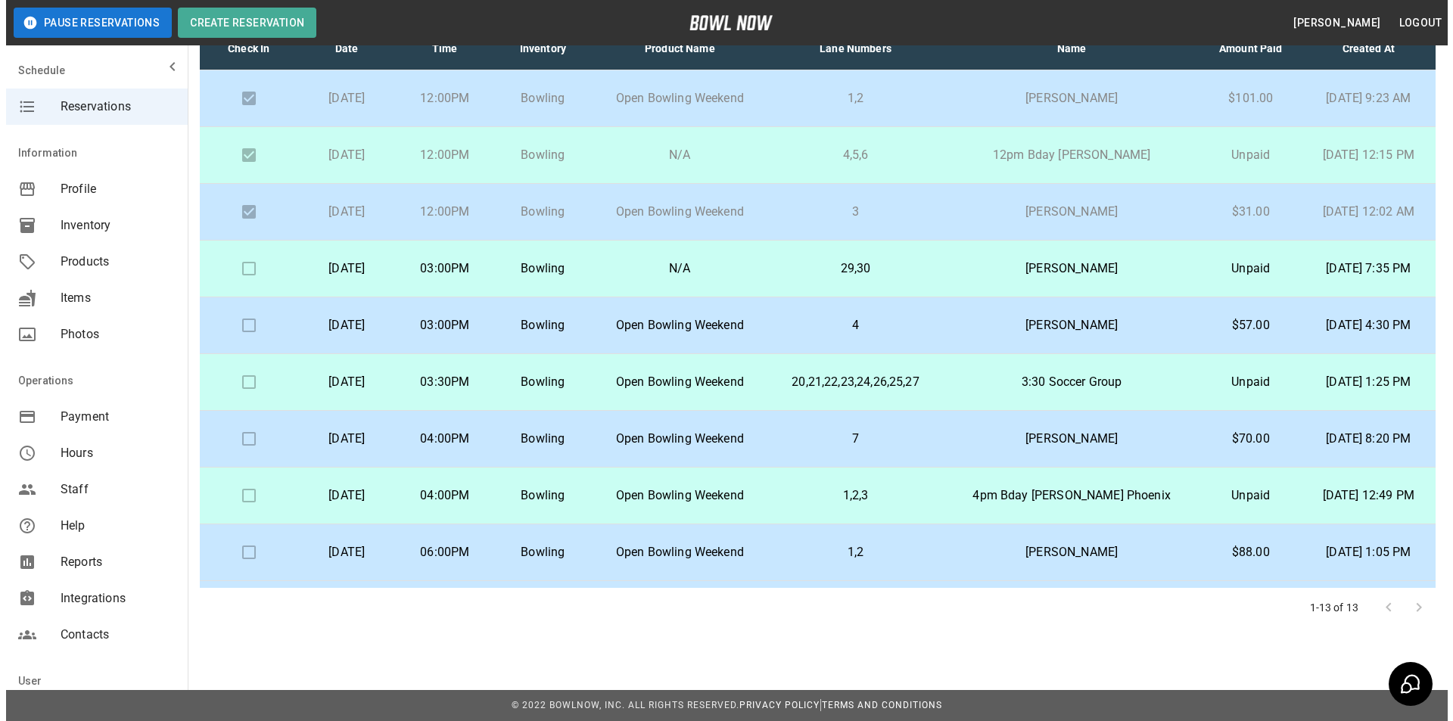
scroll to position [0, 0]
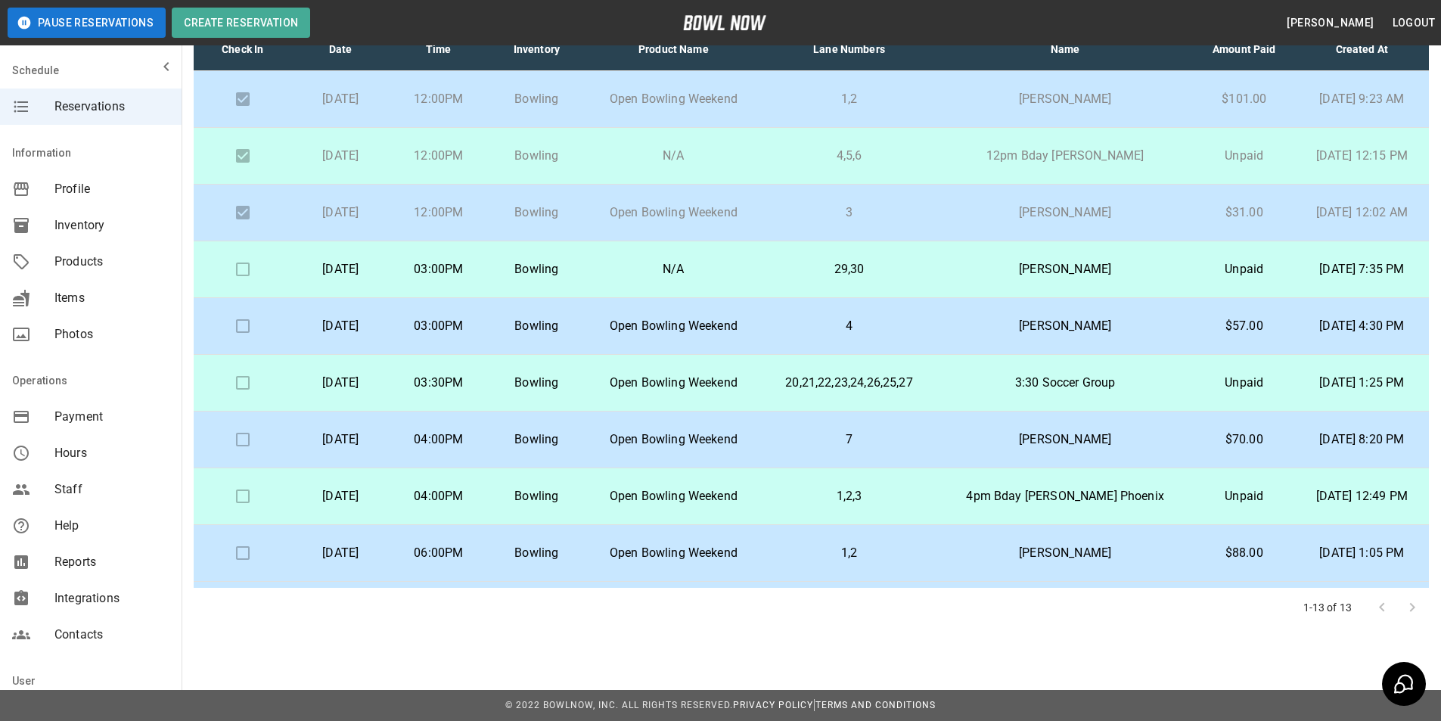
click at [831, 362] on td "20,21,22,23,24,26,25,27" at bounding box center [850, 383] width 176 height 57
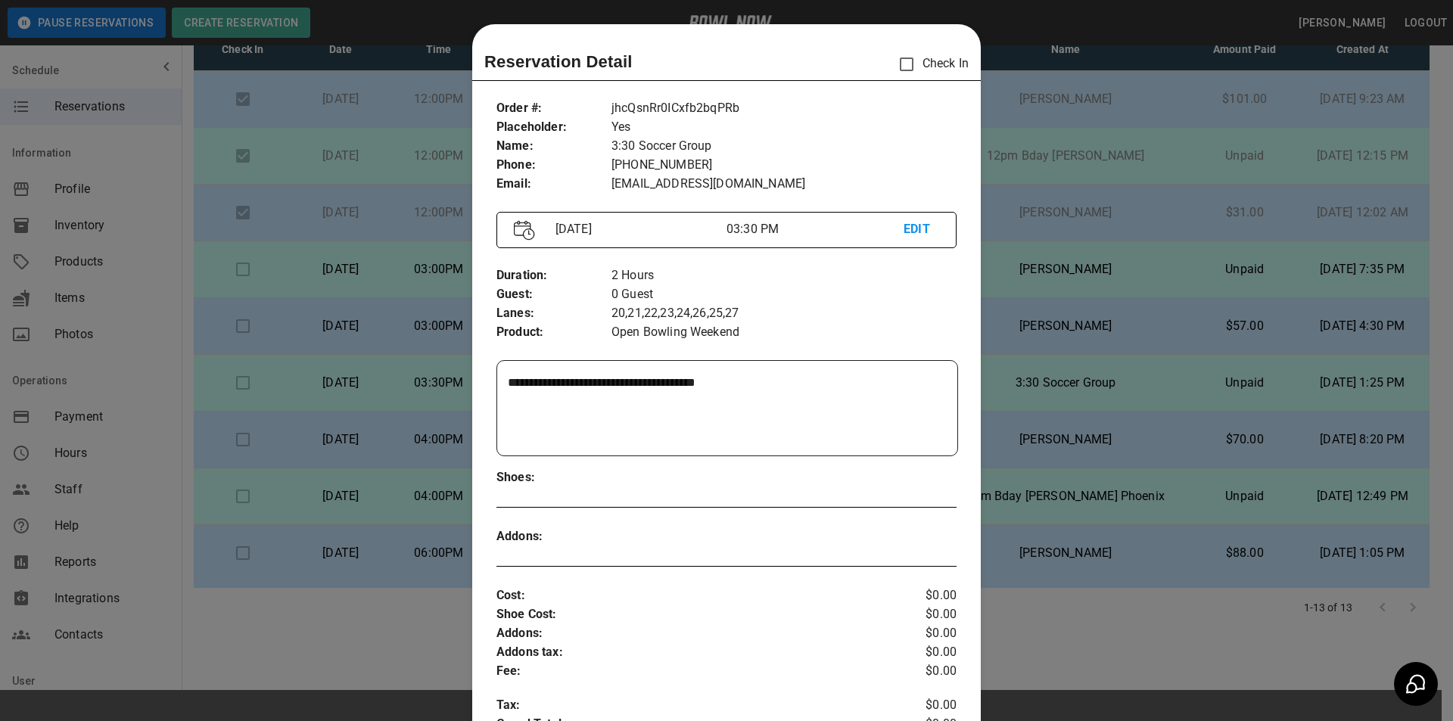
scroll to position [24, 0]
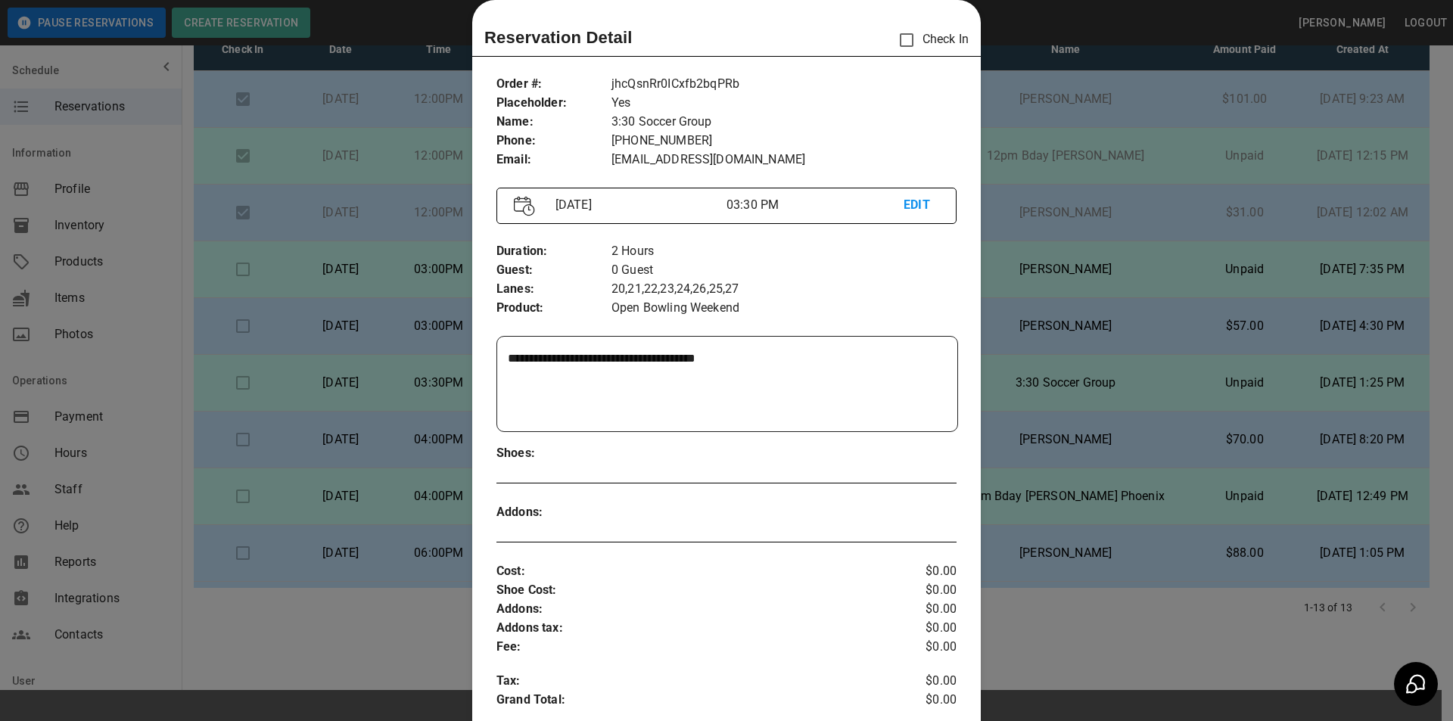
click at [1114, 390] on div at bounding box center [726, 360] width 1453 height 721
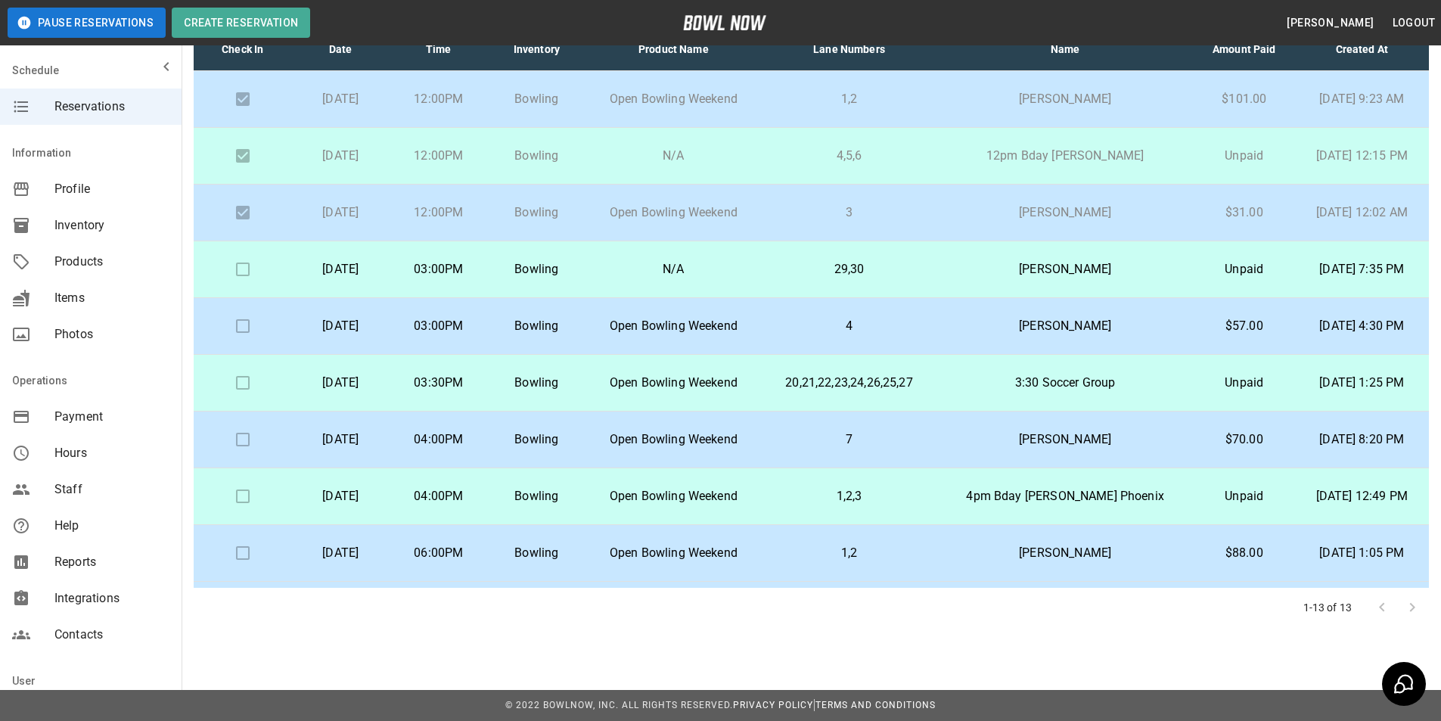
click at [839, 390] on p "20,21,22,23,24,26,25,27" at bounding box center [849, 383] width 151 height 18
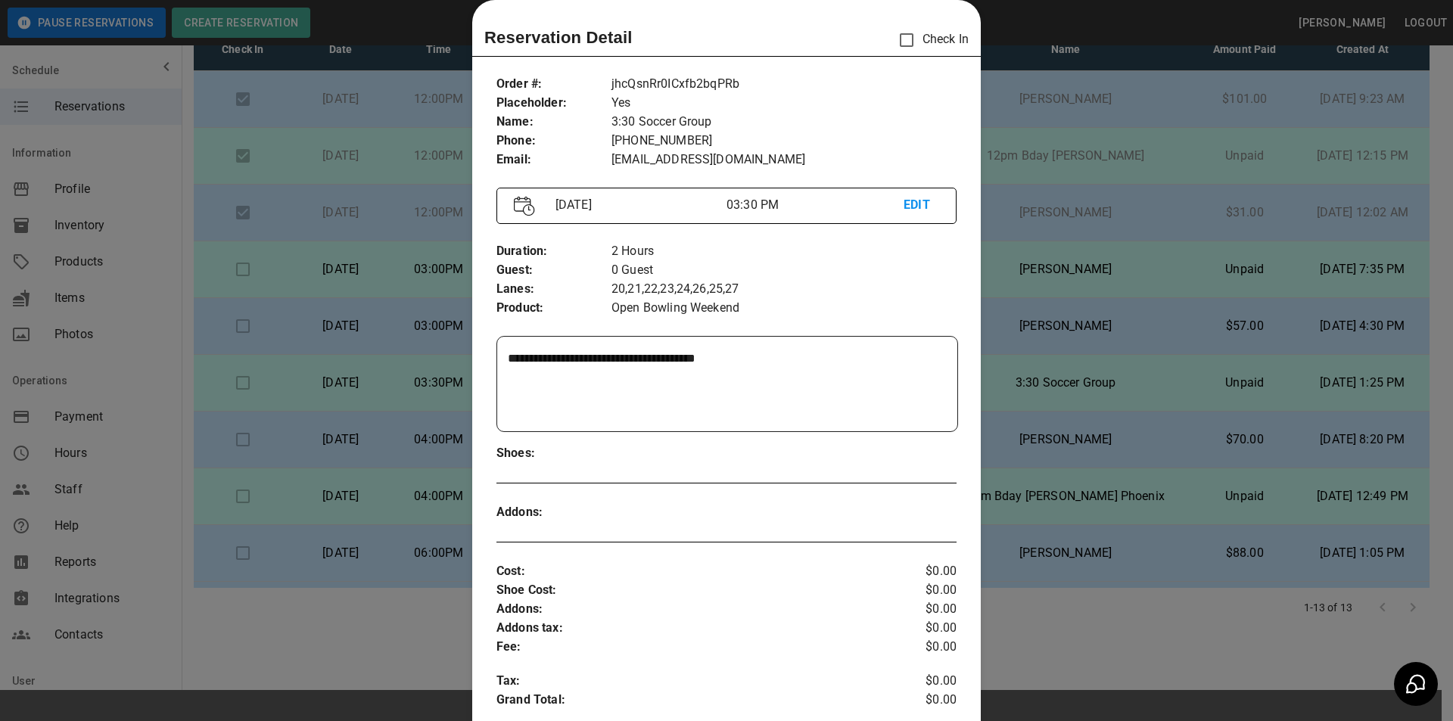
click at [1036, 381] on div at bounding box center [726, 360] width 1453 height 721
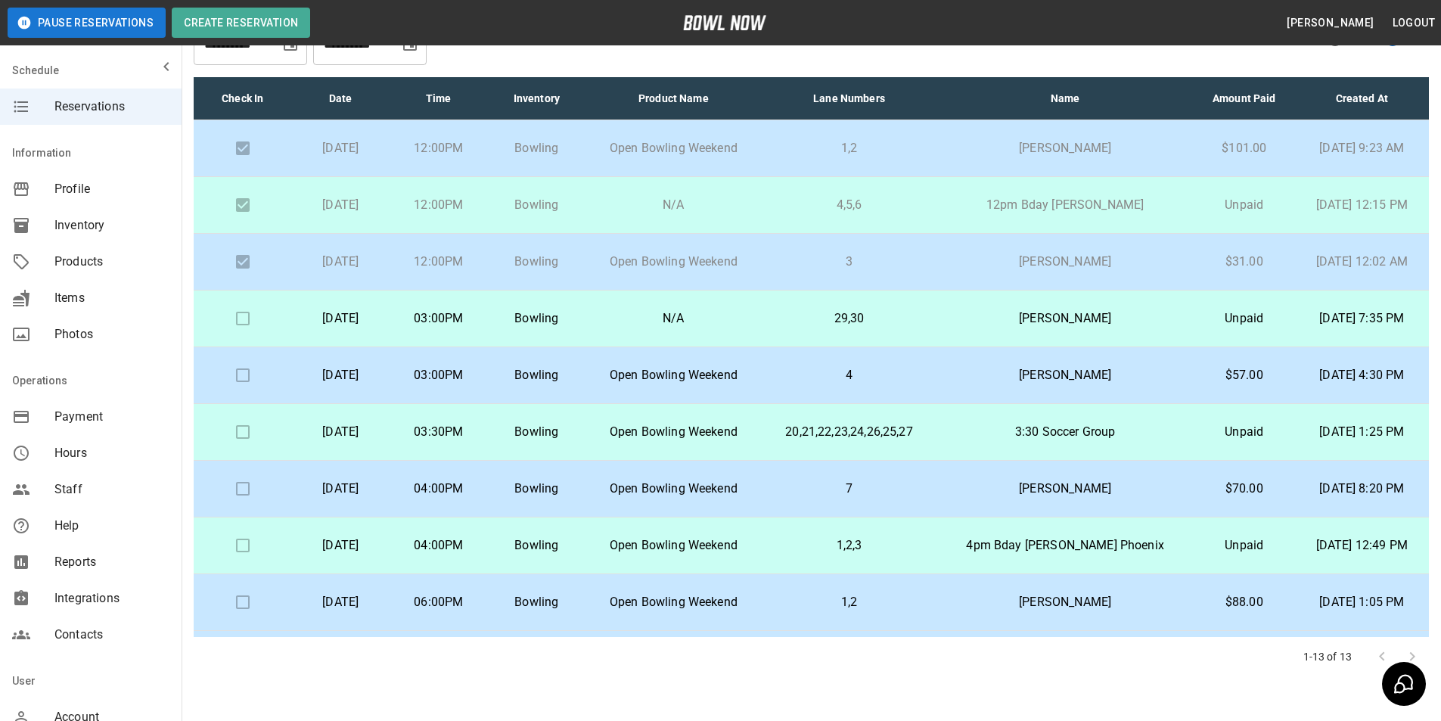
scroll to position [41, 0]
